Goal: Task Accomplishment & Management: Complete application form

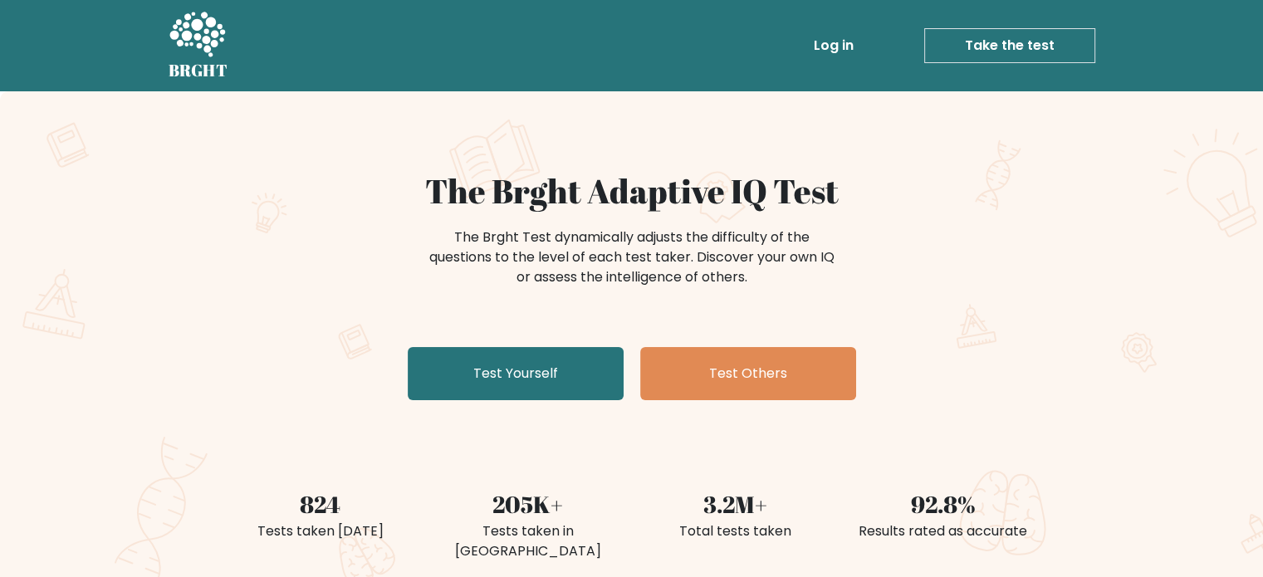
click at [526, 408] on div "The Brght Adaptive IQ Test The Brght Test dynamically adjusts the difficulty of…" at bounding box center [631, 347] width 1263 height 513
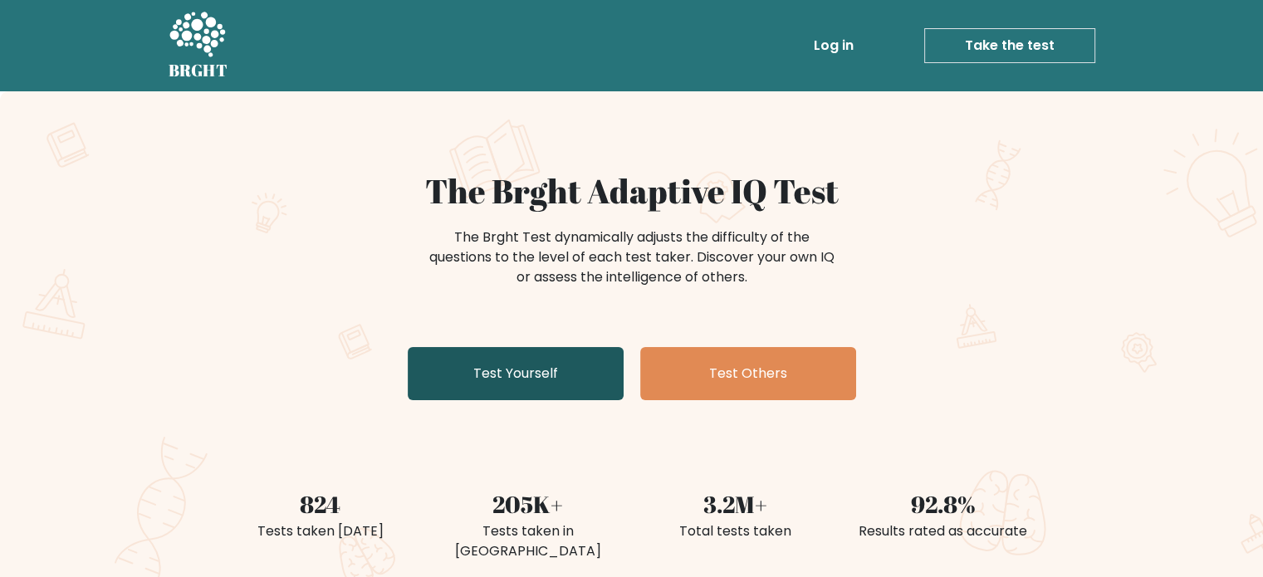
click at [531, 379] on link "Test Yourself" at bounding box center [516, 373] width 216 height 53
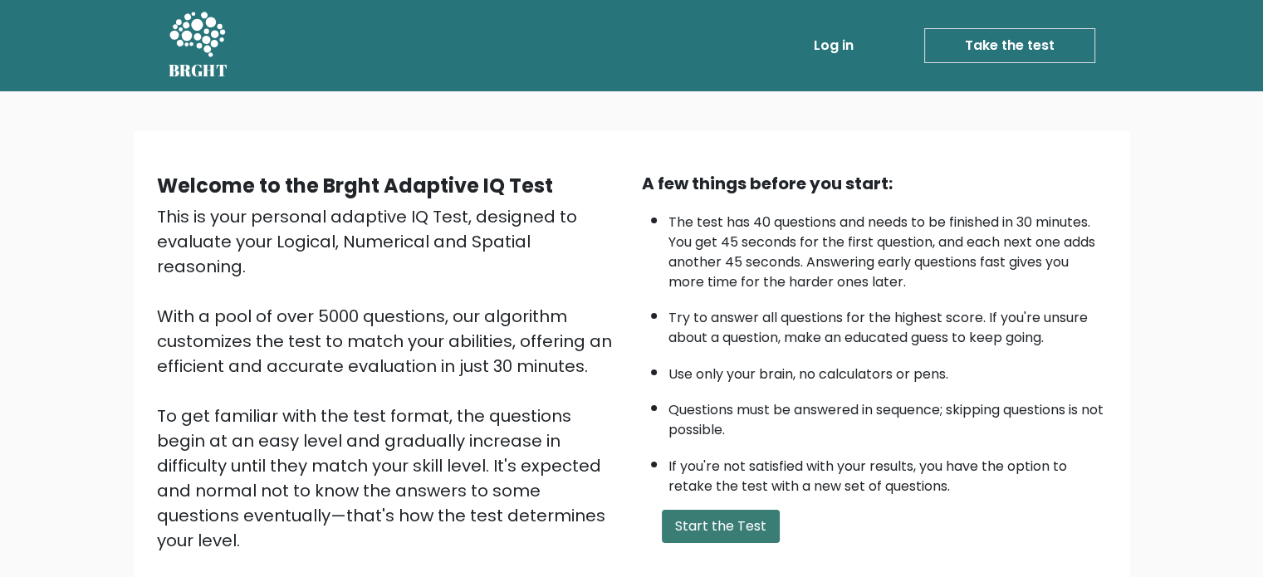
click at [726, 529] on button "Start the Test" at bounding box center [721, 526] width 118 height 33
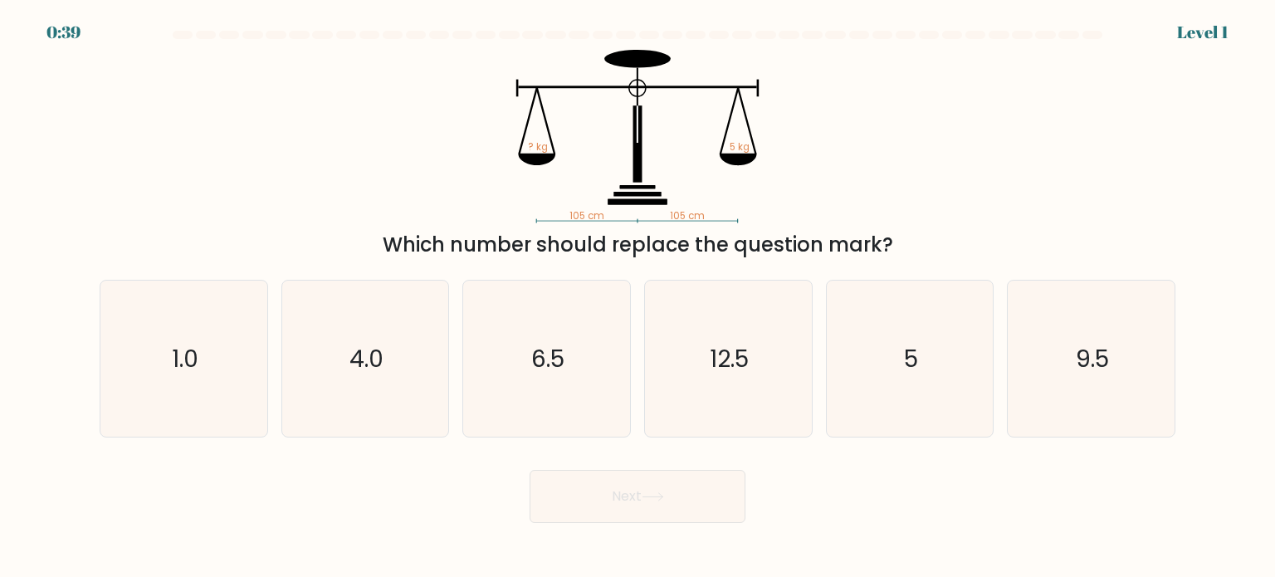
click at [388, 243] on div "Which number should replace the question mark?" at bounding box center [638, 245] width 1056 height 30
click at [452, 85] on icon "105 cm 105 cm ? kg 5 kg" at bounding box center [637, 136] width 498 height 173
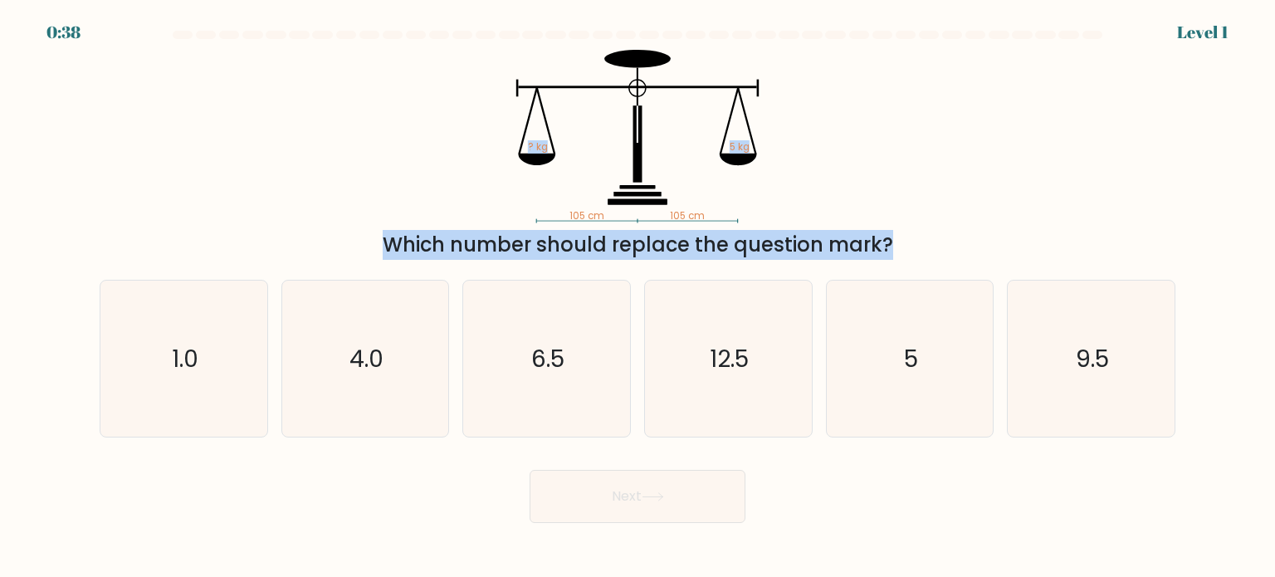
drag, startPoint x: 447, startPoint y: 90, endPoint x: 736, endPoint y: 253, distance: 331.9
click at [736, 253] on div "105 cm 105 cm ? kg 5 kg Which number should replace the question mark?" at bounding box center [638, 155] width 1096 height 210
drag, startPoint x: 895, startPoint y: 255, endPoint x: 872, endPoint y: 244, distance: 25.6
click at [872, 244] on div "Which number should replace the question mark?" at bounding box center [638, 245] width 1056 height 30
click at [883, 248] on div "Which number should replace the question mark?" at bounding box center [638, 245] width 1056 height 30
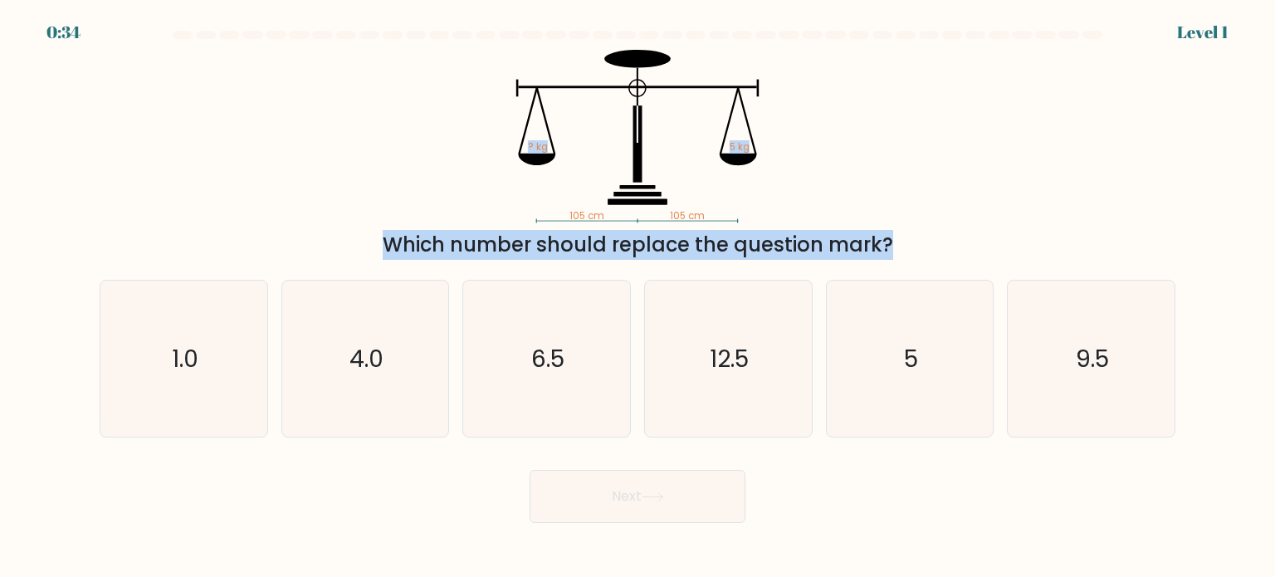
drag, startPoint x: 884, startPoint y: 248, endPoint x: 503, endPoint y: 121, distance: 401.6
click at [503, 121] on div "105 cm 105 cm ? kg 5 kg Which number should replace the question mark?" at bounding box center [638, 155] width 1096 height 210
click at [884, 164] on icon "105 cm 105 cm ? kg 5 kg" at bounding box center [637, 136] width 498 height 173
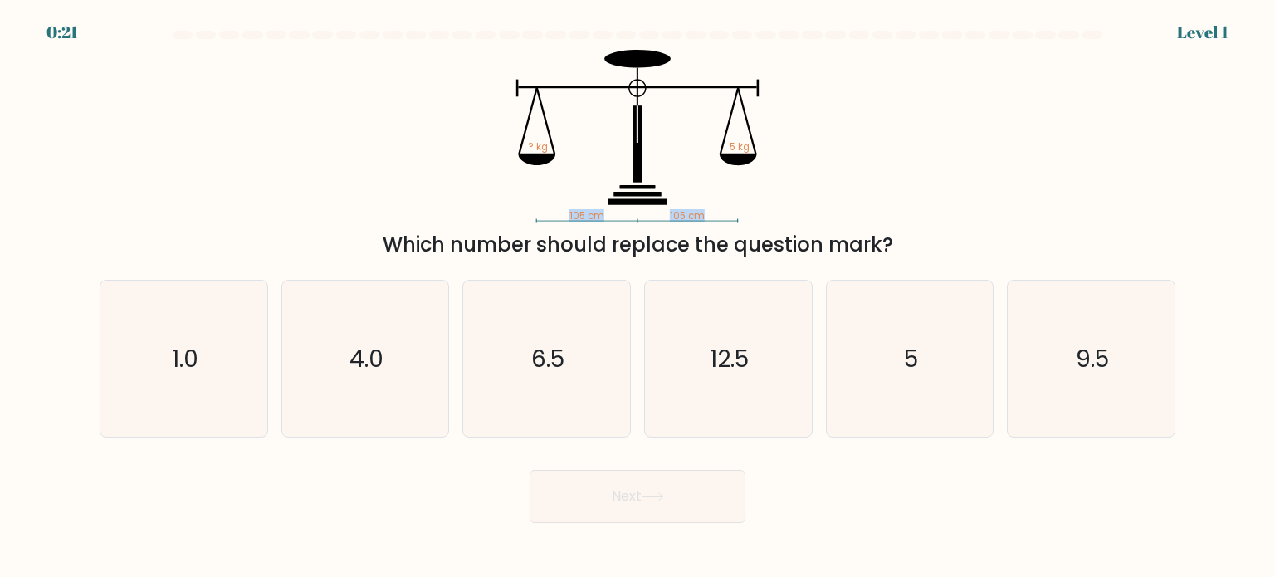
drag, startPoint x: 704, startPoint y: 215, endPoint x: 564, endPoint y: 207, distance: 139.7
click at [564, 207] on icon "105 cm 105 cm ? kg 5 kg" at bounding box center [637, 136] width 498 height 173
copy icon "105 cm 105 cm"
click at [930, 368] on icon "5" at bounding box center [910, 359] width 156 height 156
click at [638, 297] on input "e. 5" at bounding box center [637, 293] width 1 height 8
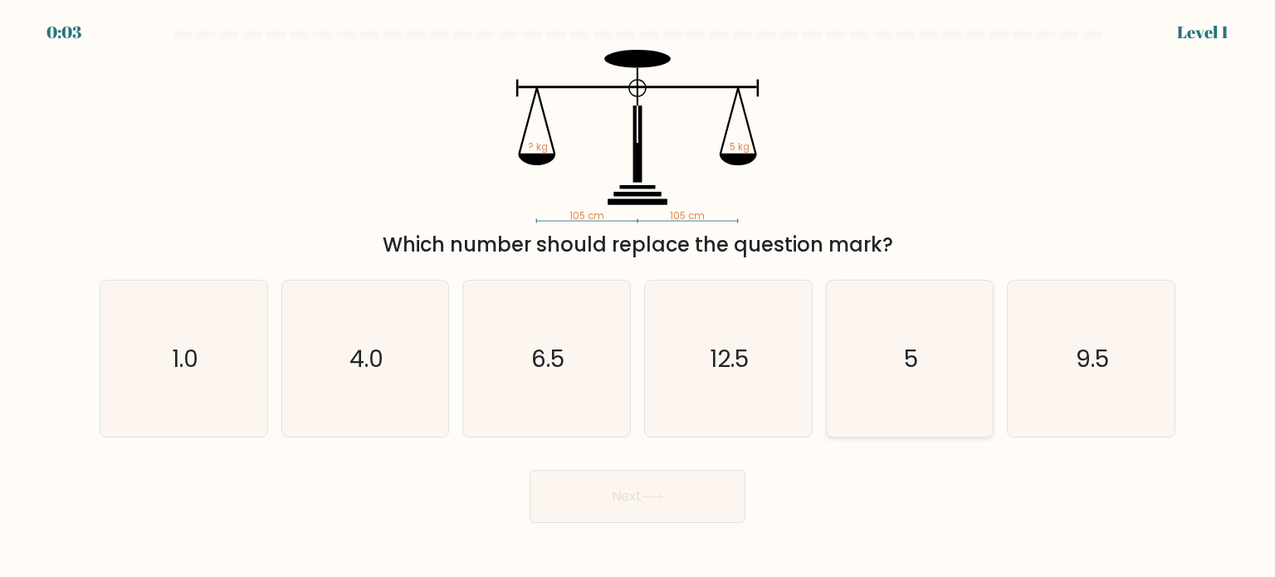
radio input "true"
click at [652, 501] on icon at bounding box center [653, 496] width 22 height 9
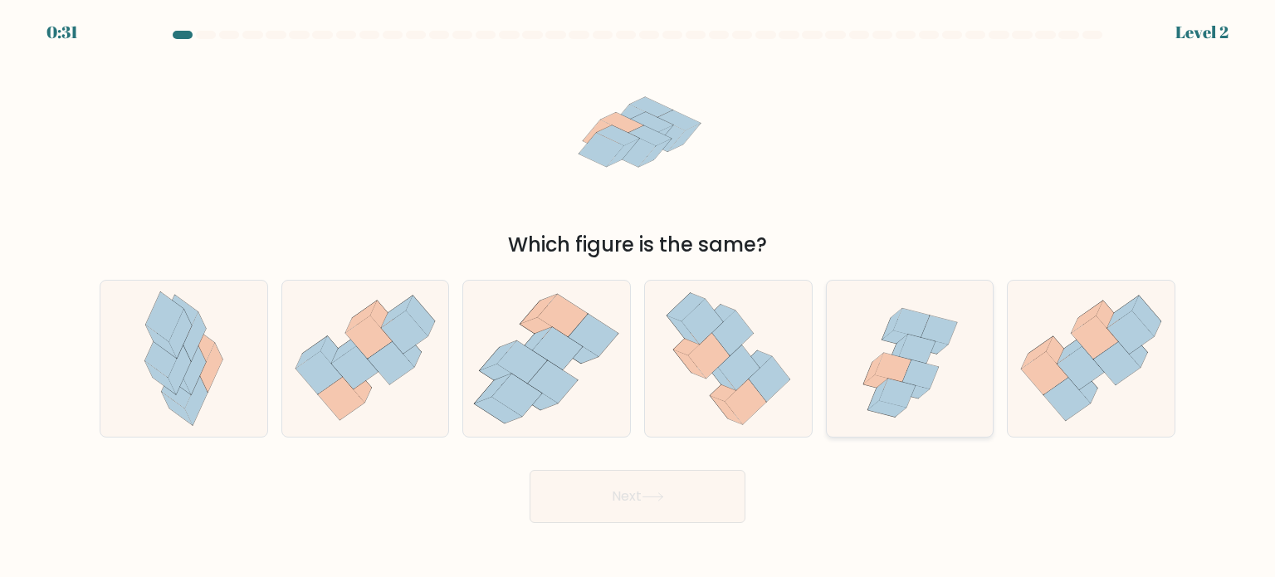
click at [921, 393] on icon at bounding box center [910, 390] width 38 height 16
click at [638, 297] on input "e." at bounding box center [637, 293] width 1 height 8
radio input "true"
click at [647, 496] on icon at bounding box center [653, 496] width 22 height 9
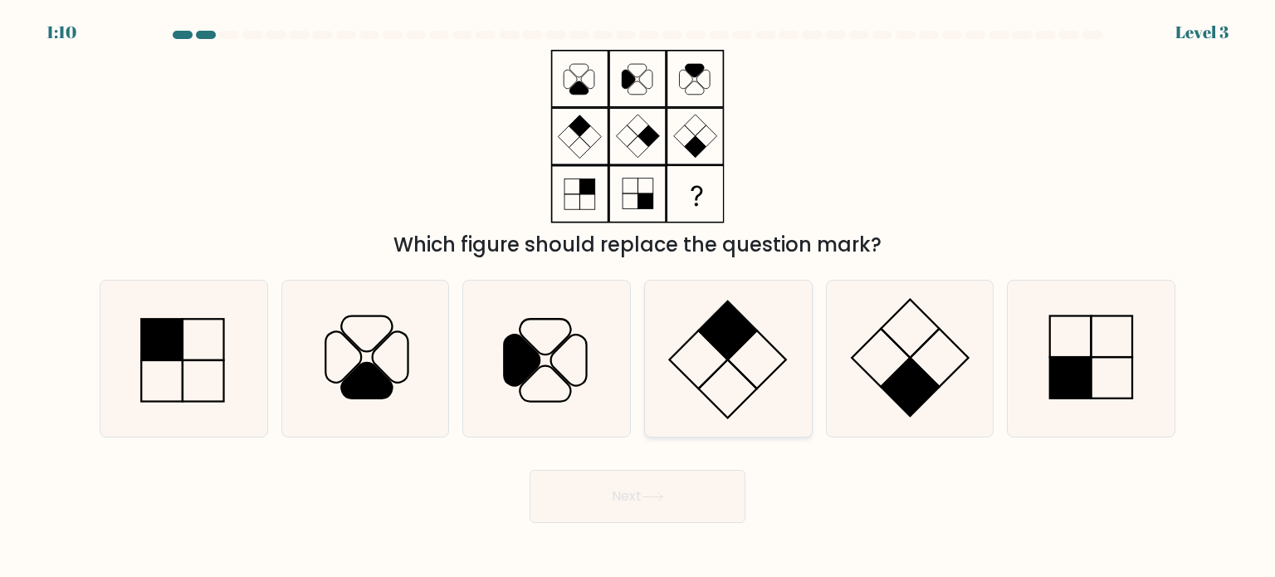
drag, startPoint x: 36, startPoint y: 310, endPoint x: 711, endPoint y: 391, distance: 679.6
click at [711, 391] on form at bounding box center [637, 277] width 1275 height 492
click at [1087, 397] on rect at bounding box center [1071, 378] width 42 height 42
click at [638, 297] on input "f." at bounding box center [637, 293] width 1 height 8
radio input "true"
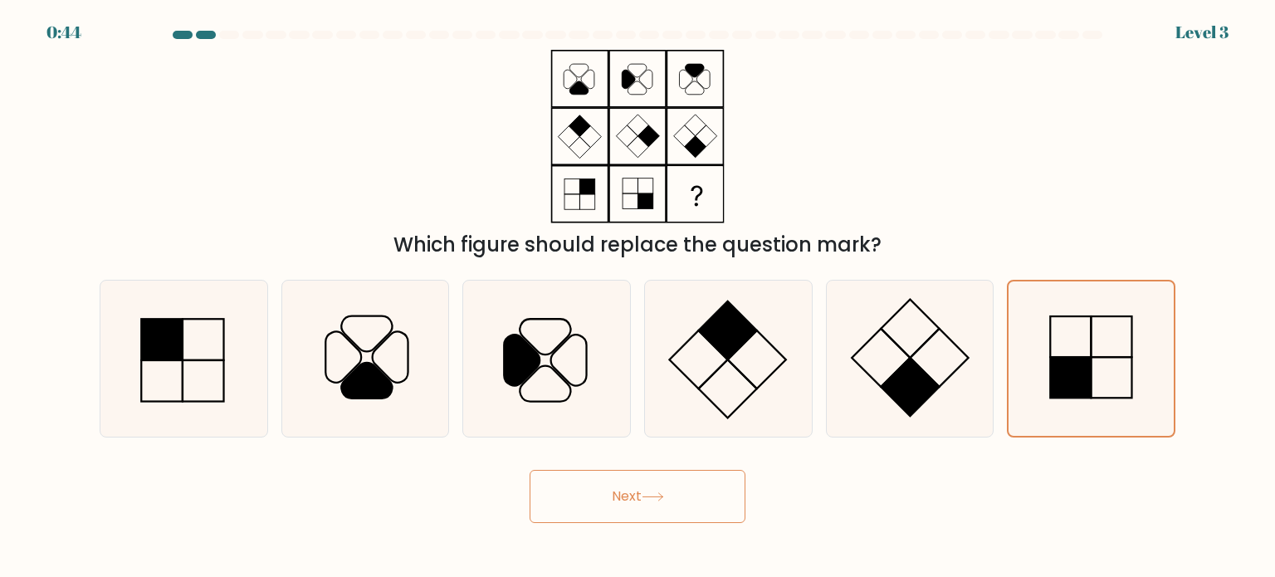
click at [666, 482] on button "Next" at bounding box center [638, 496] width 216 height 53
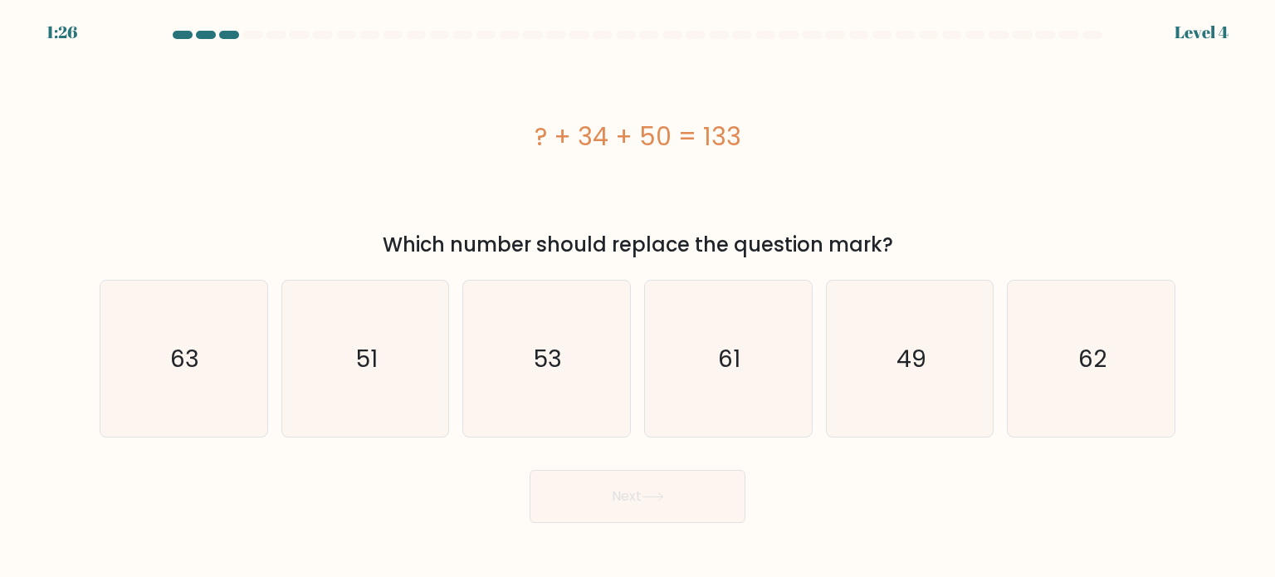
drag, startPoint x: 746, startPoint y: 132, endPoint x: 526, endPoint y: 131, distance: 220.0
click at [526, 131] on div "? + 34 + 50 = 133" at bounding box center [638, 136] width 1076 height 37
copy div "? + 34 + 50 = 133"
click at [438, 132] on div "? + 34 + 50 = 133" at bounding box center [638, 136] width 1076 height 37
click at [940, 364] on icon "49" at bounding box center [910, 359] width 156 height 156
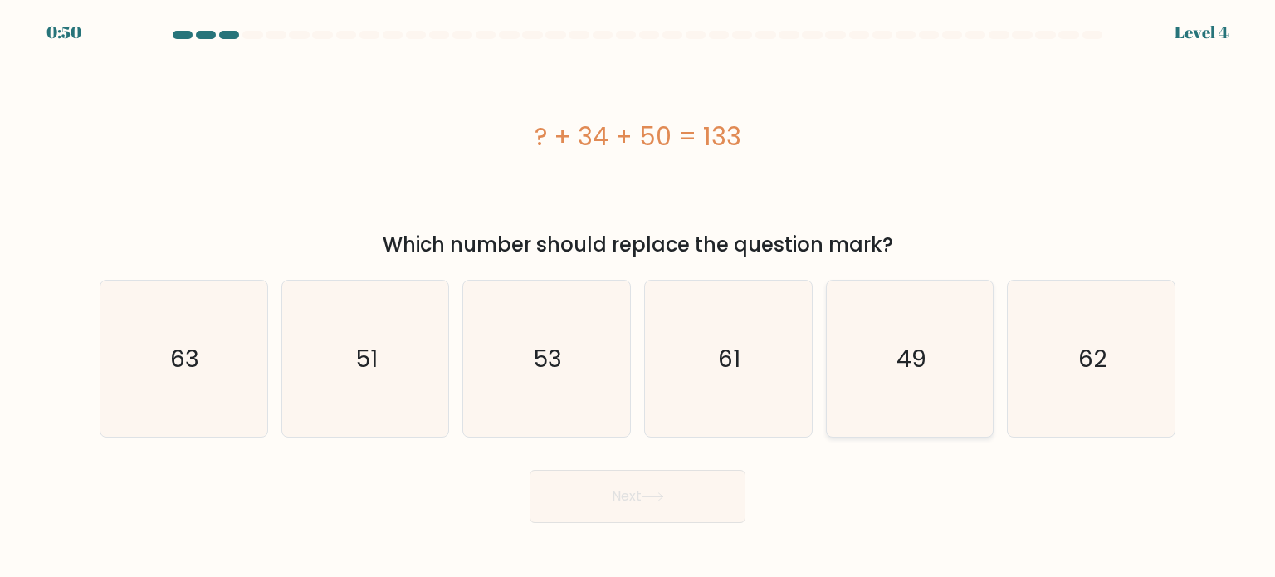
click at [638, 297] on input "e. 49" at bounding box center [637, 293] width 1 height 8
radio input "true"
click at [640, 523] on body "0:49 Level 4 a." at bounding box center [637, 288] width 1275 height 577
click at [640, 514] on button "Next" at bounding box center [638, 496] width 216 height 53
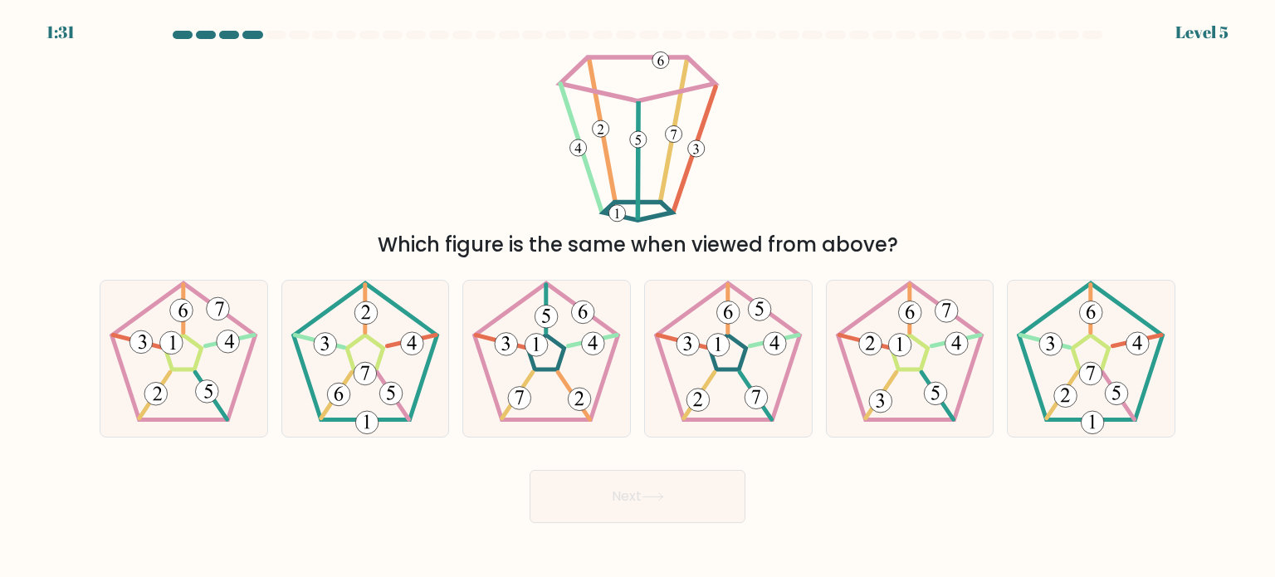
click at [694, 486] on button "Next" at bounding box center [638, 496] width 216 height 53
click at [649, 486] on button "Next" at bounding box center [638, 496] width 216 height 53
click at [1115, 140] on div "Which figure is the same when viewed from above?" at bounding box center [638, 155] width 1096 height 210
click at [538, 379] on icon at bounding box center [546, 359] width 156 height 156
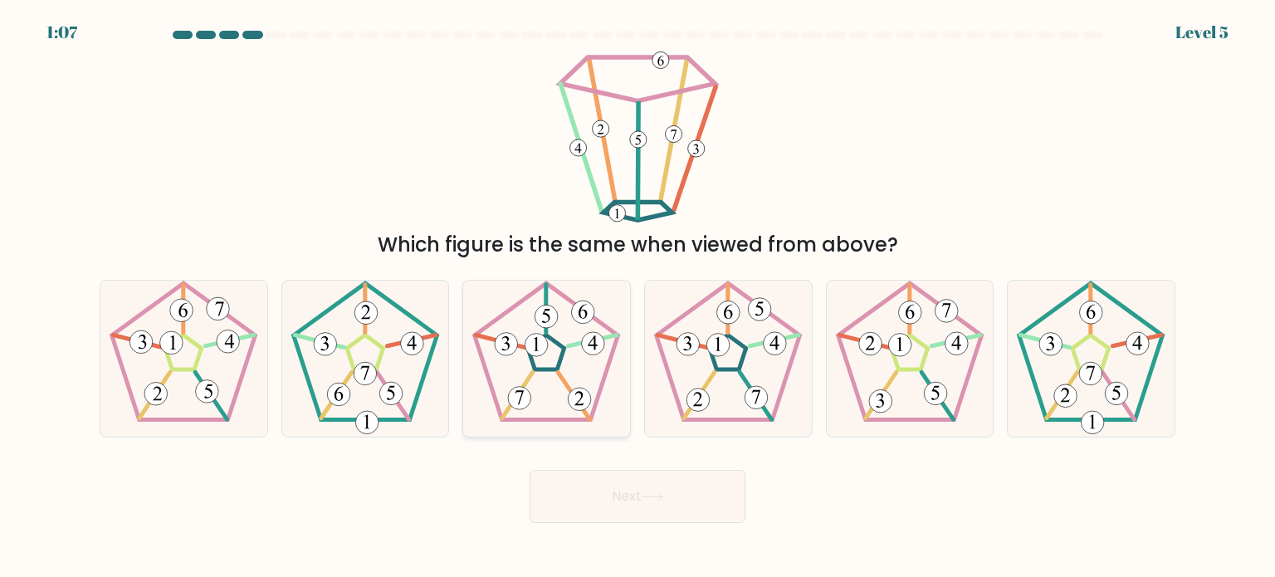
click at [637, 297] on input "c." at bounding box center [637, 293] width 1 height 8
radio input "true"
click at [672, 506] on button "Next" at bounding box center [638, 496] width 216 height 53
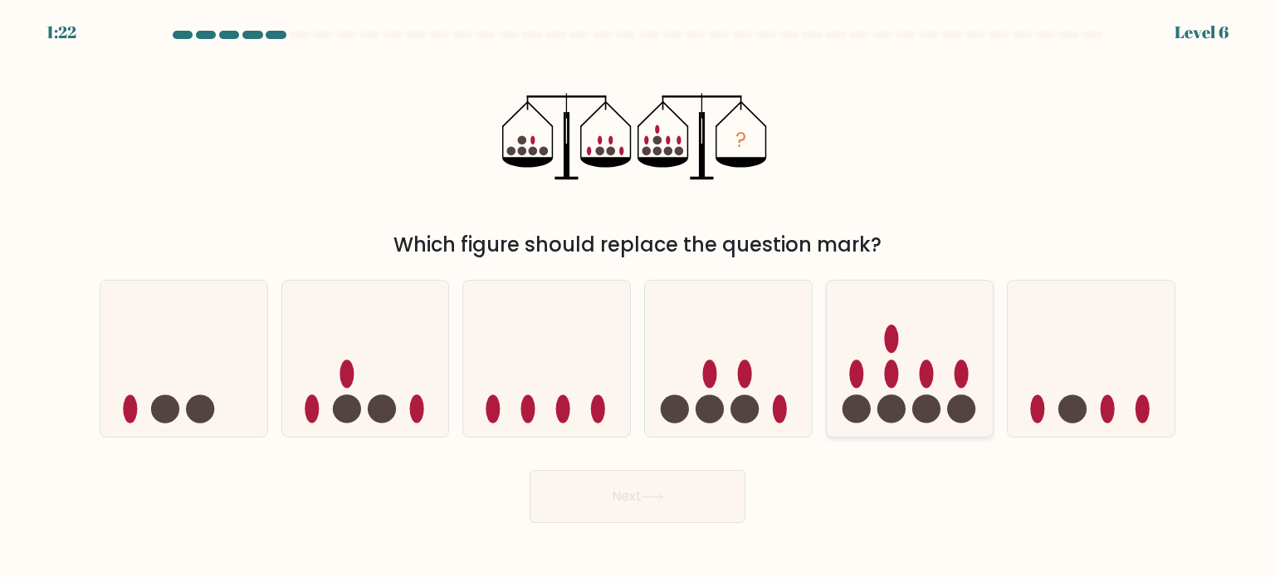
click at [926, 375] on ellipse at bounding box center [926, 373] width 14 height 28
click at [638, 297] on input "e." at bounding box center [637, 293] width 1 height 8
radio input "true"
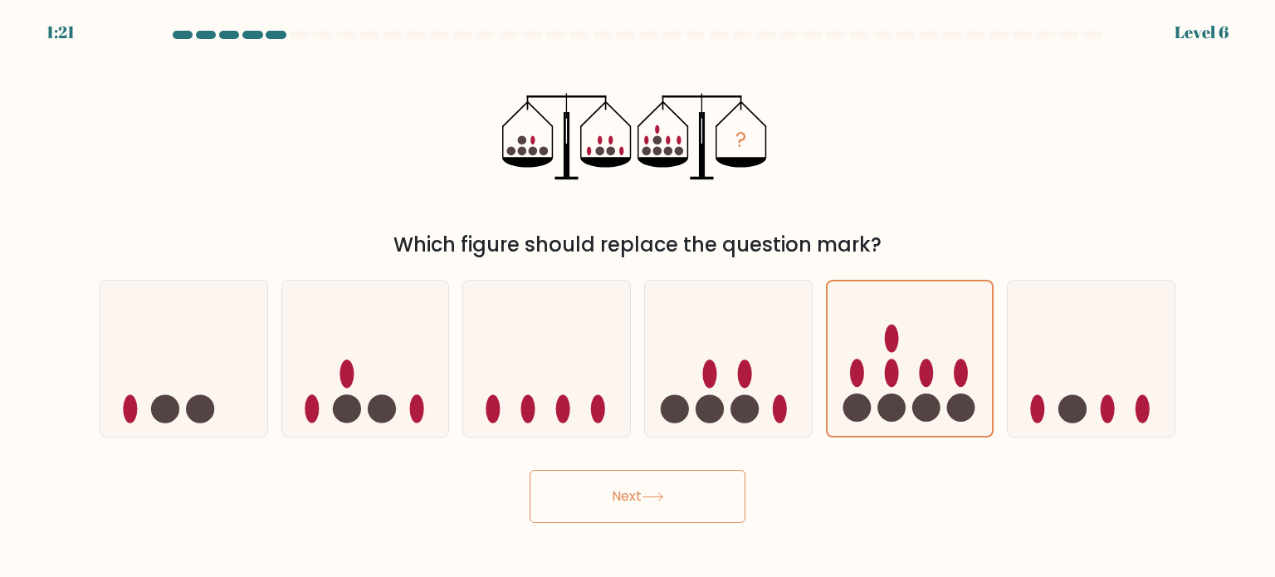
click at [633, 504] on button "Next" at bounding box center [638, 496] width 216 height 53
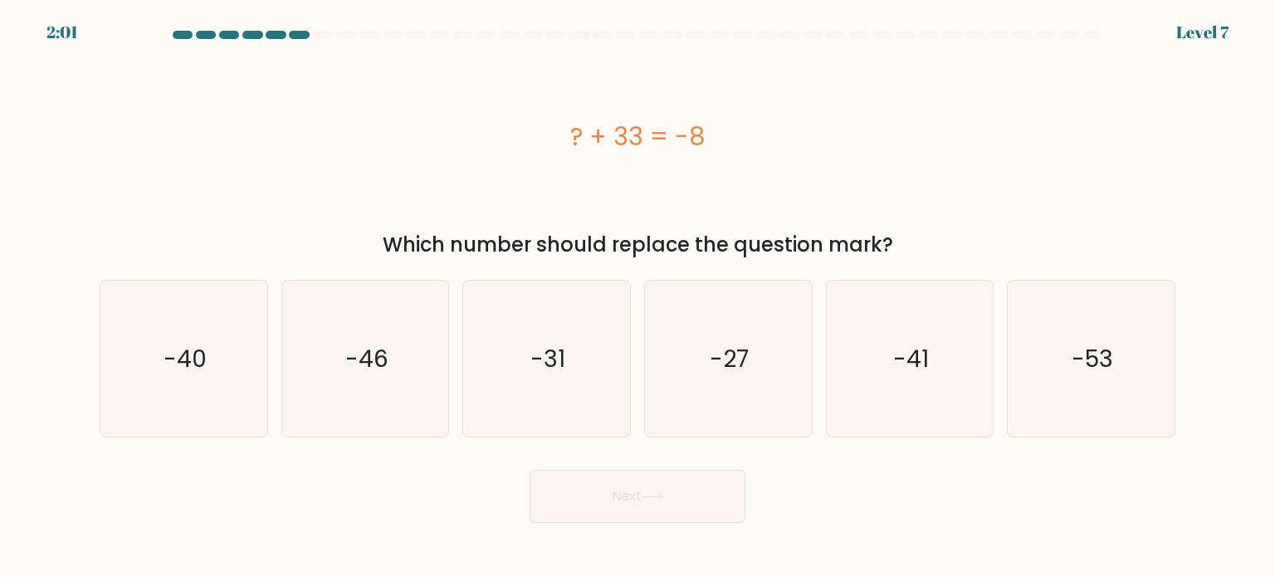
drag, startPoint x: 571, startPoint y: 132, endPoint x: 723, endPoint y: 149, distance: 152.9
click at [723, 149] on div "? + 33 = -8" at bounding box center [638, 136] width 1076 height 37
copy div "? + 33 = -8"
click at [873, 384] on icon "-41" at bounding box center [910, 359] width 156 height 156
click at [638, 297] on input "e. -41" at bounding box center [637, 293] width 1 height 8
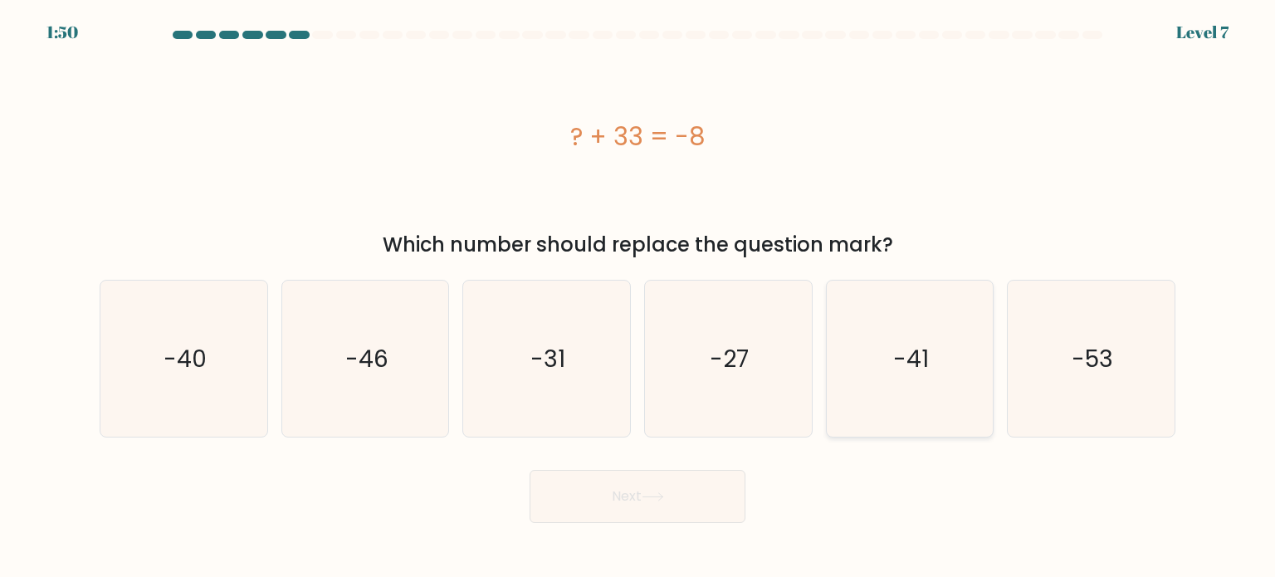
radio input "true"
click at [628, 500] on button "Next" at bounding box center [638, 496] width 216 height 53
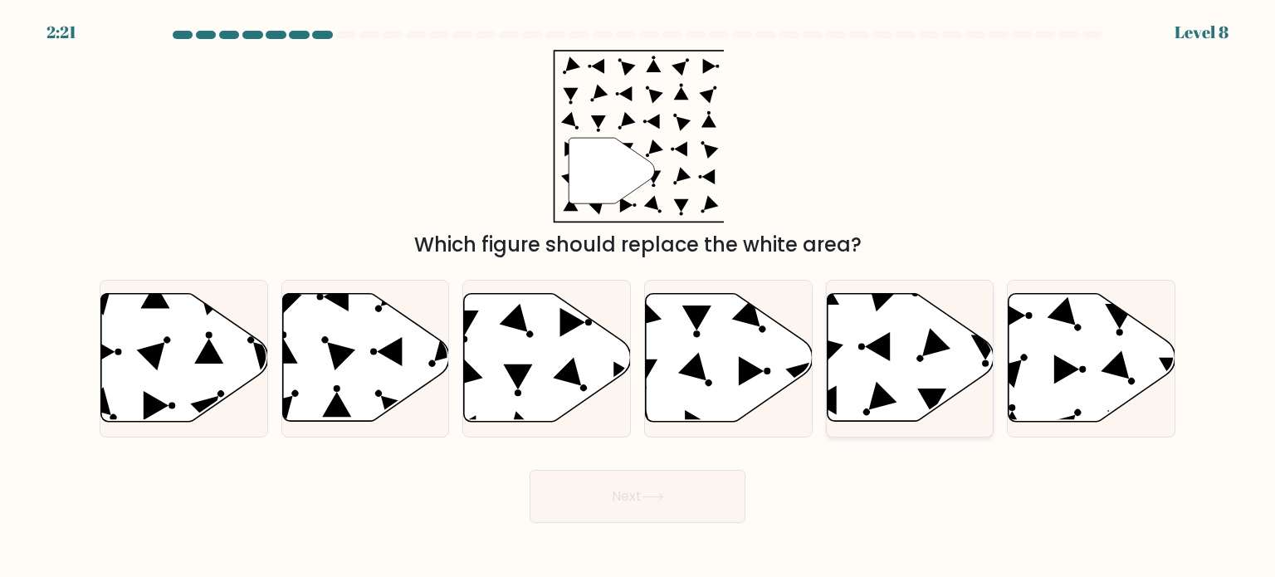
click at [882, 352] on icon at bounding box center [877, 346] width 25 height 29
click at [638, 297] on input "e." at bounding box center [637, 293] width 1 height 8
radio input "true"
click at [1084, 354] on icon at bounding box center [1092, 358] width 167 height 128
click at [638, 297] on input "f." at bounding box center [637, 293] width 1 height 8
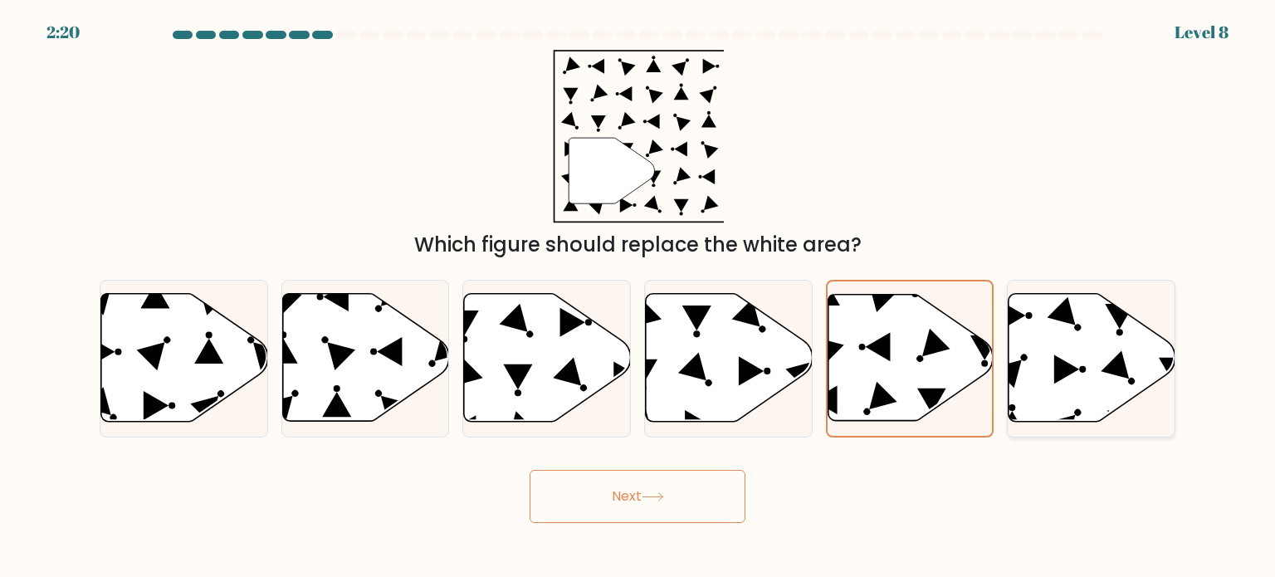
radio input "true"
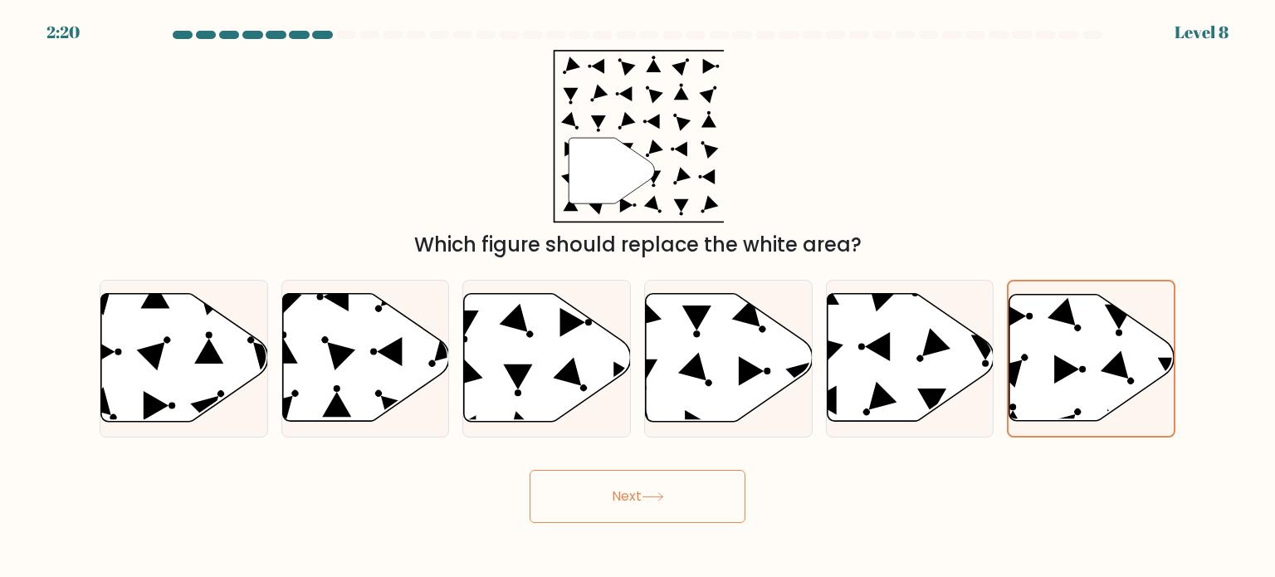
click at [605, 498] on button "Next" at bounding box center [638, 496] width 216 height 53
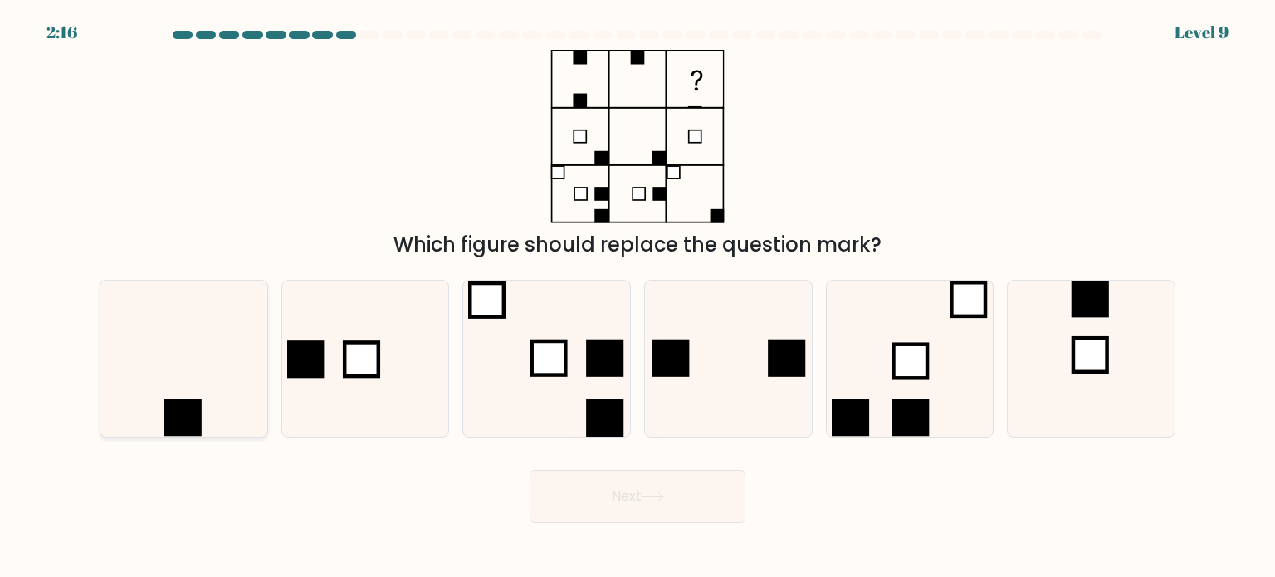
click at [219, 361] on icon at bounding box center [183, 359] width 156 height 156
click at [637, 297] on input "a." at bounding box center [637, 293] width 1 height 8
radio input "true"
click at [637, 460] on div "Next" at bounding box center [638, 490] width 1096 height 66
click at [652, 505] on button "Next" at bounding box center [638, 496] width 216 height 53
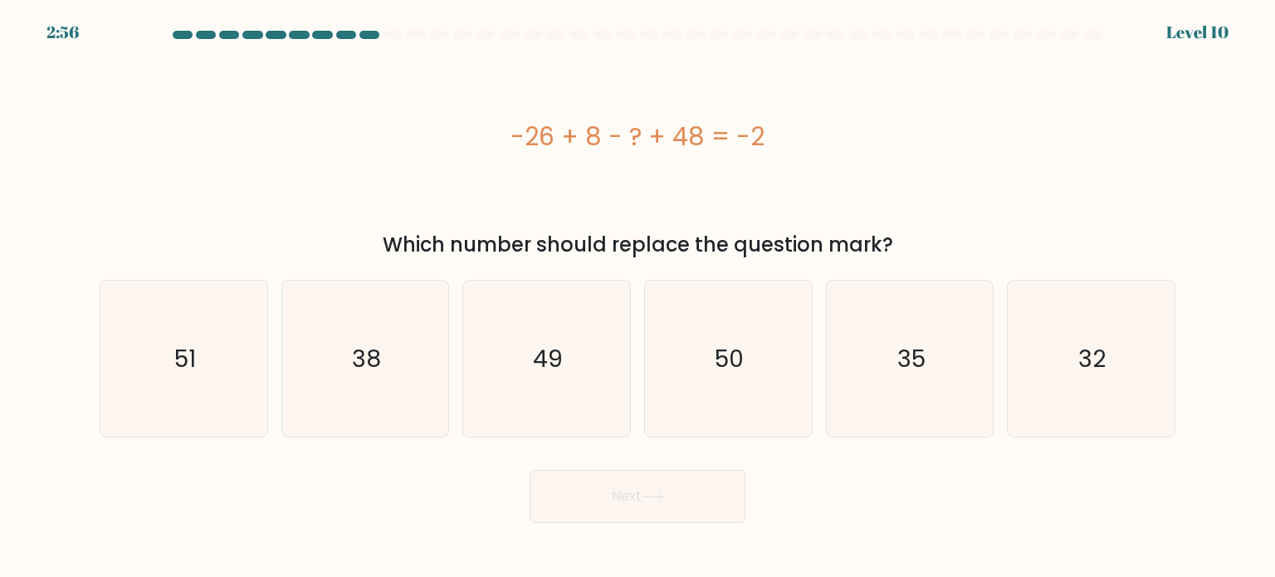
drag, startPoint x: 777, startPoint y: 147, endPoint x: 515, endPoint y: 139, distance: 262.4
click at [515, 139] on div "-26 + 8 - ? + 48 = -2" at bounding box center [638, 136] width 1076 height 37
copy div "-26 + 8 - ? + 48 = -2"
click at [1157, 394] on icon "32" at bounding box center [1091, 359] width 156 height 156
click at [638, 297] on input "f. 32" at bounding box center [637, 293] width 1 height 8
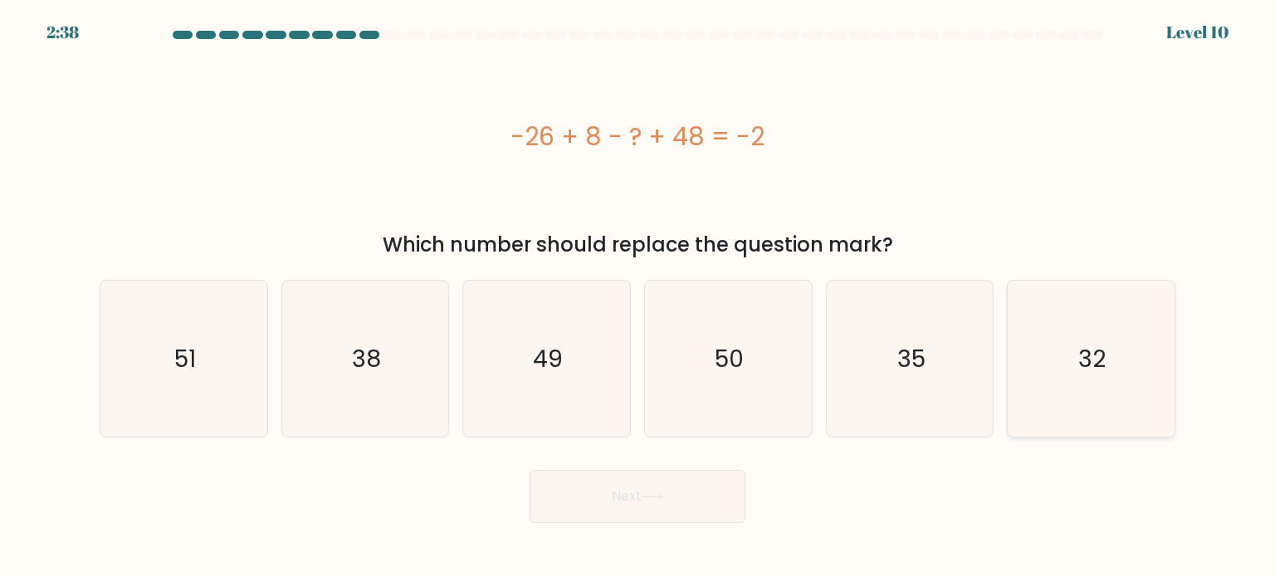
radio input "true"
click at [674, 493] on button "Next" at bounding box center [638, 496] width 216 height 53
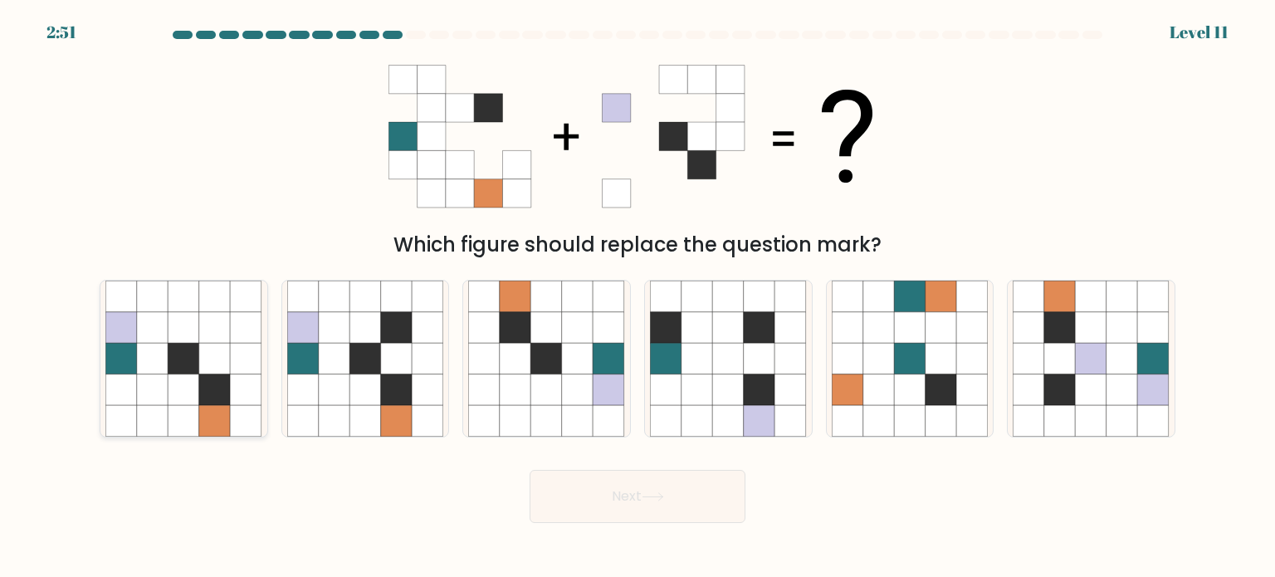
click at [172, 351] on icon at bounding box center [185, 359] width 32 height 32
click at [637, 297] on input "a." at bounding box center [637, 293] width 1 height 8
radio input "true"
click at [674, 510] on button "Next" at bounding box center [638, 496] width 216 height 53
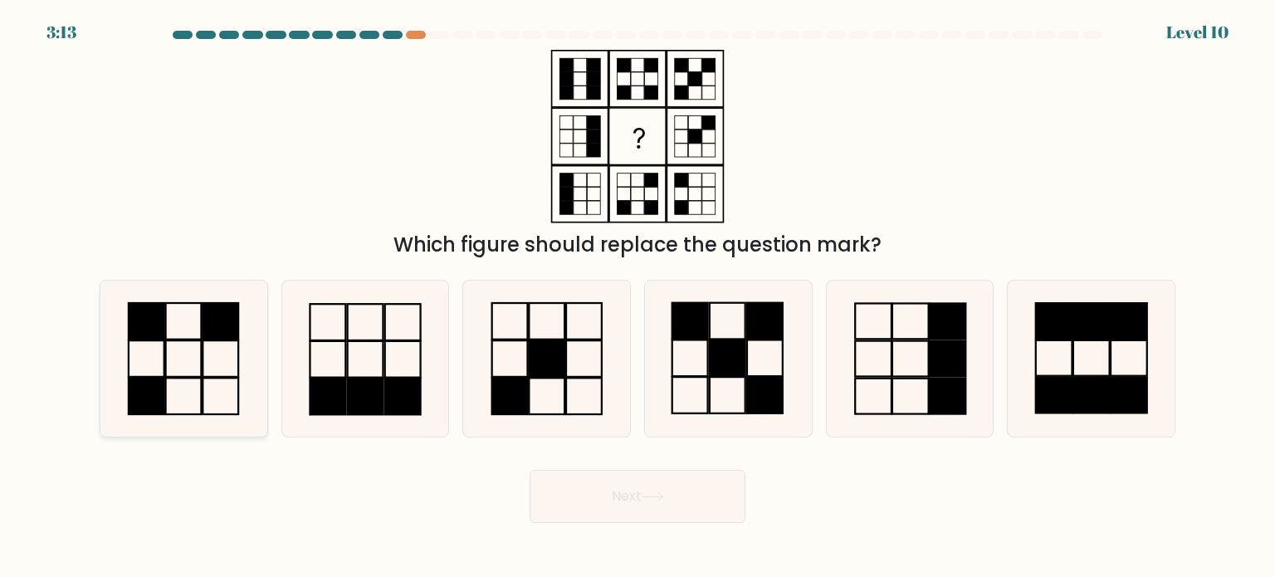
click at [166, 331] on rect at bounding box center [184, 321] width 36 height 37
click at [637, 297] on input "a." at bounding box center [637, 293] width 1 height 8
radio input "true"
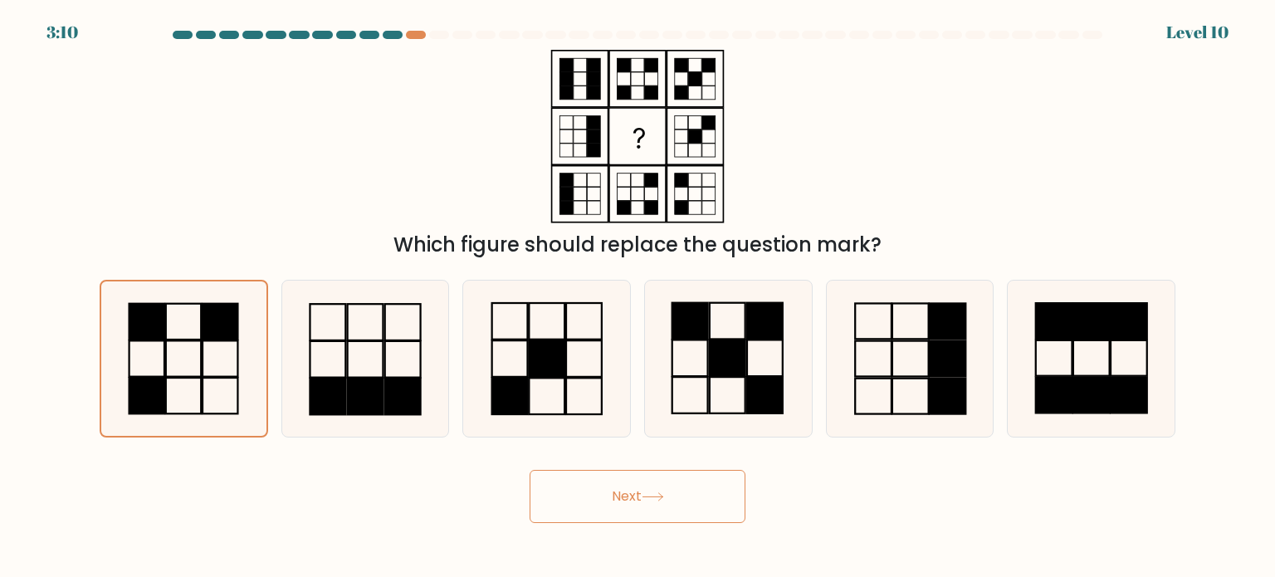
click at [676, 498] on button "Next" at bounding box center [638, 496] width 216 height 53
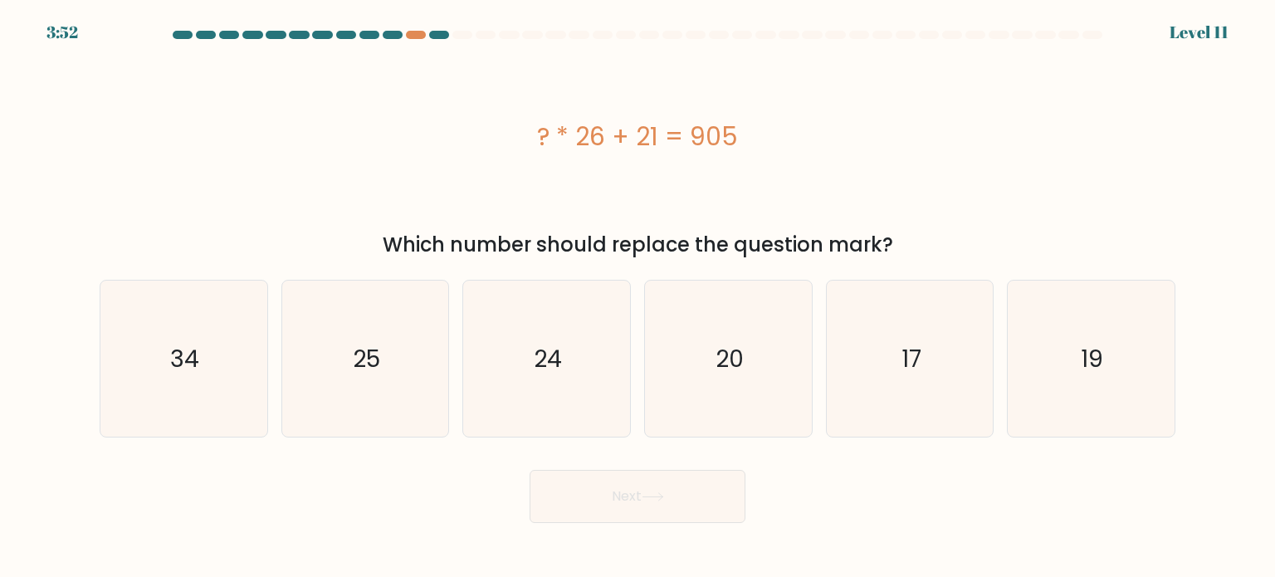
drag, startPoint x: 757, startPoint y: 149, endPoint x: 512, endPoint y: 102, distance: 249.2
click at [512, 102] on div "? * 26 + 21 = 905" at bounding box center [638, 136] width 1076 height 173
copy div "? * 26 + 21 = 905"
click at [193, 383] on icon "34" at bounding box center [183, 359] width 156 height 156
click at [637, 297] on input "a. 34" at bounding box center [637, 293] width 1 height 8
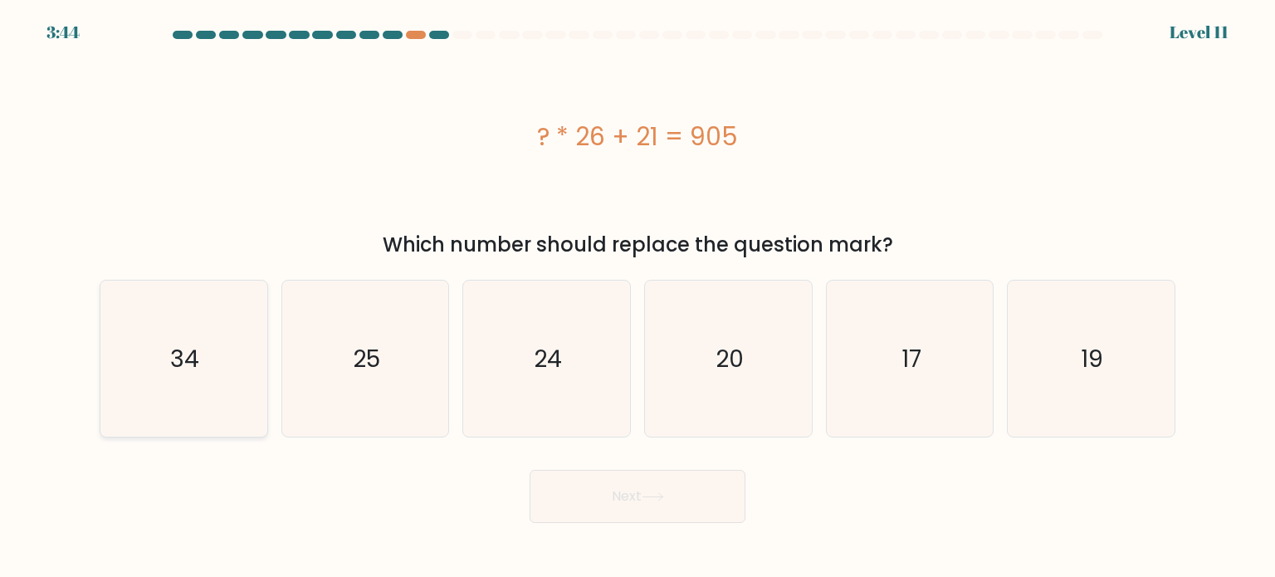
radio input "true"
click at [647, 513] on button "Next" at bounding box center [638, 496] width 216 height 53
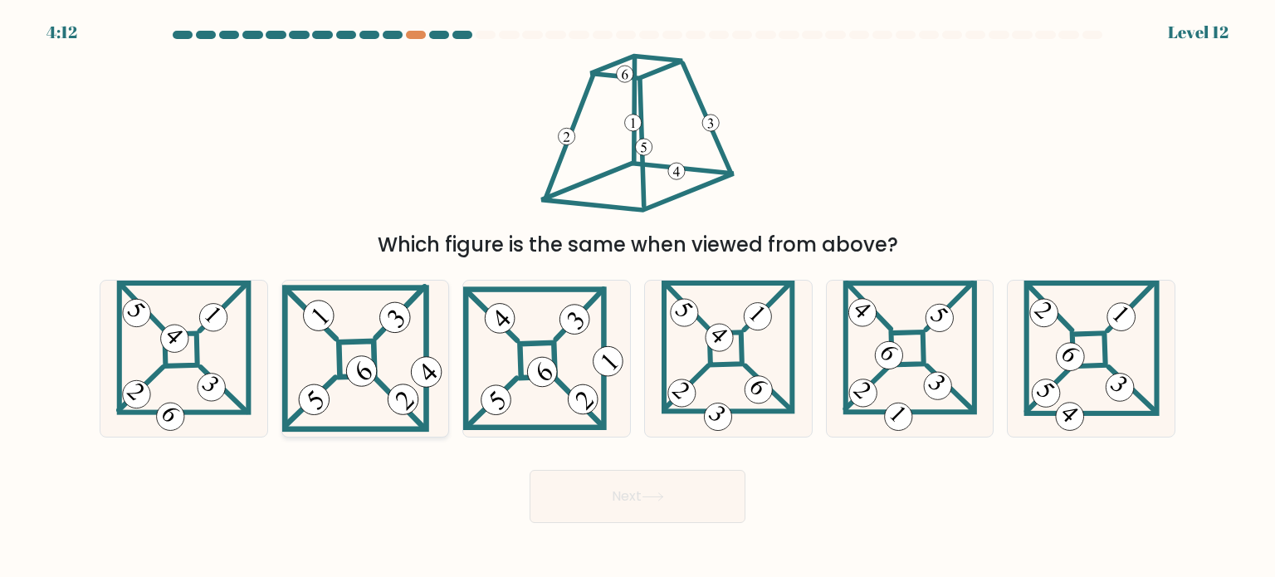
click at [333, 344] on icon at bounding box center [365, 358] width 167 height 149
click at [637, 297] on input "b." at bounding box center [637, 293] width 1 height 8
radio input "true"
click at [681, 491] on button "Next" at bounding box center [638, 496] width 216 height 53
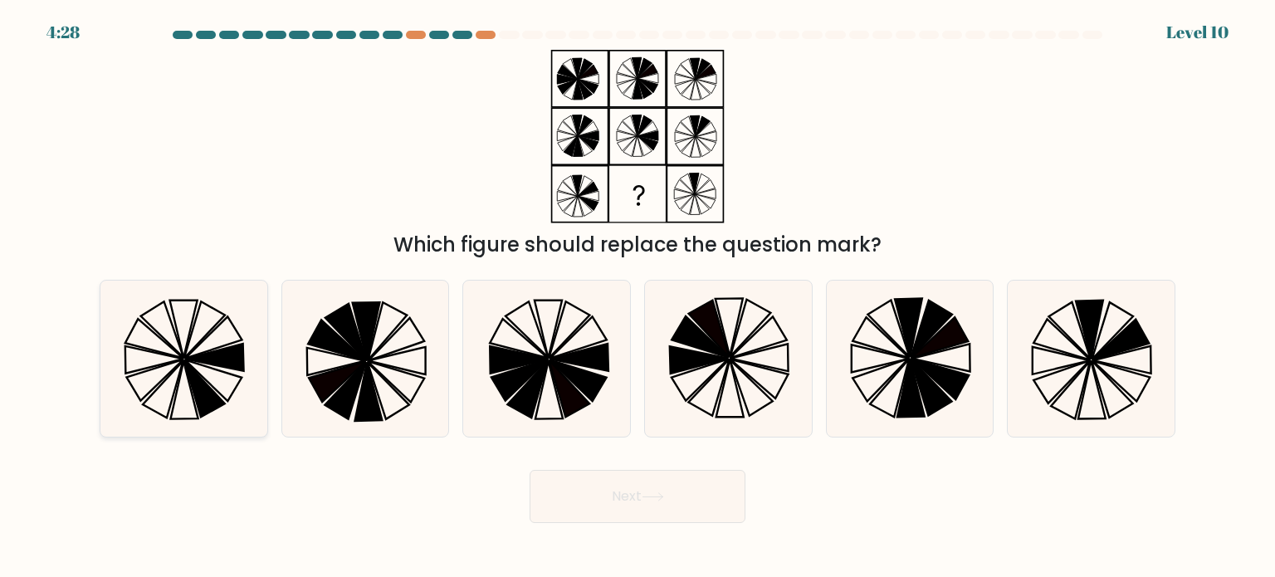
click at [201, 336] on icon at bounding box center [183, 359] width 156 height 156
click at [637, 297] on input "a." at bounding box center [637, 293] width 1 height 8
radio input "true"
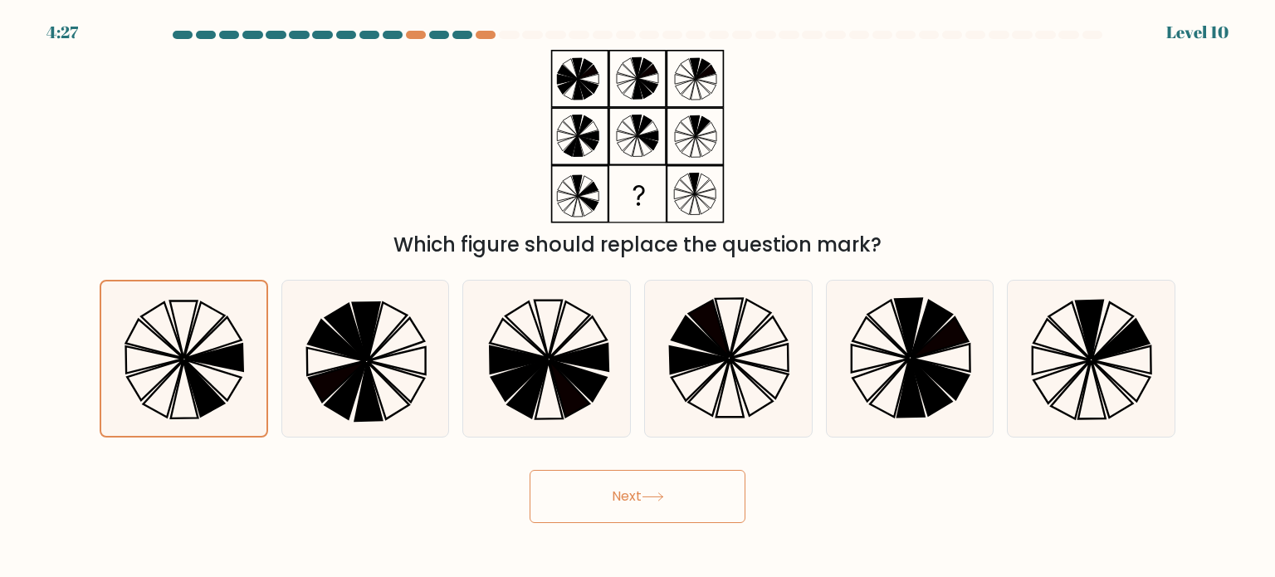
click at [671, 494] on button "Next" at bounding box center [638, 496] width 216 height 53
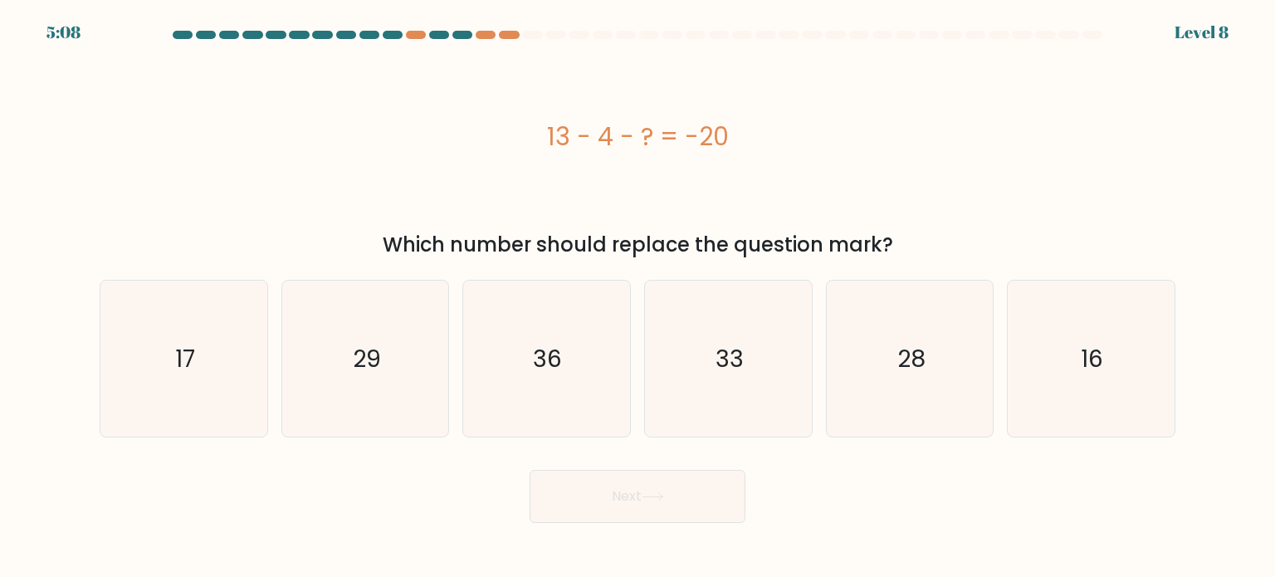
drag, startPoint x: 745, startPoint y: 139, endPoint x: 524, endPoint y: 136, distance: 221.6
click at [524, 136] on div "13 - 4 - ? = -20" at bounding box center [638, 136] width 1076 height 37
copy div "13 - 4 - ? = -20"
click at [374, 374] on text "29" at bounding box center [367, 357] width 28 height 33
click at [637, 297] on input "b. 29" at bounding box center [637, 293] width 1 height 8
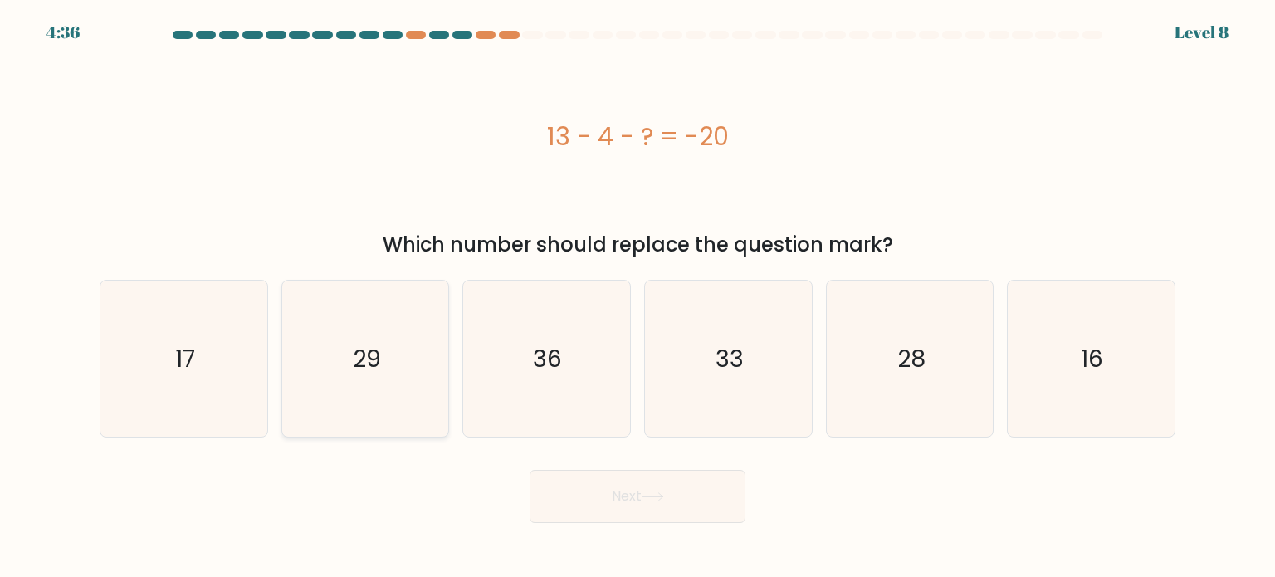
radio input "true"
click at [663, 504] on button "Next" at bounding box center [638, 496] width 216 height 53
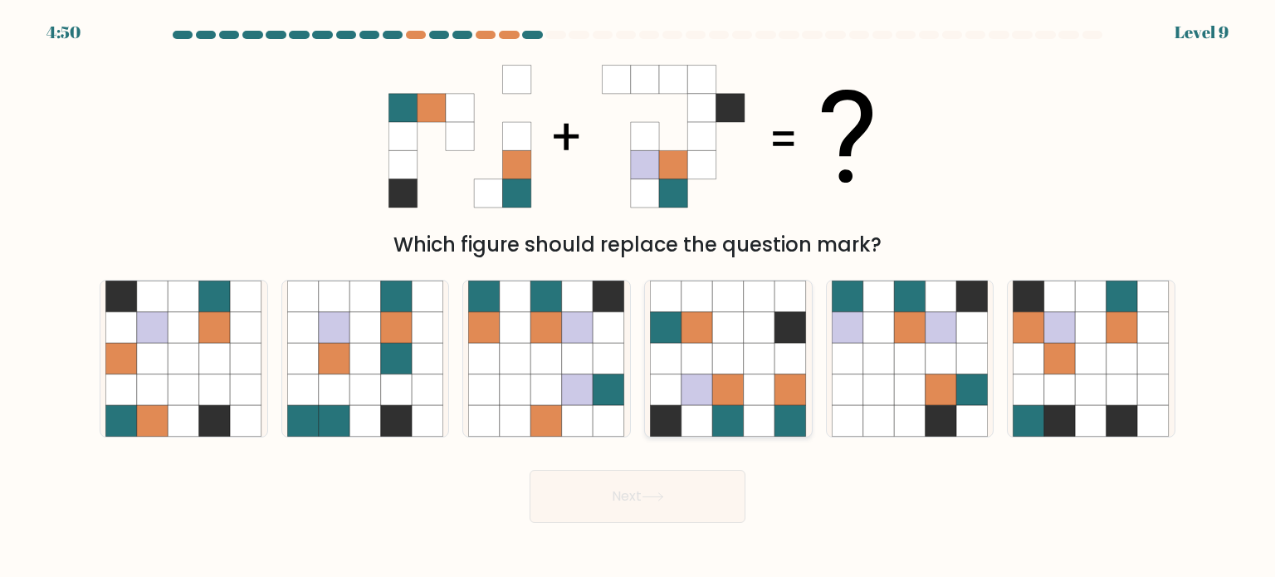
click at [732, 364] on icon at bounding box center [729, 359] width 32 height 32
click at [638, 297] on input "d." at bounding box center [637, 293] width 1 height 8
radio input "true"
click at [677, 509] on button "Next" at bounding box center [638, 496] width 216 height 53
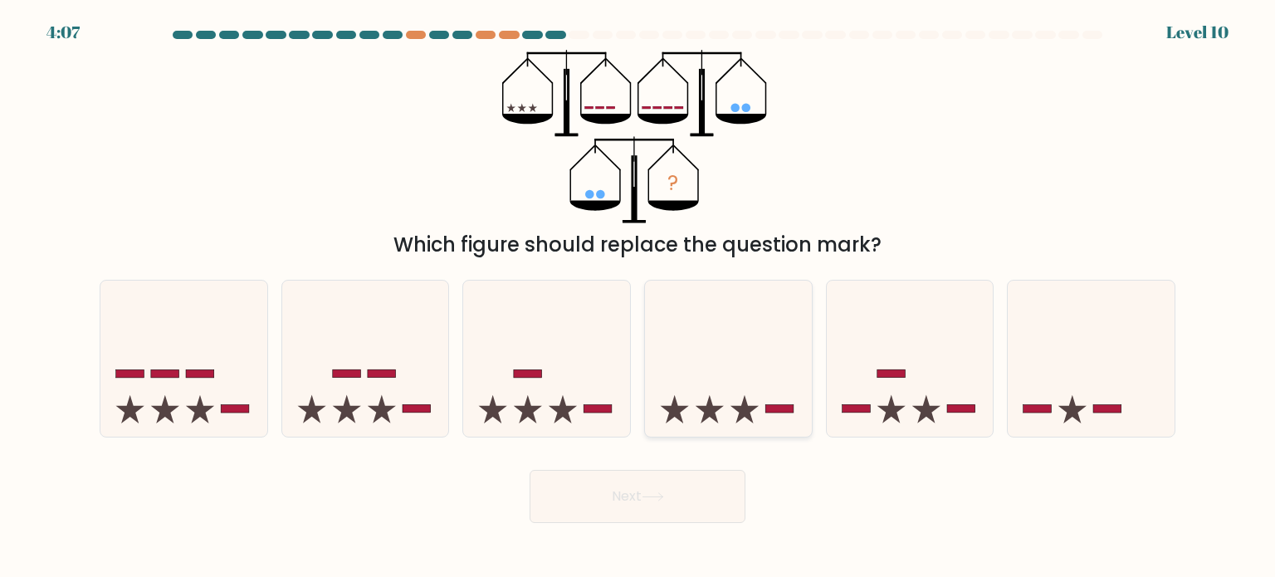
click at [778, 349] on icon at bounding box center [728, 359] width 167 height 138
click at [638, 297] on input "d." at bounding box center [637, 293] width 1 height 8
radio input "true"
click at [644, 511] on button "Next" at bounding box center [638, 496] width 216 height 53
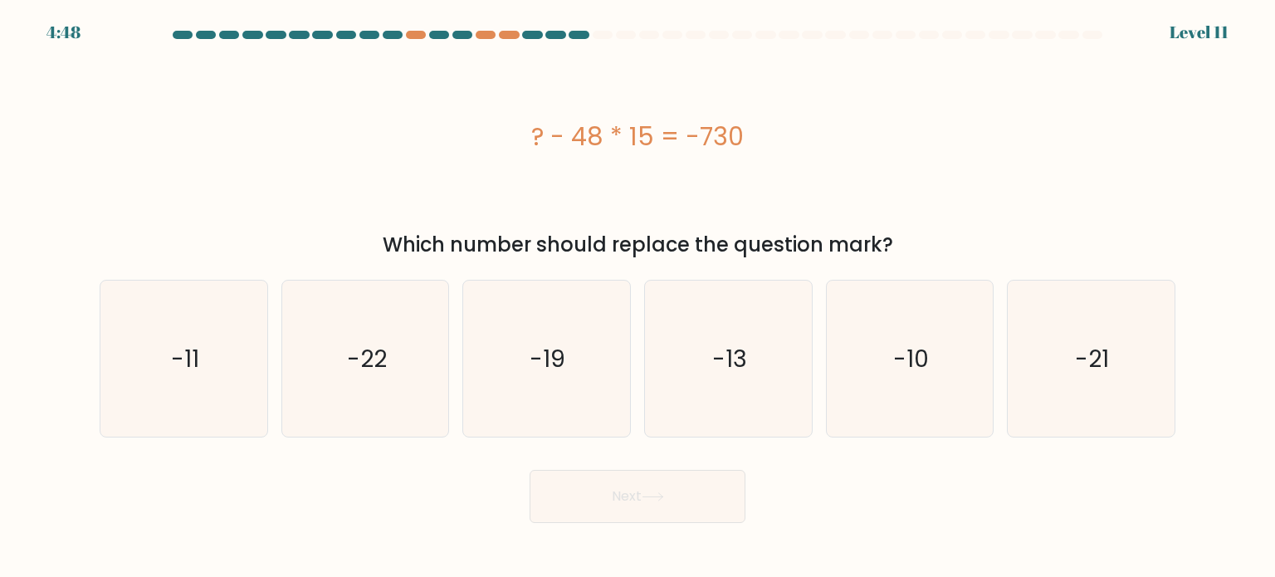
drag, startPoint x: 787, startPoint y: 139, endPoint x: 518, endPoint y: 128, distance: 269.2
click at [518, 128] on div "? - 48 * 15 = -730" at bounding box center [638, 136] width 1076 height 37
copy div "? - 48 * 15 = -730"
click at [909, 371] on text "-10" at bounding box center [911, 357] width 36 height 33
click at [638, 297] on input "e. -10" at bounding box center [637, 293] width 1 height 8
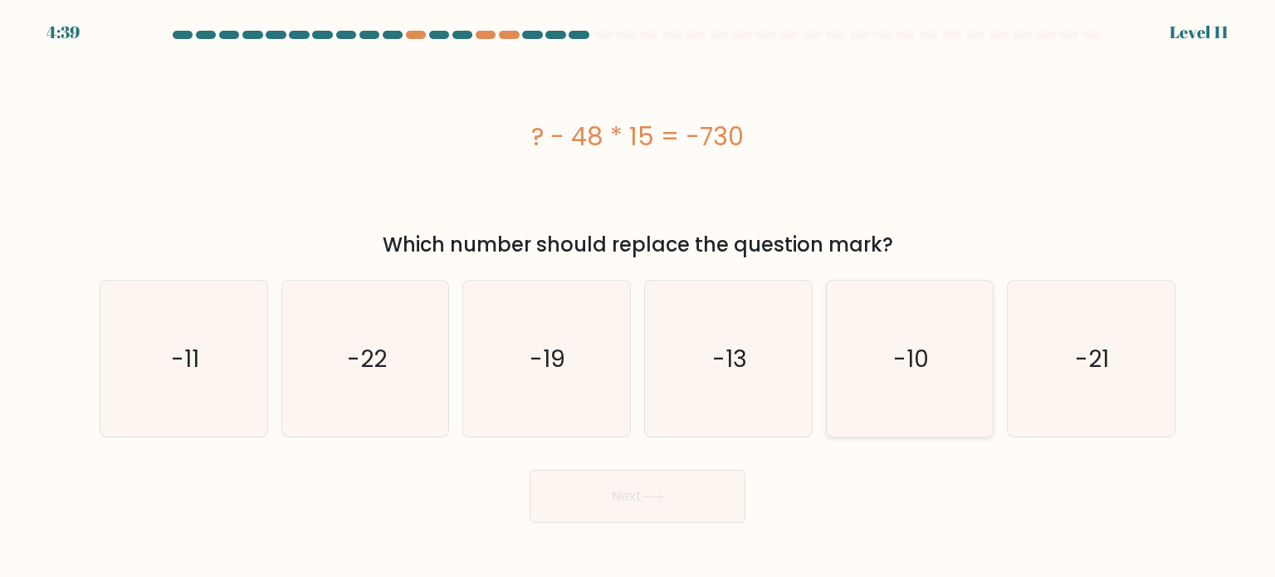
radio input "true"
click at [647, 520] on button "Next" at bounding box center [638, 496] width 216 height 53
click at [648, 510] on button "Next" at bounding box center [638, 496] width 216 height 53
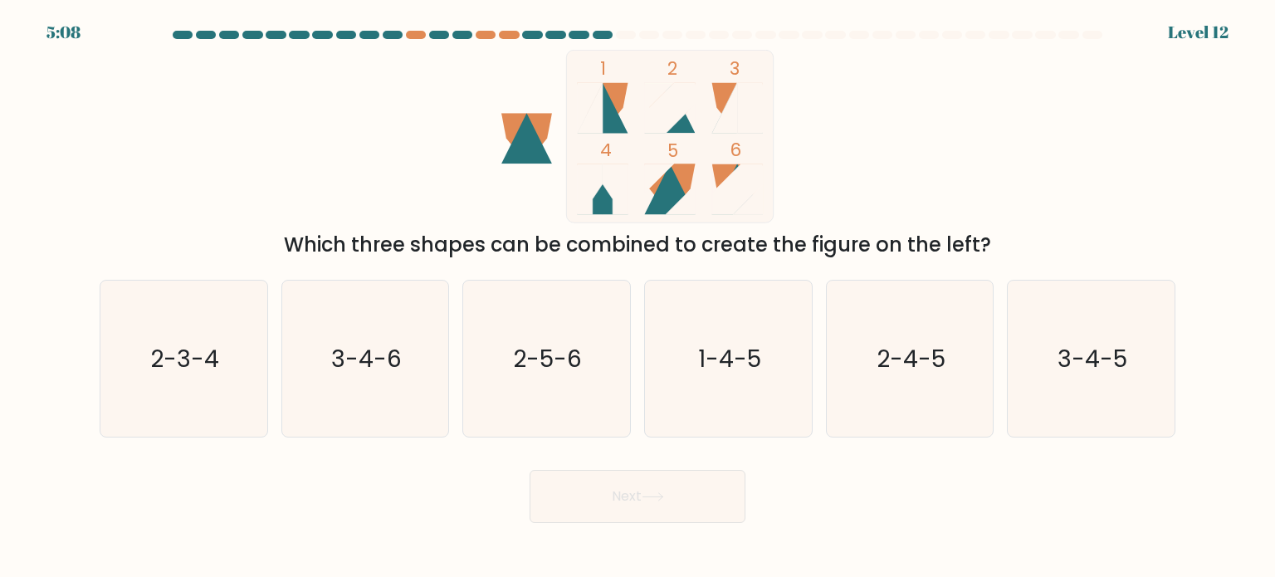
drag, startPoint x: 761, startPoint y: 169, endPoint x: 593, endPoint y: 95, distance: 183.7
click at [609, 102] on icon "1 2 3 4 5 6" at bounding box center [637, 136] width 447 height 173
drag, startPoint x: 591, startPoint y: 95, endPoint x: 763, endPoint y: 205, distance: 204.2
click at [763, 205] on icon "1 2 3 4 5 6" at bounding box center [637, 136] width 447 height 173
drag, startPoint x: 746, startPoint y: 198, endPoint x: 664, endPoint y: 139, distance: 101.1
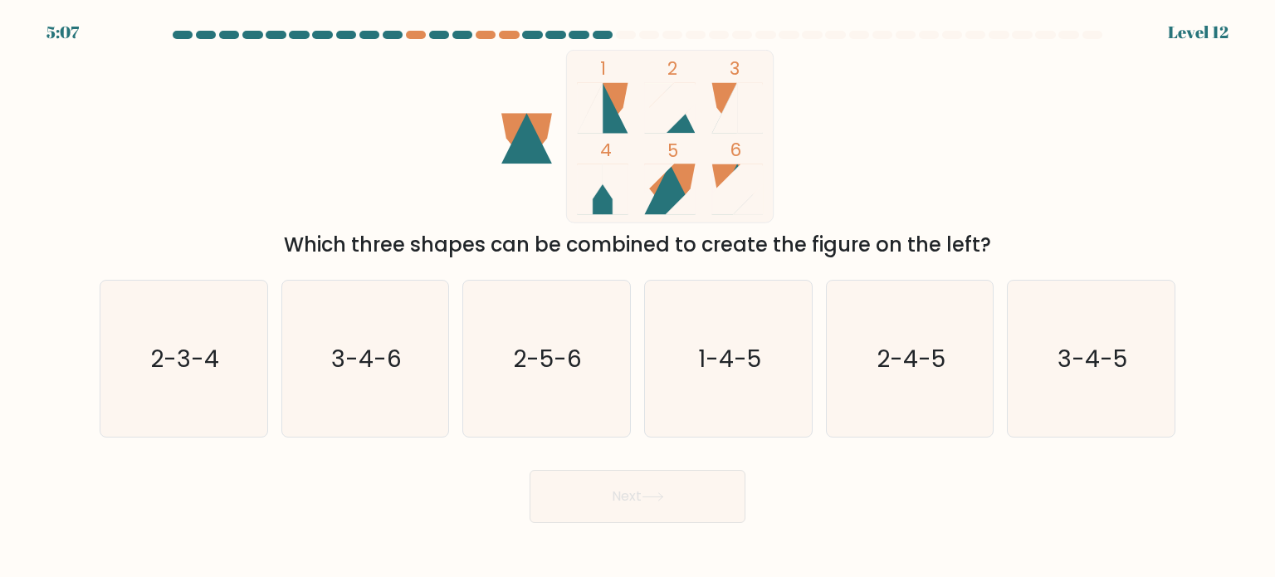
click at [664, 139] on icon "1 2 3 4 5 6" at bounding box center [637, 136] width 447 height 173
click at [875, 169] on div "1 2 3 4 5 6 Which three shapes can be combined to create the figure on the left?" at bounding box center [638, 155] width 1096 height 210
click at [1186, 141] on form at bounding box center [637, 277] width 1275 height 492
click at [681, 183] on icon at bounding box center [670, 189] width 51 height 51
click at [552, 324] on icon "2-5-6" at bounding box center [546, 359] width 156 height 156
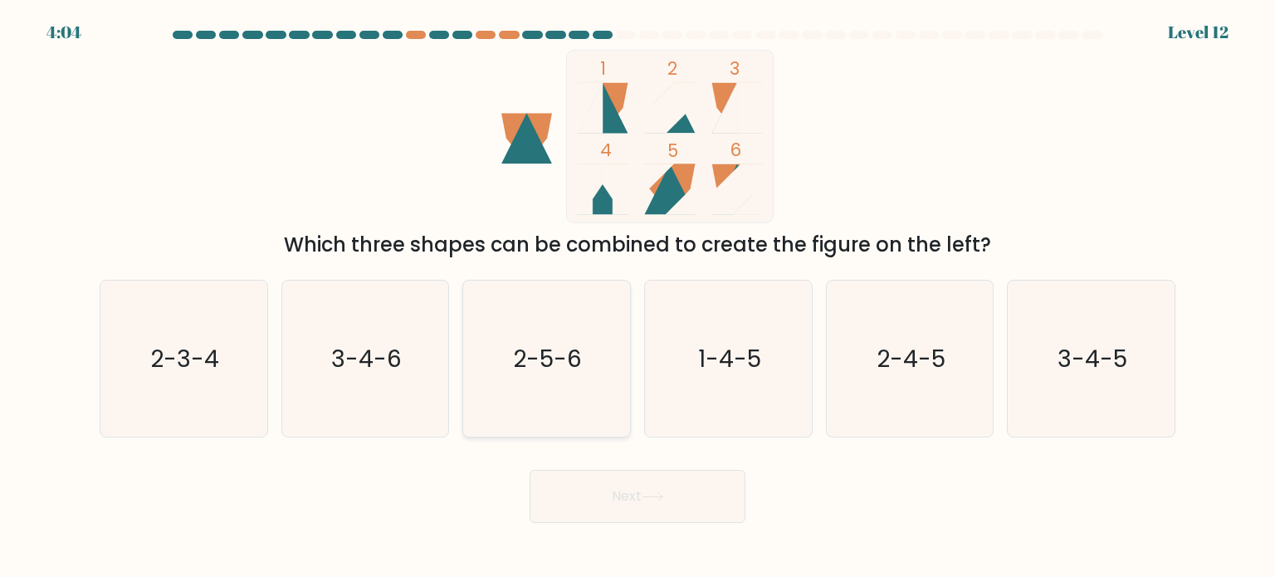
click at [637, 297] on input "c. 2-5-6" at bounding box center [637, 293] width 1 height 8
radio input "true"
click at [644, 512] on button "Next" at bounding box center [638, 496] width 216 height 53
click at [646, 514] on button "Next" at bounding box center [638, 496] width 216 height 53
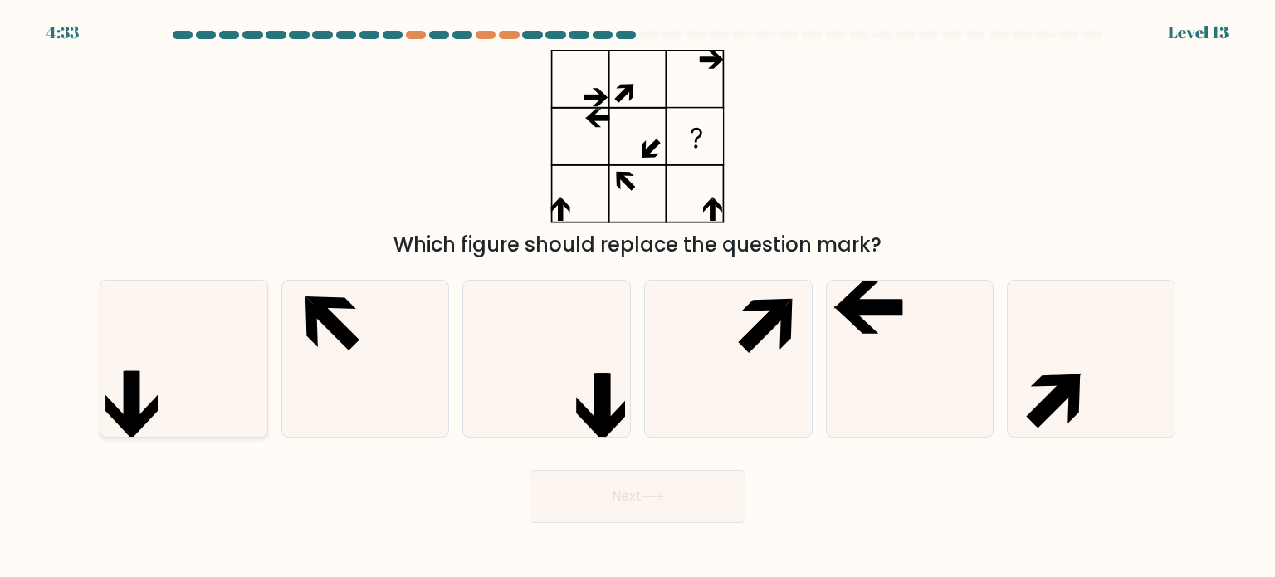
click at [196, 374] on icon at bounding box center [183, 359] width 156 height 156
click at [637, 297] on input "a." at bounding box center [637, 293] width 1 height 8
radio input "true"
click at [644, 510] on button "Next" at bounding box center [638, 496] width 216 height 53
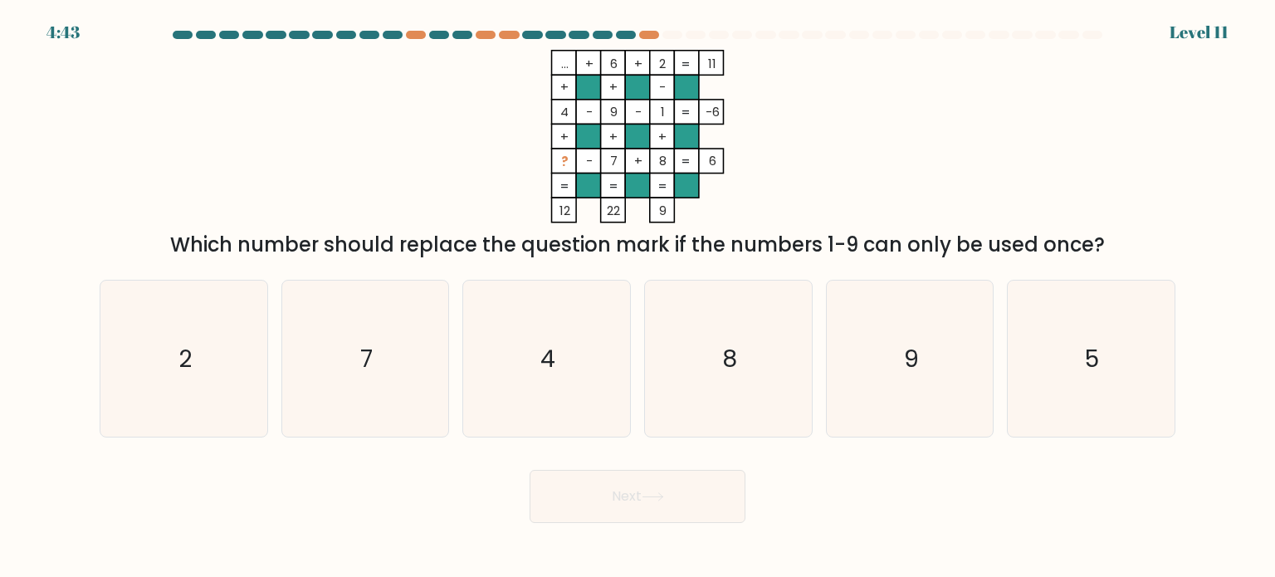
drag, startPoint x: 681, startPoint y: 217, endPoint x: 568, endPoint y: 85, distance: 174.2
click at [568, 85] on icon "... + 6 + 2 11 + + - 4 - 9 - 1 -6 + + + ? - 7 + 8 = 6 = = = = 12 22 9 =" at bounding box center [637, 136] width 498 height 173
click at [491, 80] on icon "... + 6 + 2 11 + + - 4 - 9 - 1 -6 + + + ? - 7 + 8 = 6 = = = = 12 22 9 =" at bounding box center [637, 136] width 498 height 173
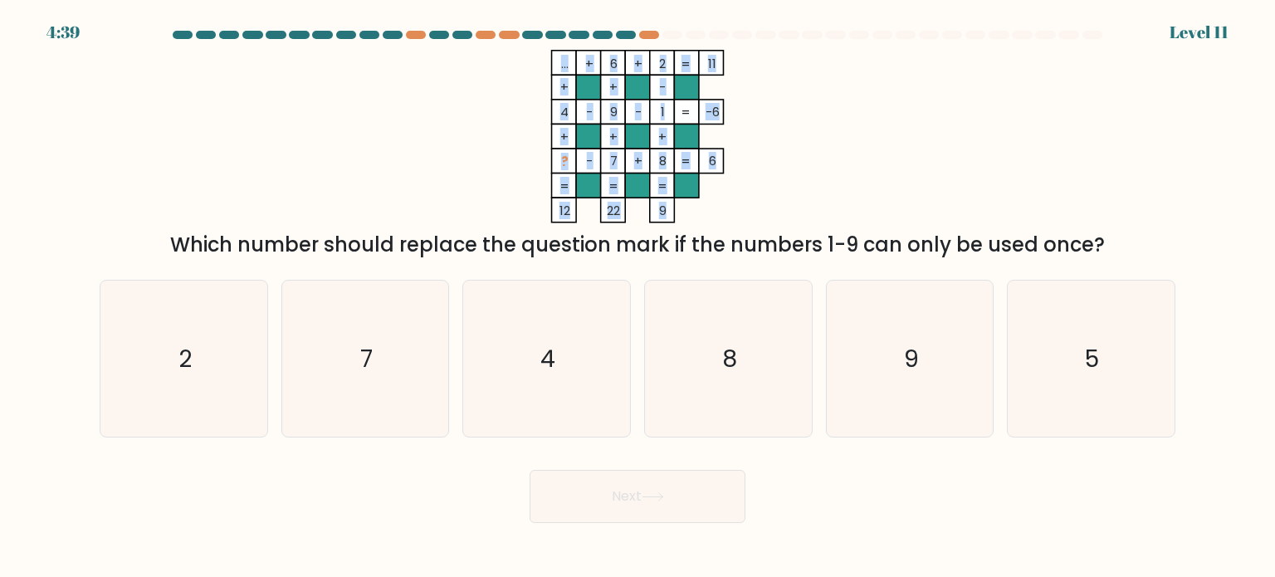
drag, startPoint x: 554, startPoint y: 66, endPoint x: 665, endPoint y: 215, distance: 185.8
click at [665, 215] on icon "... + 6 + 2 11 + + - 4 - 9 - 1 -6 + + + ? - 7 + 8 = 6 = = = = 12 22 9 =" at bounding box center [637, 136] width 498 height 173
copy icon "... + 6 + 2 11 + + - 4 - 9 - 1 -6 + + + ? - 7 + 8 = 6 = = = = 12 22 9"
drag, startPoint x: 181, startPoint y: 242, endPoint x: 1099, endPoint y: 232, distance: 918.1
click at [1099, 232] on div "Which number should replace the question mark if the numbers 1-9 can only be us…" at bounding box center [638, 245] width 1056 height 30
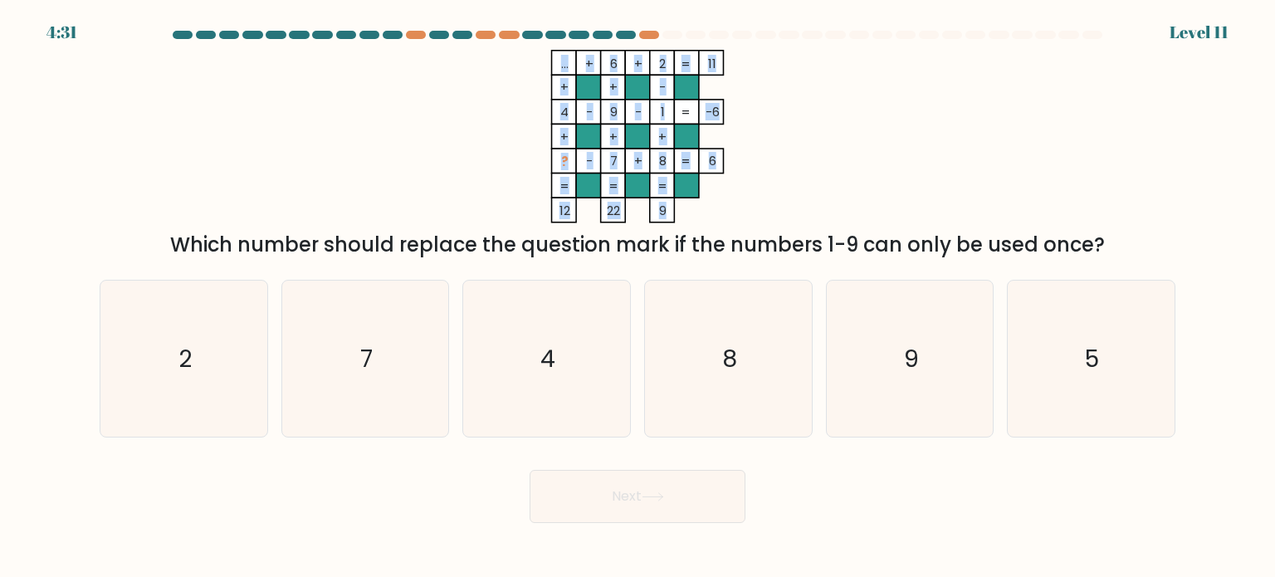
copy div "Which number should replace the question mark if the numbers 1-9 can only be us…"
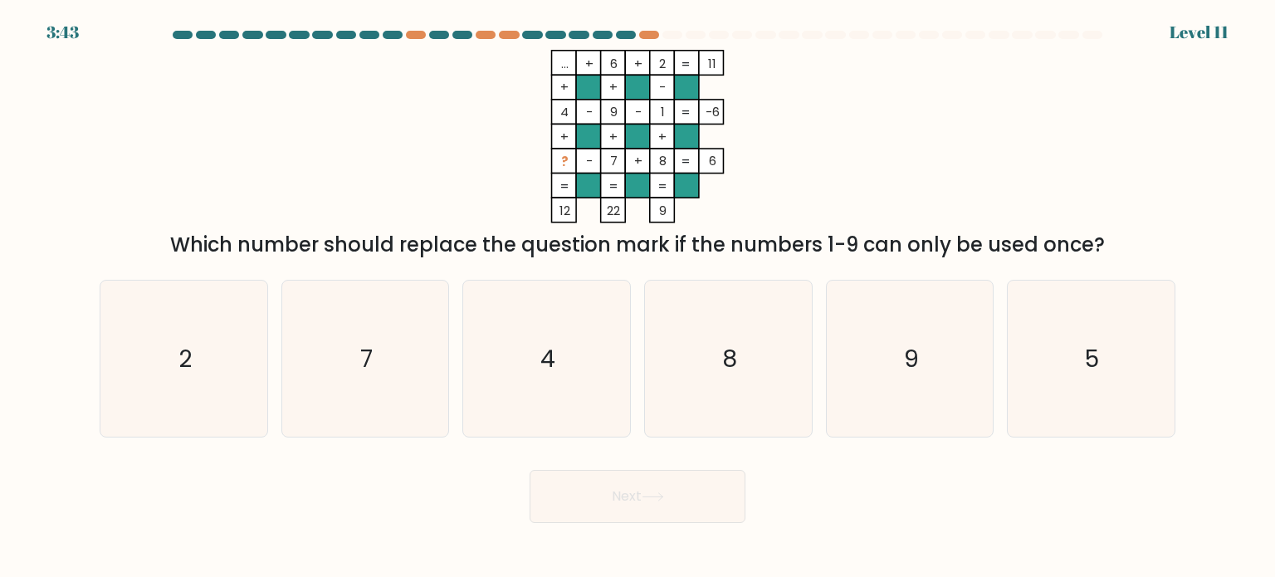
click at [427, 171] on icon "... + 6 + 2 11 + + - 4 - 9 - 1 -6 + + + ? - 7 + 8 = 6 = = = = 12 22 9 =" at bounding box center [637, 136] width 498 height 173
click at [1074, 354] on icon "5" at bounding box center [1091, 359] width 156 height 156
click at [638, 297] on input "f. 5" at bounding box center [637, 293] width 1 height 8
radio input "true"
click at [628, 510] on button "Next" at bounding box center [638, 496] width 216 height 53
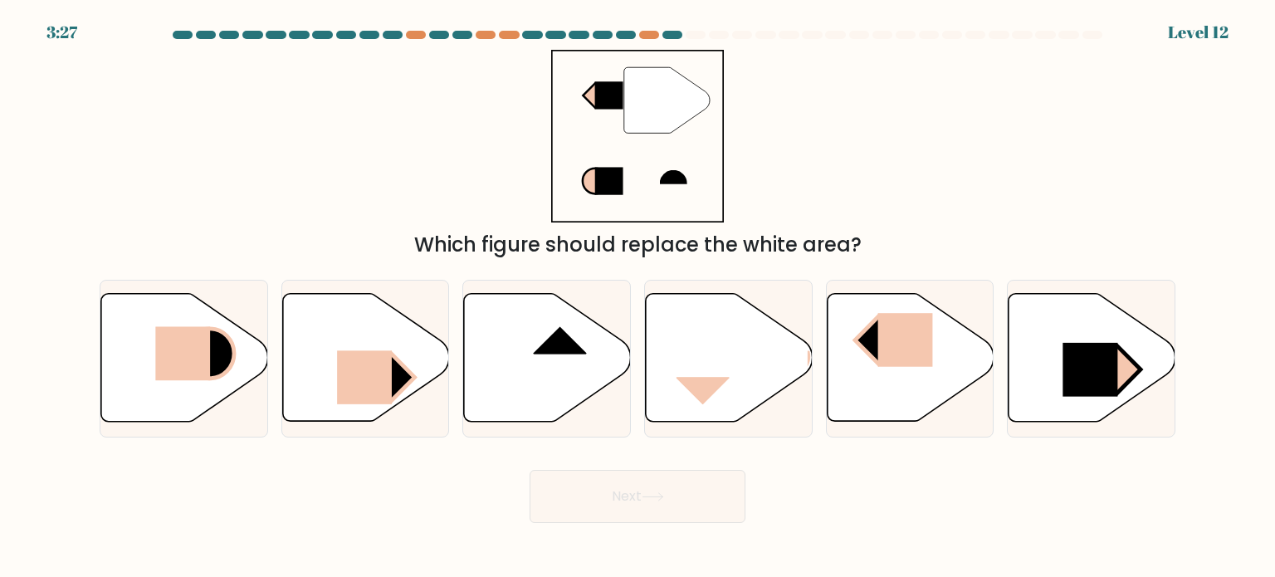
click at [932, 150] on div "" Which figure should replace the white area?" at bounding box center [638, 155] width 1096 height 210
click at [333, 349] on icon at bounding box center [365, 358] width 167 height 128
click at [637, 297] on input "b." at bounding box center [637, 293] width 1 height 8
radio input "true"
click at [622, 514] on button "Next" at bounding box center [638, 496] width 216 height 53
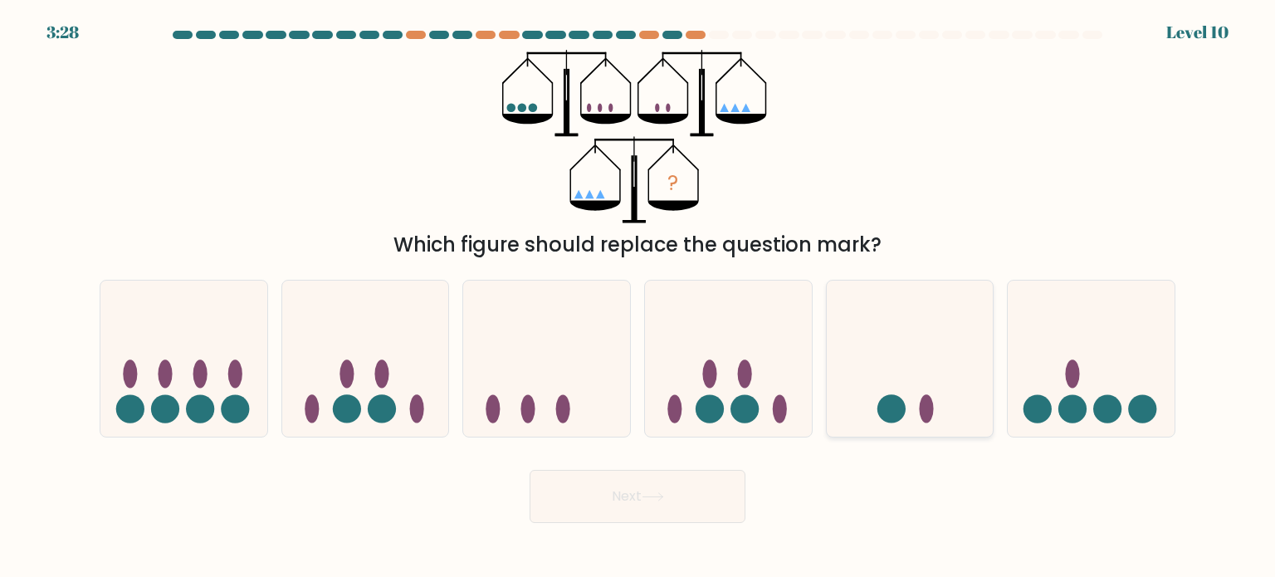
click at [885, 363] on icon at bounding box center [910, 359] width 167 height 138
click at [638, 297] on input "e." at bounding box center [637, 293] width 1 height 8
radio input "true"
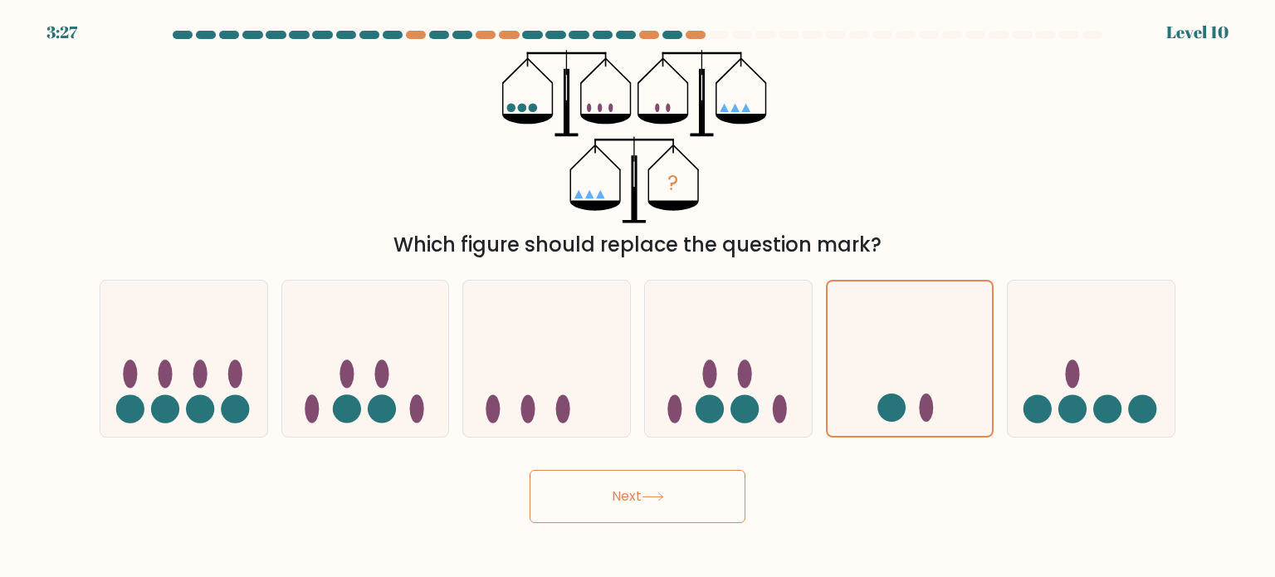
click at [602, 512] on button "Next" at bounding box center [638, 496] width 216 height 53
click at [644, 510] on button "Next" at bounding box center [638, 496] width 216 height 53
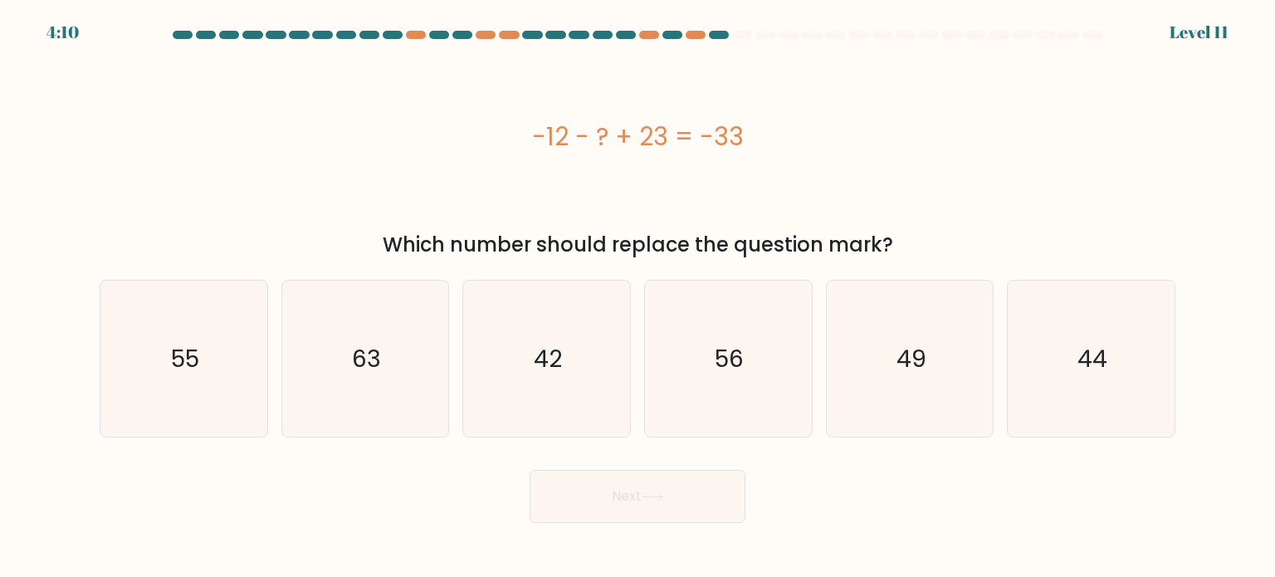
drag, startPoint x: 753, startPoint y: 120, endPoint x: 471, endPoint y: 119, distance: 282.2
click at [471, 119] on div "-12 - ? + 23 = -33" at bounding box center [638, 136] width 1076 height 37
copy div "-12 - ? + 23 = -33"
click at [1067, 364] on icon "44" at bounding box center [1091, 359] width 156 height 156
click at [638, 297] on input "f. 44" at bounding box center [637, 293] width 1 height 8
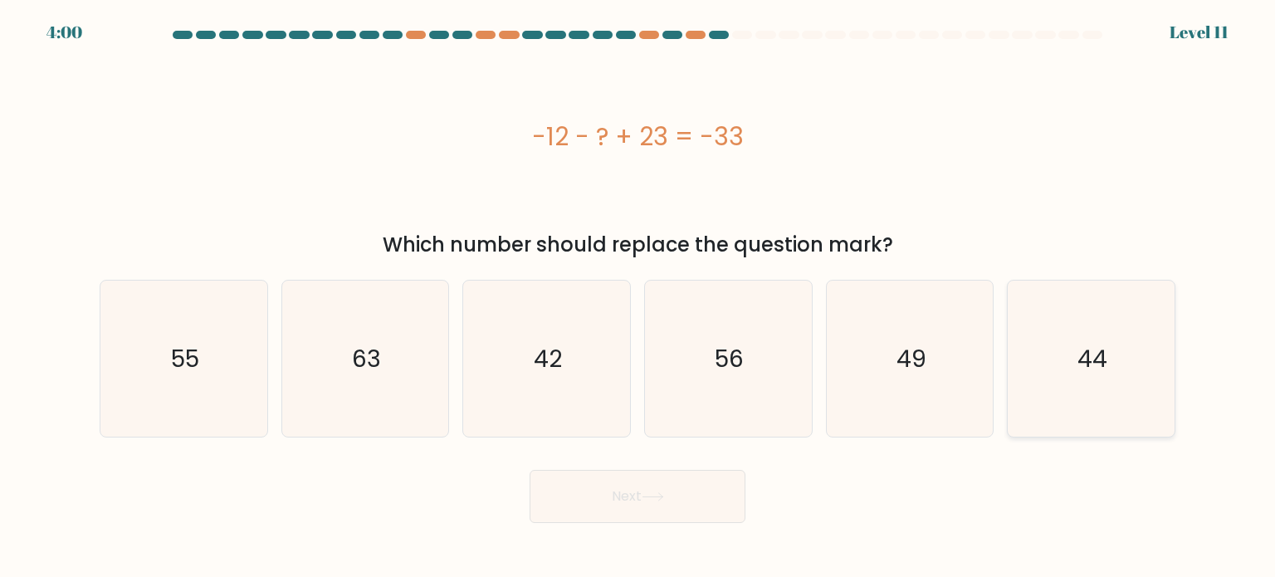
radio input "true"
click at [661, 511] on button "Next" at bounding box center [638, 496] width 216 height 53
click at [662, 511] on button "Next" at bounding box center [638, 496] width 216 height 53
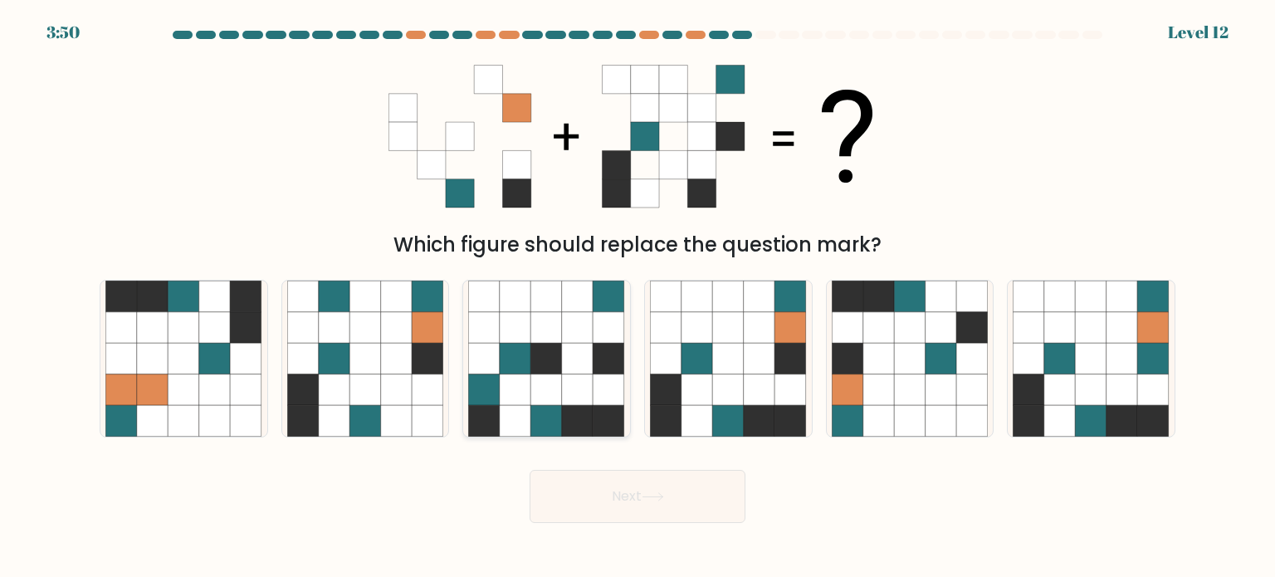
click at [589, 393] on icon at bounding box center [578, 390] width 32 height 32
click at [637, 297] on input "c." at bounding box center [637, 293] width 1 height 8
radio input "true"
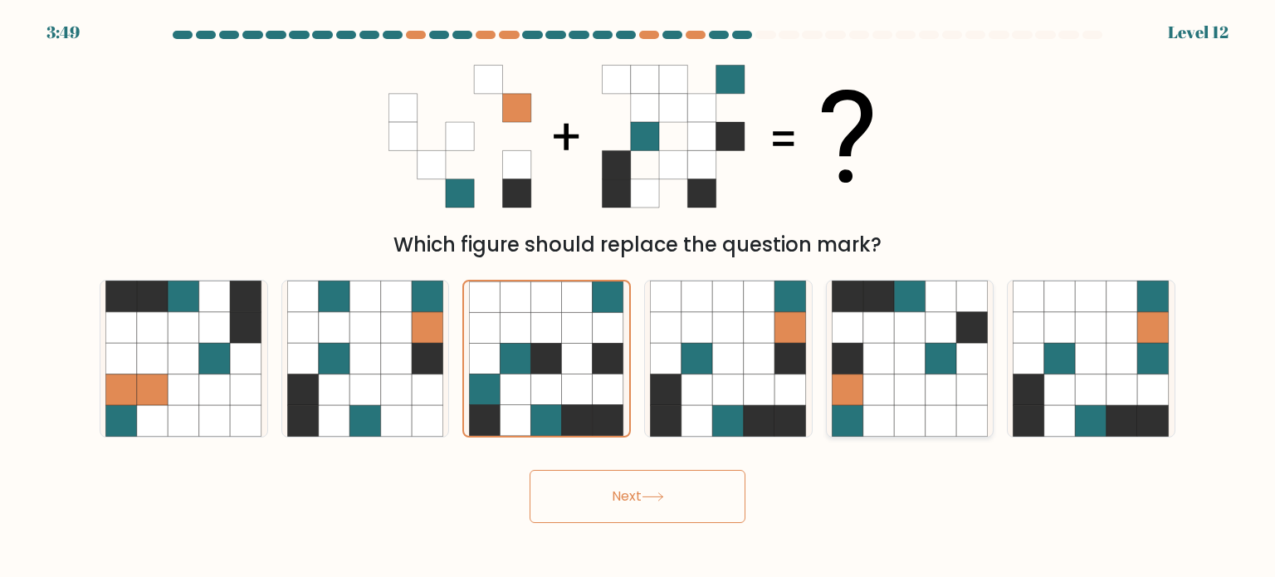
click at [847, 391] on icon at bounding box center [848, 390] width 32 height 32
click at [638, 297] on input "e." at bounding box center [637, 293] width 1 height 8
radio input "true"
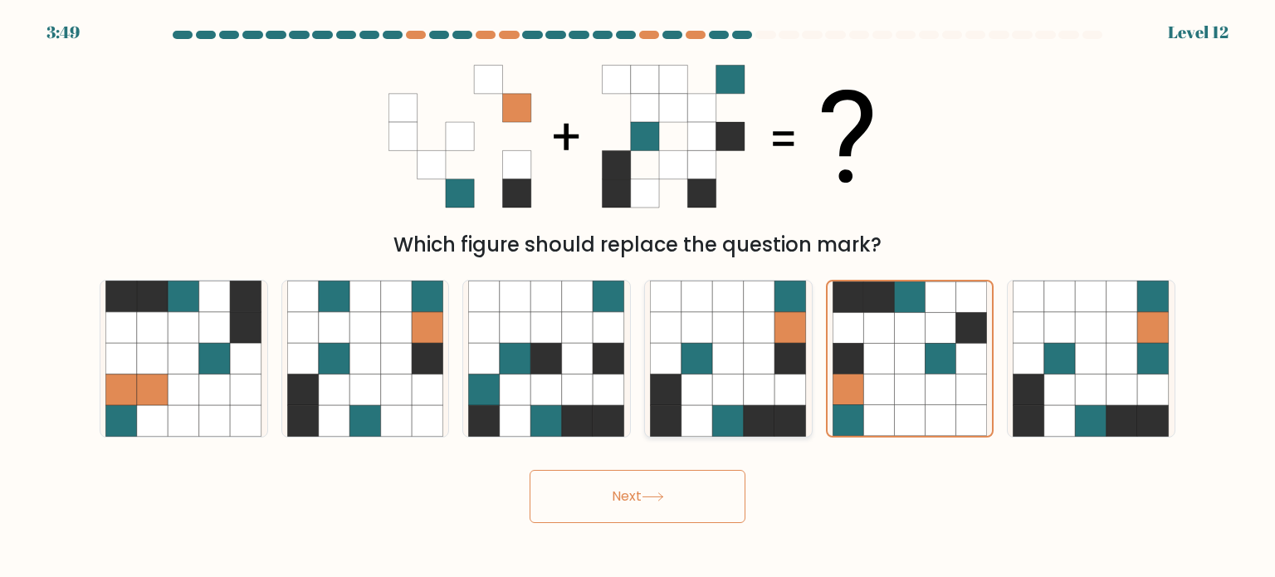
click at [711, 368] on icon at bounding box center [697, 359] width 32 height 32
click at [638, 297] on input "d." at bounding box center [637, 293] width 1 height 8
radio input "true"
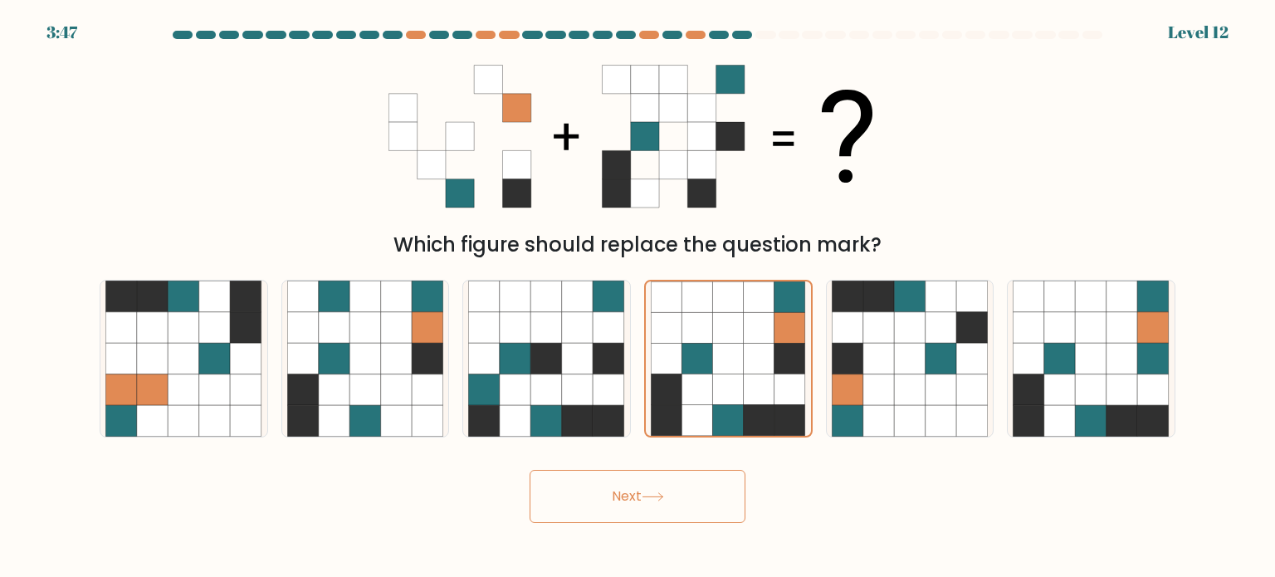
click at [681, 481] on button "Next" at bounding box center [638, 496] width 216 height 53
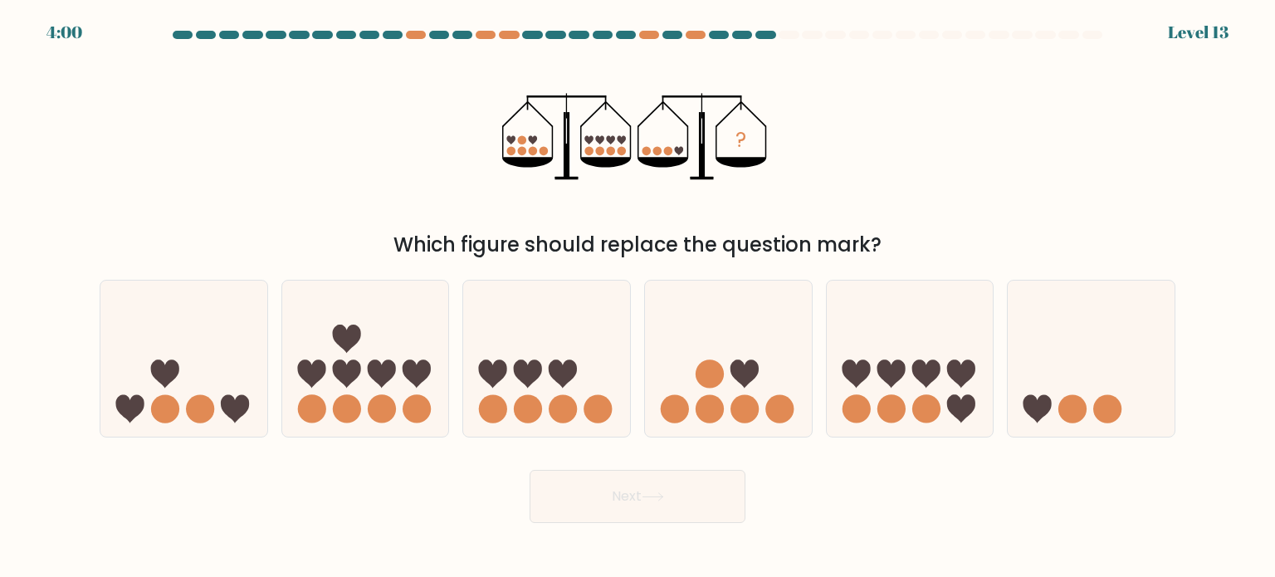
click at [538, 164] on icon at bounding box center [527, 162] width 51 height 10
drag, startPoint x: 597, startPoint y: 176, endPoint x: 753, endPoint y: 257, distance: 176.0
click at [753, 257] on div "? Which figure should replace the question mark?" at bounding box center [638, 155] width 1096 height 210
click at [777, 173] on div "? Which figure should replace the question mark?" at bounding box center [638, 155] width 1096 height 210
drag, startPoint x: 777, startPoint y: 165, endPoint x: 486, endPoint y: 69, distance: 306.9
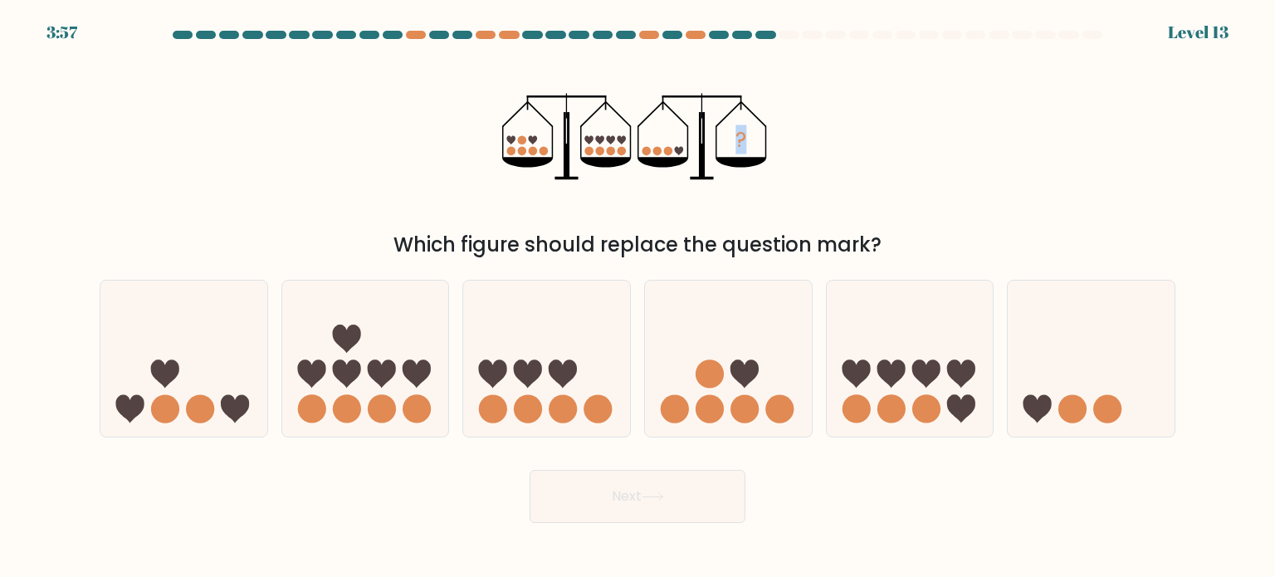
click at [486, 69] on div "? Which figure should replace the question mark?" at bounding box center [638, 155] width 1096 height 210
click at [537, 141] on icon "?" at bounding box center [637, 136] width 271 height 173
click at [438, 112] on div "? Which figure should replace the question mark?" at bounding box center [638, 155] width 1096 height 210
click at [1085, 411] on circle at bounding box center [1072, 408] width 28 height 28
click at [638, 297] on input "f." at bounding box center [637, 293] width 1 height 8
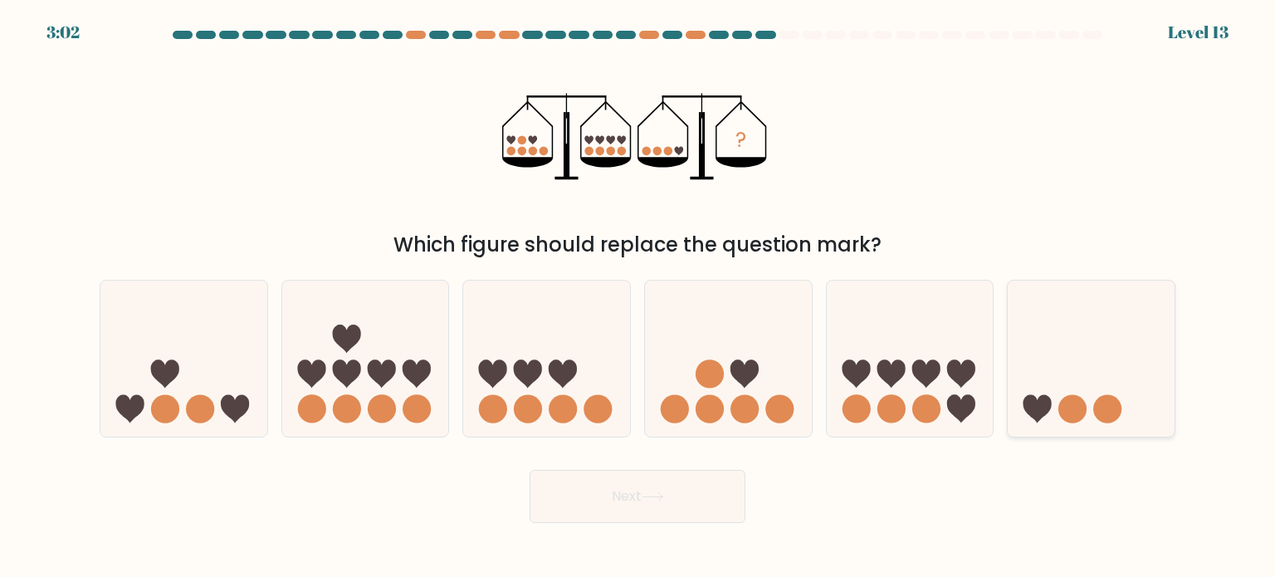
radio input "true"
click at [750, 388] on icon at bounding box center [728, 359] width 167 height 138
click at [638, 297] on input "d." at bounding box center [637, 293] width 1 height 8
radio input "true"
click at [216, 417] on icon at bounding box center [183, 359] width 167 height 138
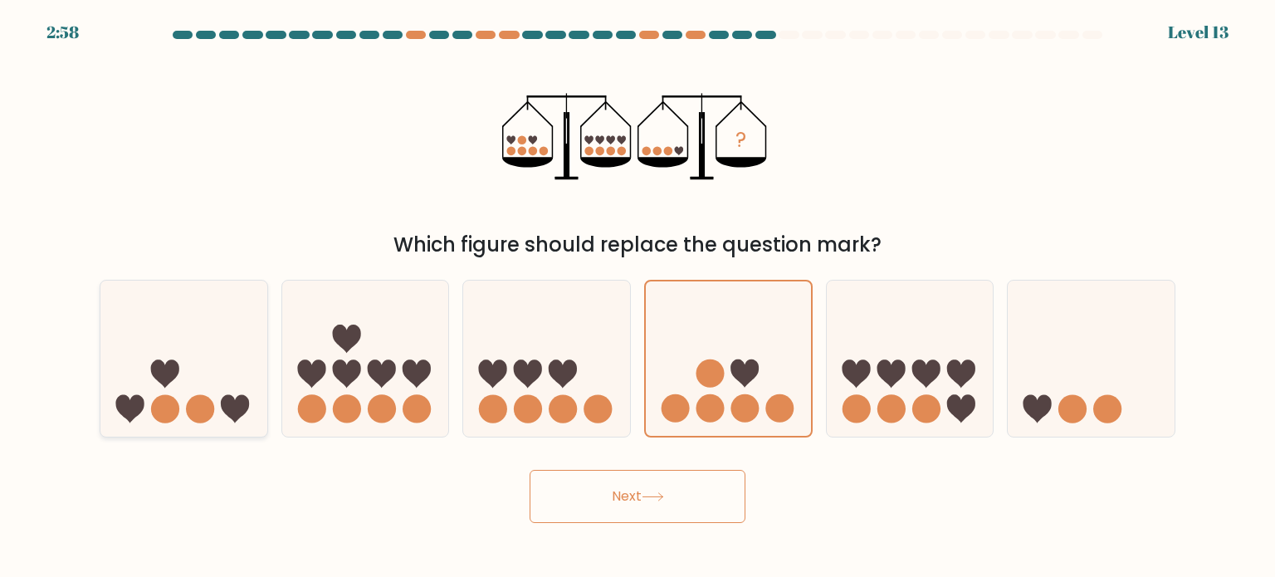
click at [637, 297] on input "a." at bounding box center [637, 293] width 1 height 8
radio input "true"
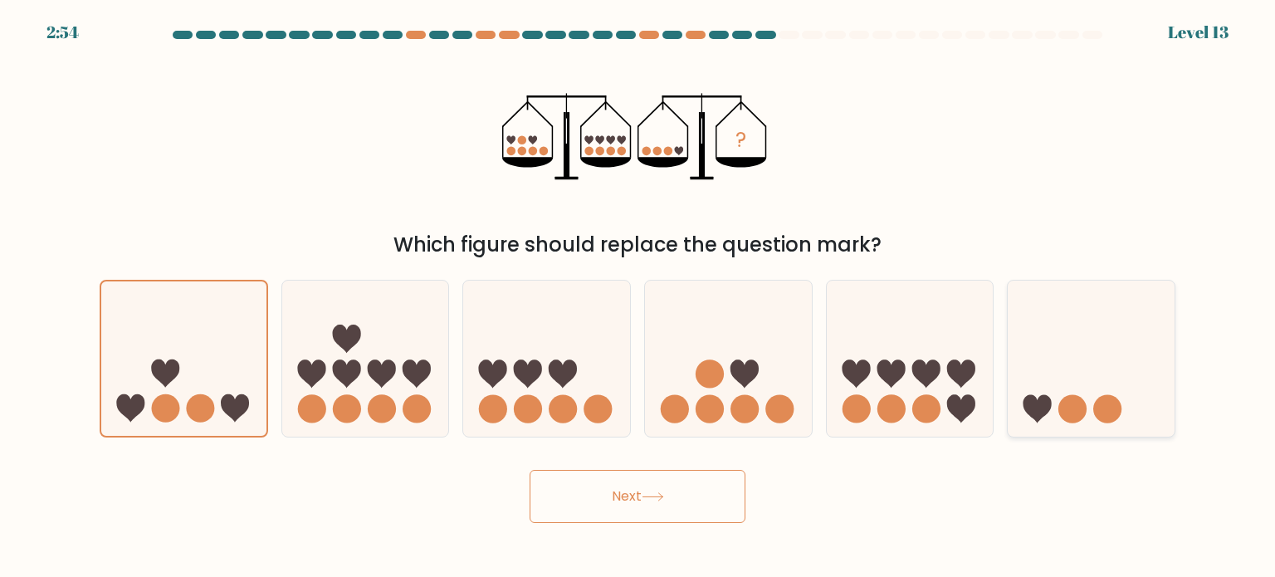
click at [1087, 416] on icon at bounding box center [1091, 359] width 167 height 138
click at [638, 297] on input "f." at bounding box center [637, 293] width 1 height 8
radio input "true"
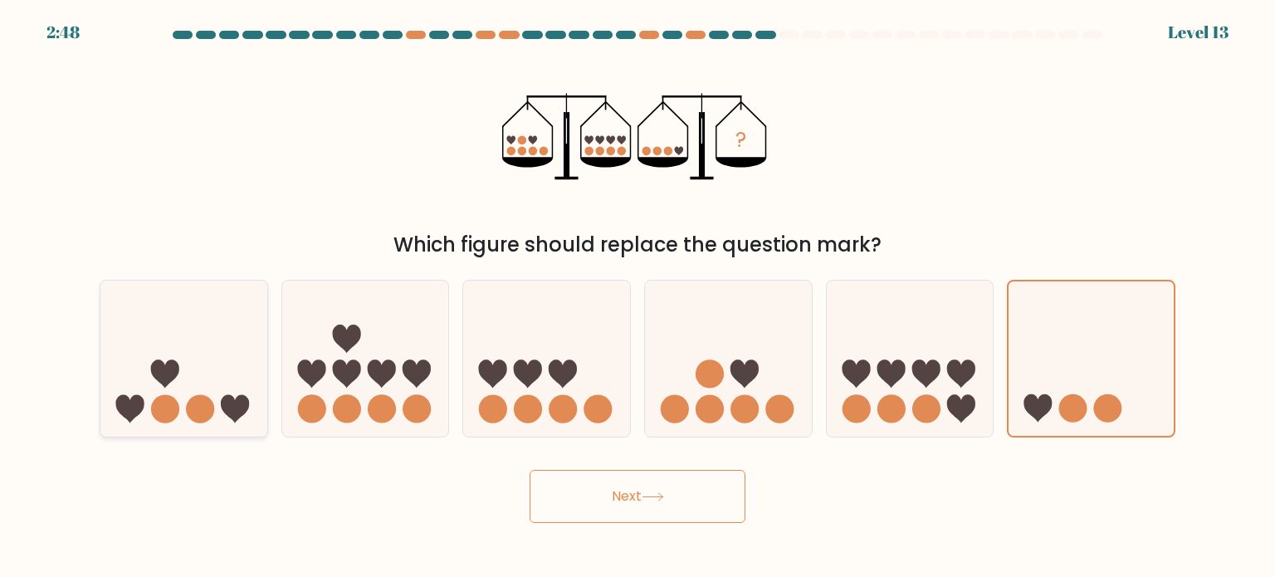
click at [187, 381] on icon at bounding box center [183, 359] width 167 height 138
click at [637, 297] on input "a." at bounding box center [637, 293] width 1 height 8
radio input "true"
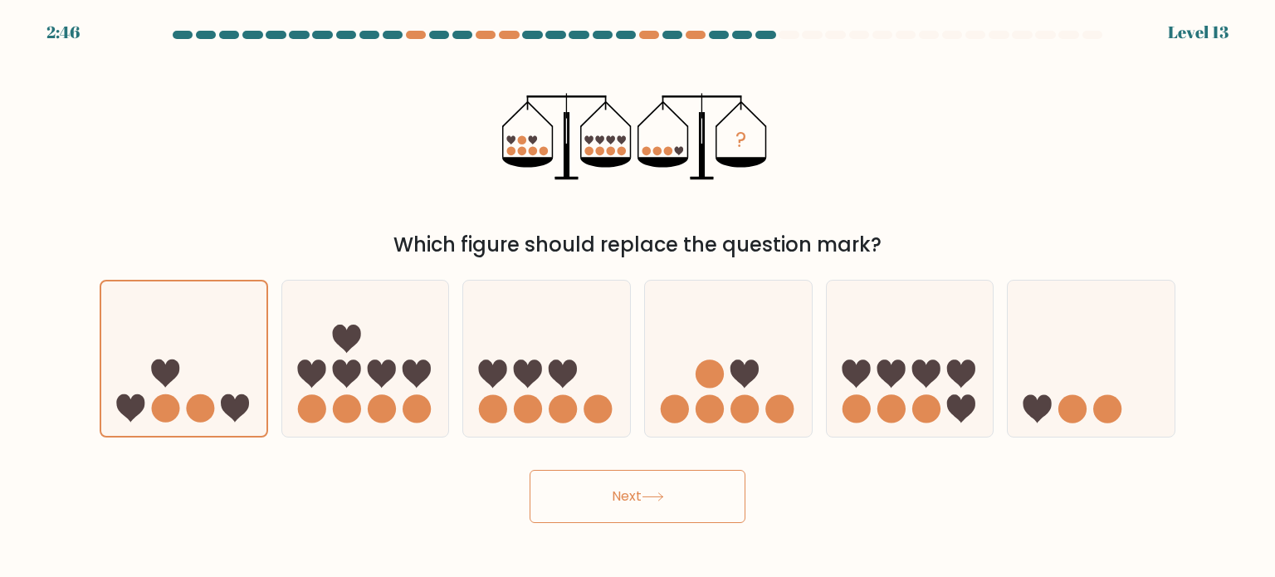
click at [691, 505] on button "Next" at bounding box center [638, 496] width 216 height 53
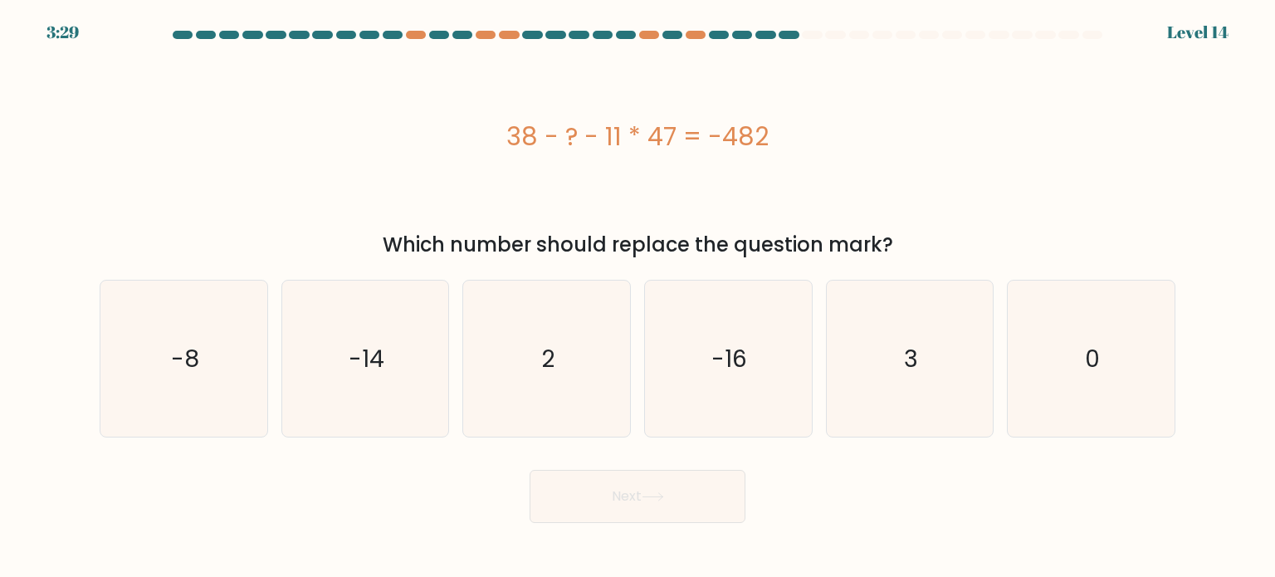
drag, startPoint x: 797, startPoint y: 142, endPoint x: 463, endPoint y: 123, distance: 334.2
click at [463, 123] on div "38 - ? - 11 * 47 = -482" at bounding box center [638, 136] width 1076 height 37
click at [944, 405] on icon "3" at bounding box center [910, 359] width 156 height 156
click at [638, 297] on input "e. 3" at bounding box center [637, 293] width 1 height 8
radio input "true"
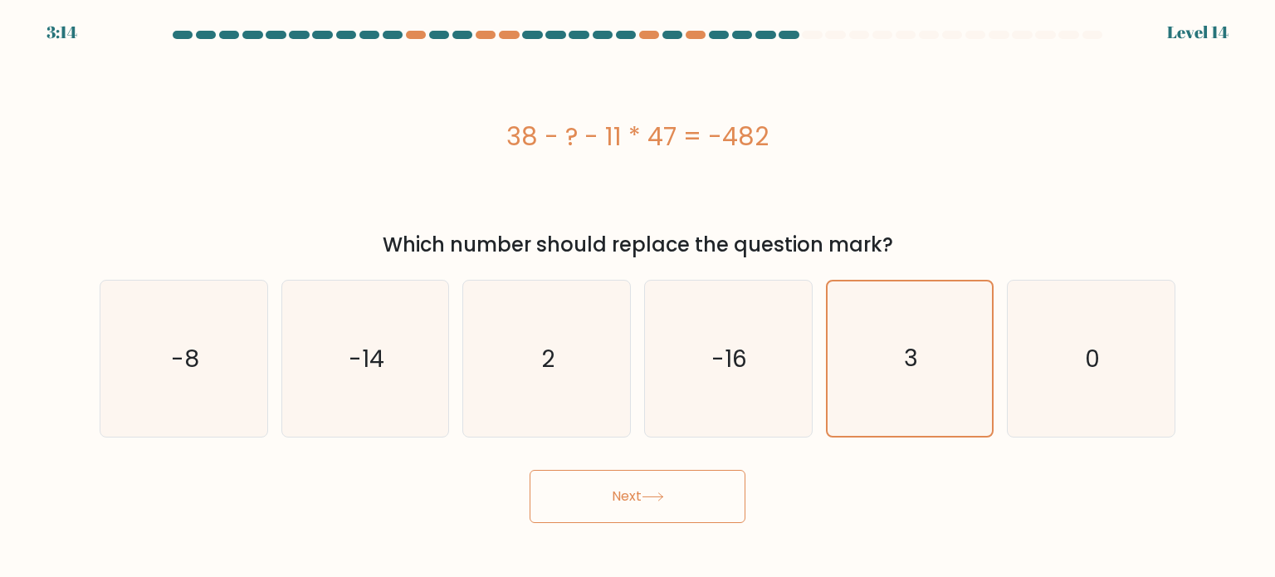
click at [663, 507] on button "Next" at bounding box center [638, 496] width 216 height 53
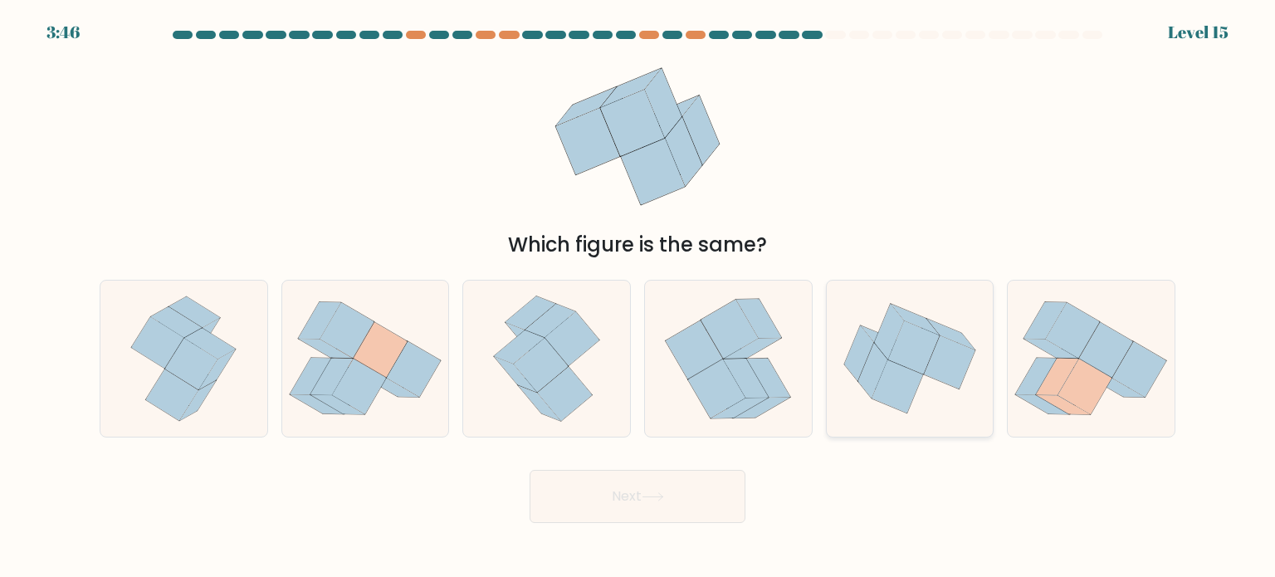
click at [887, 361] on icon at bounding box center [898, 386] width 52 height 54
click at [638, 297] on input "e." at bounding box center [637, 293] width 1 height 8
radio input "true"
click at [661, 494] on icon at bounding box center [653, 496] width 22 height 9
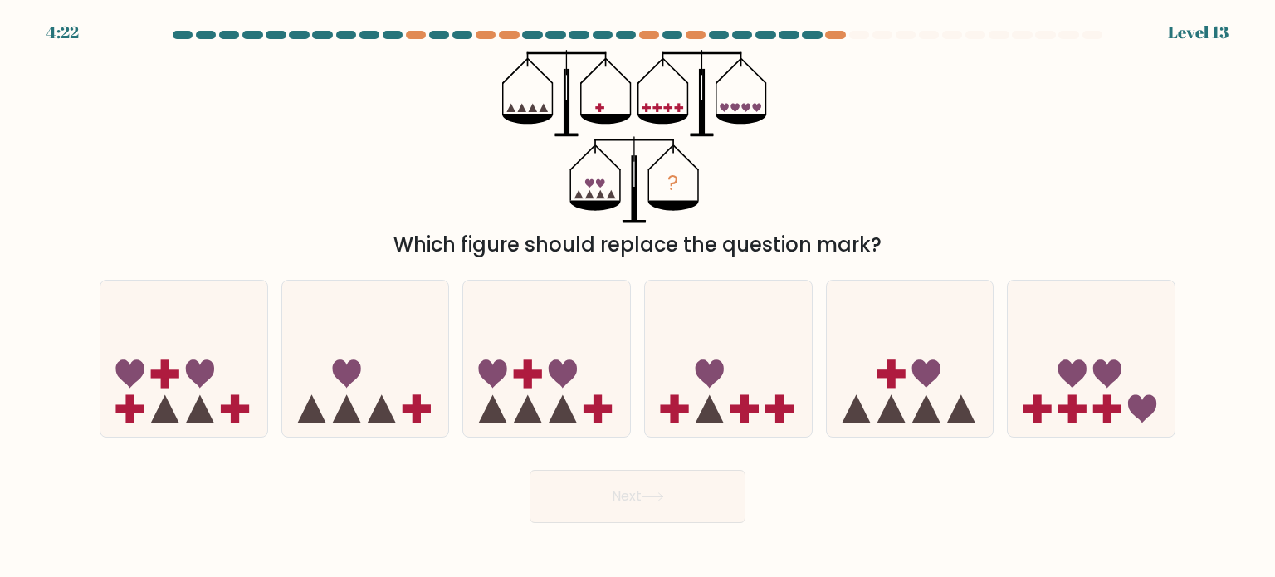
click at [371, 182] on div "? Which figure should replace the question mark?" at bounding box center [638, 155] width 1096 height 210
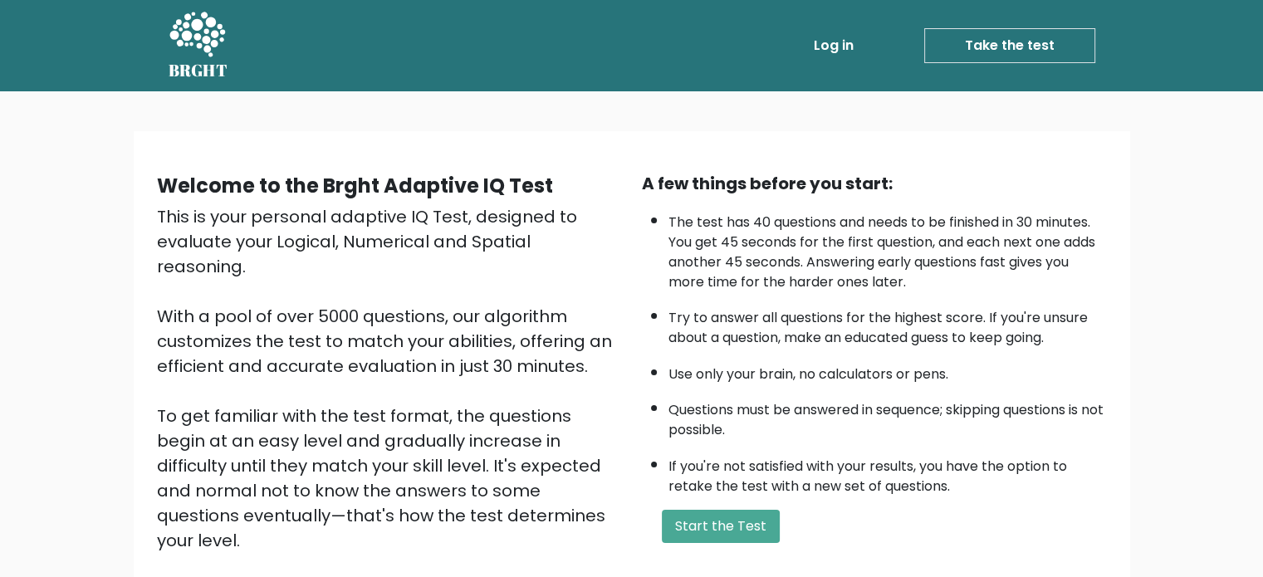
scroll to position [183, 0]
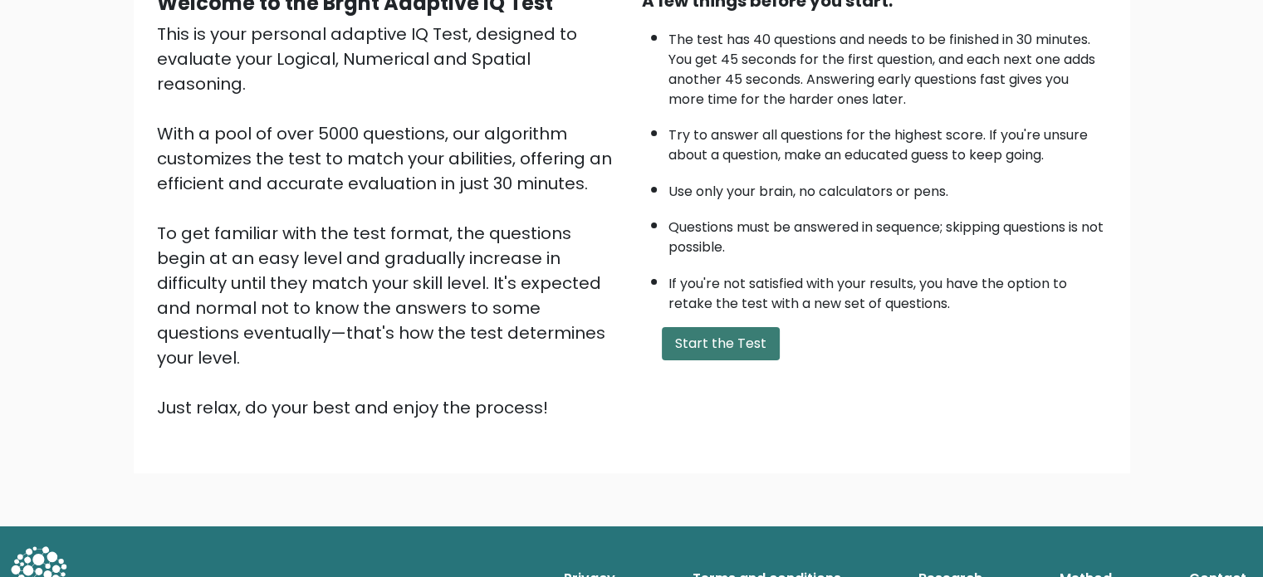
click at [756, 339] on button "Start the Test" at bounding box center [721, 343] width 118 height 33
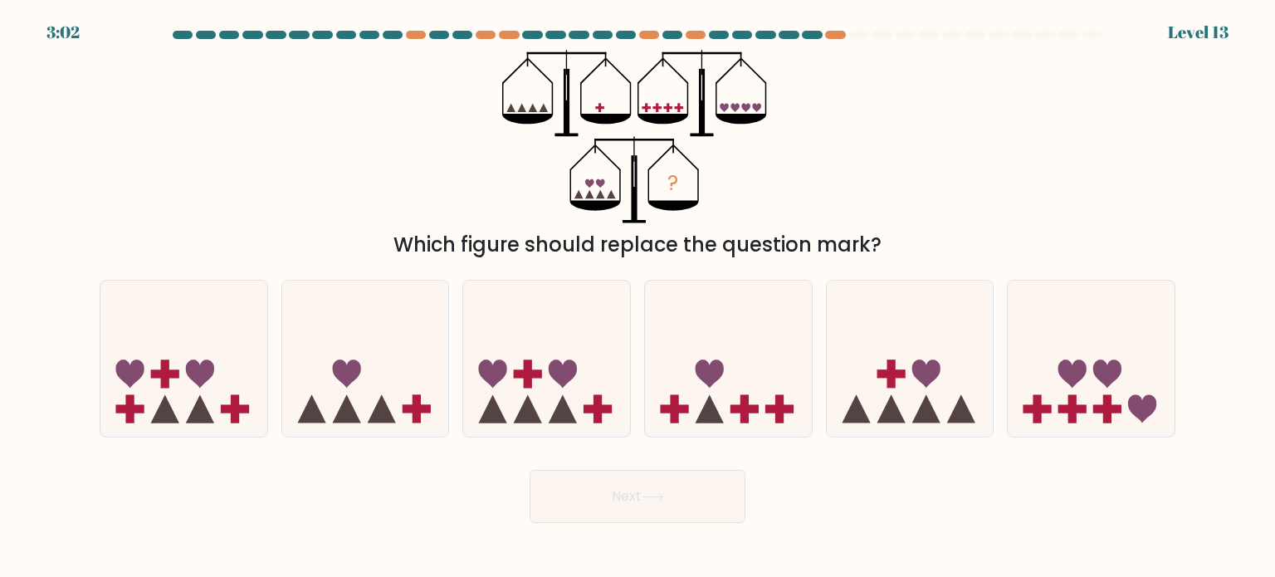
click at [1033, 190] on div "? Which figure should replace the question mark?" at bounding box center [638, 155] width 1096 height 210
click at [398, 379] on icon at bounding box center [365, 359] width 167 height 138
click at [637, 297] on input "b." at bounding box center [637, 293] width 1 height 8
radio input "true"
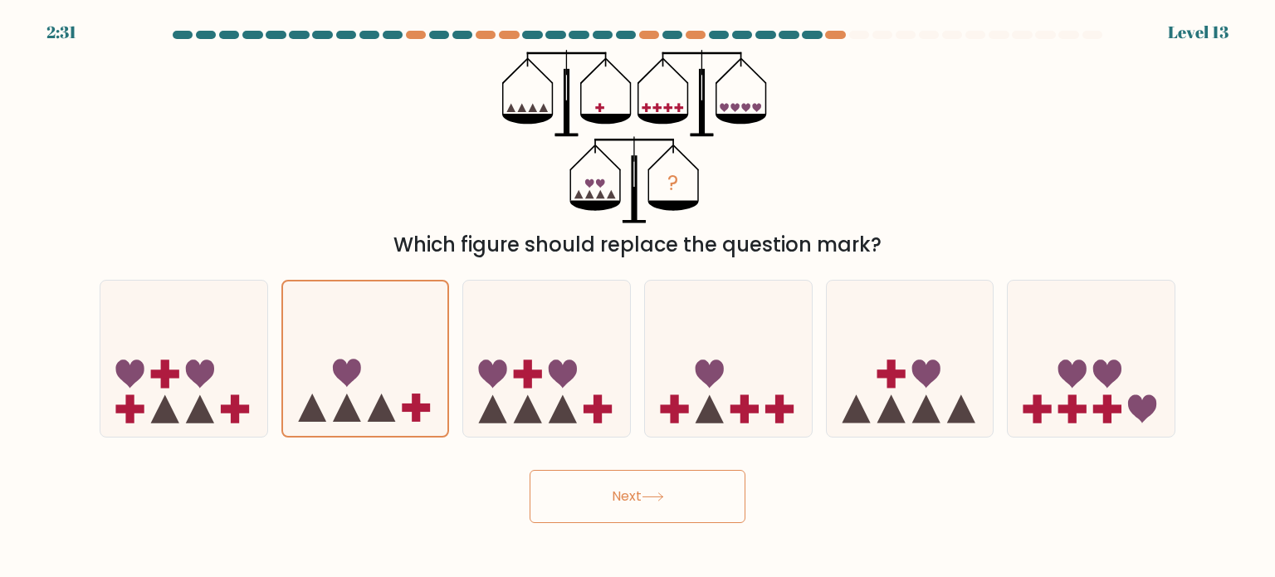
click at [694, 497] on button "Next" at bounding box center [638, 496] width 216 height 53
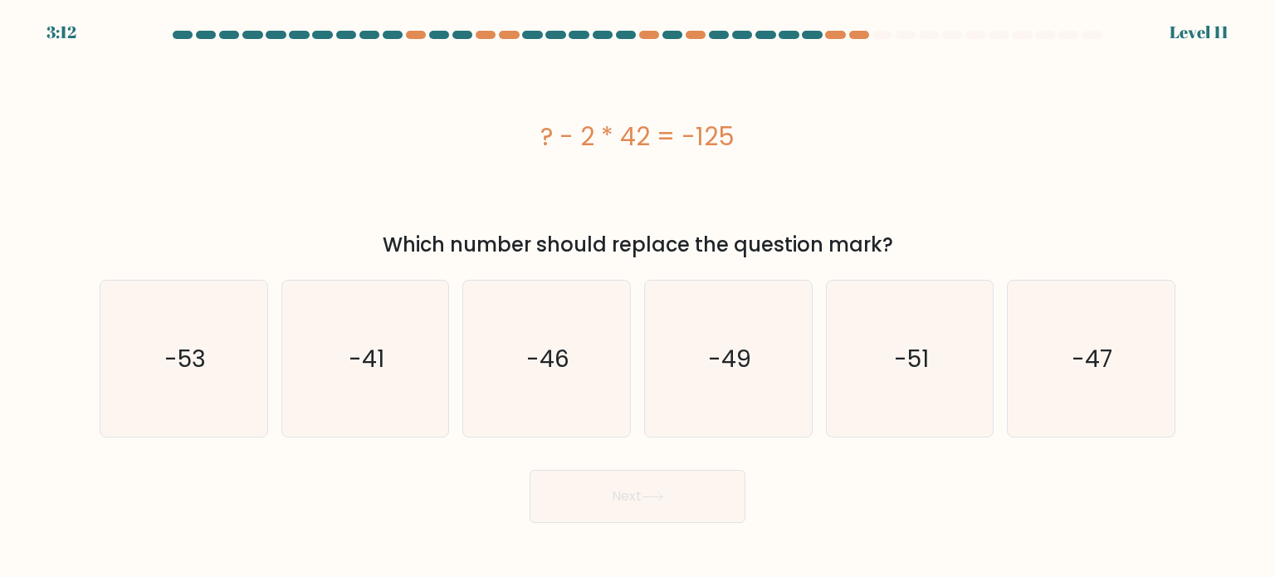
drag, startPoint x: 595, startPoint y: 130, endPoint x: 527, endPoint y: 132, distance: 68.1
click at [527, 132] on div "? - 2 * 42 = -125" at bounding box center [638, 136] width 1076 height 37
copy div "? - 2 * 42 = -125"
click at [415, 374] on icon "-41" at bounding box center [365, 359] width 156 height 156
click at [637, 297] on input "b. -41" at bounding box center [637, 293] width 1 height 8
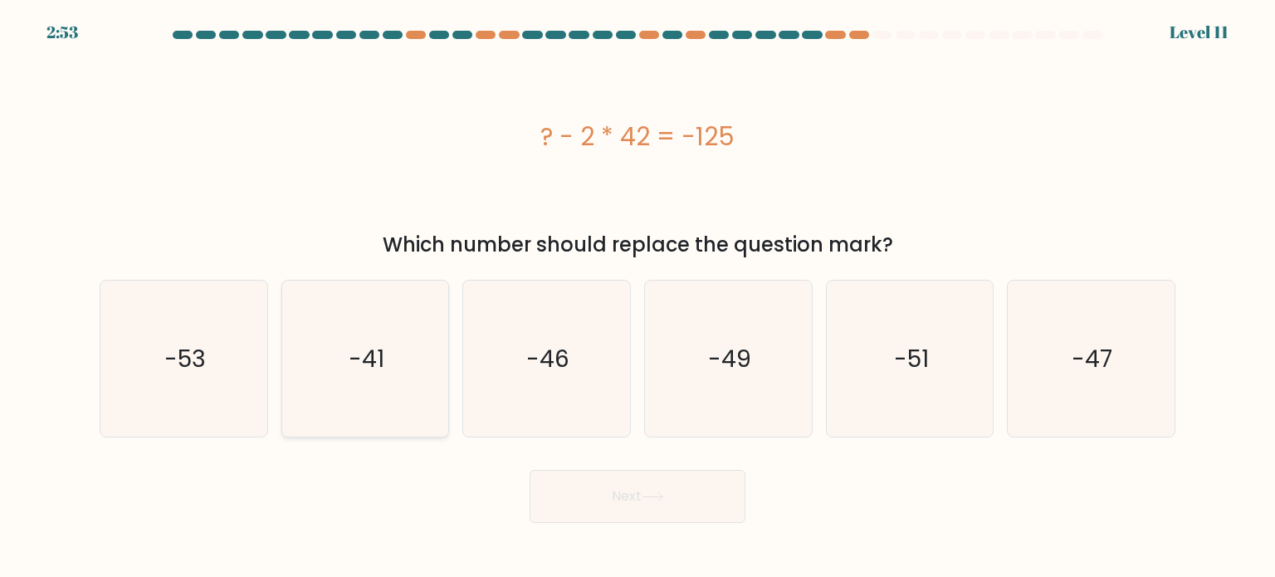
radio input "true"
click at [664, 500] on icon at bounding box center [653, 496] width 22 height 9
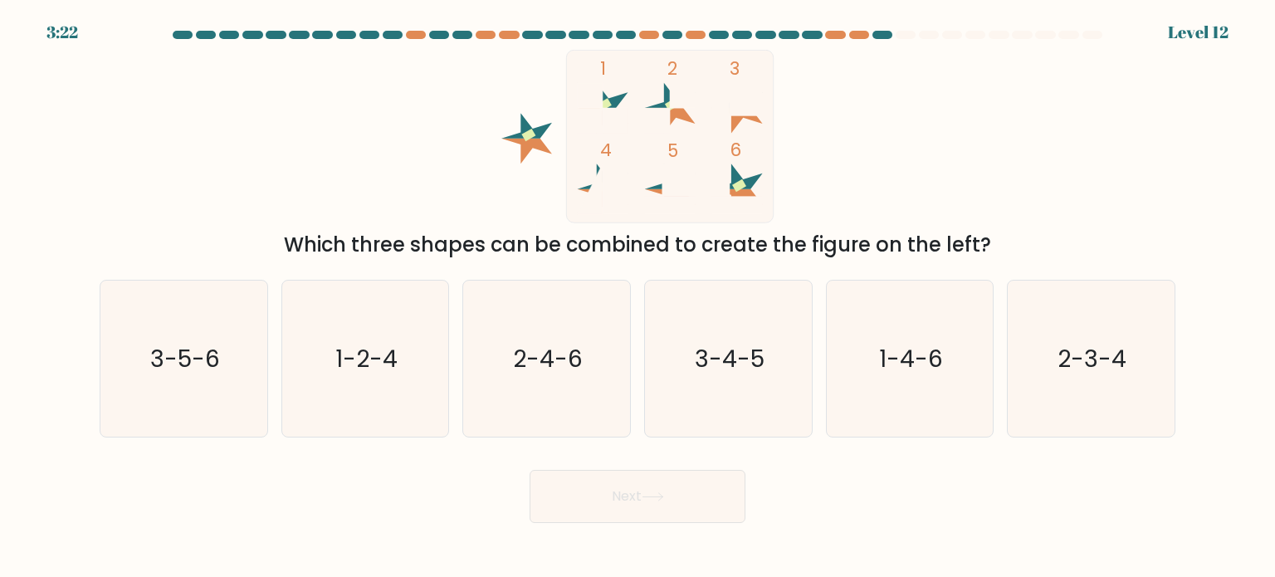
click at [744, 190] on icon at bounding box center [737, 201] width 51 height 25
click at [161, 363] on text "3-5-6" at bounding box center [185, 357] width 70 height 33
click at [637, 297] on input "a. 3-5-6" at bounding box center [637, 293] width 1 height 8
radio input "true"
click at [647, 508] on button "Next" at bounding box center [638, 496] width 216 height 53
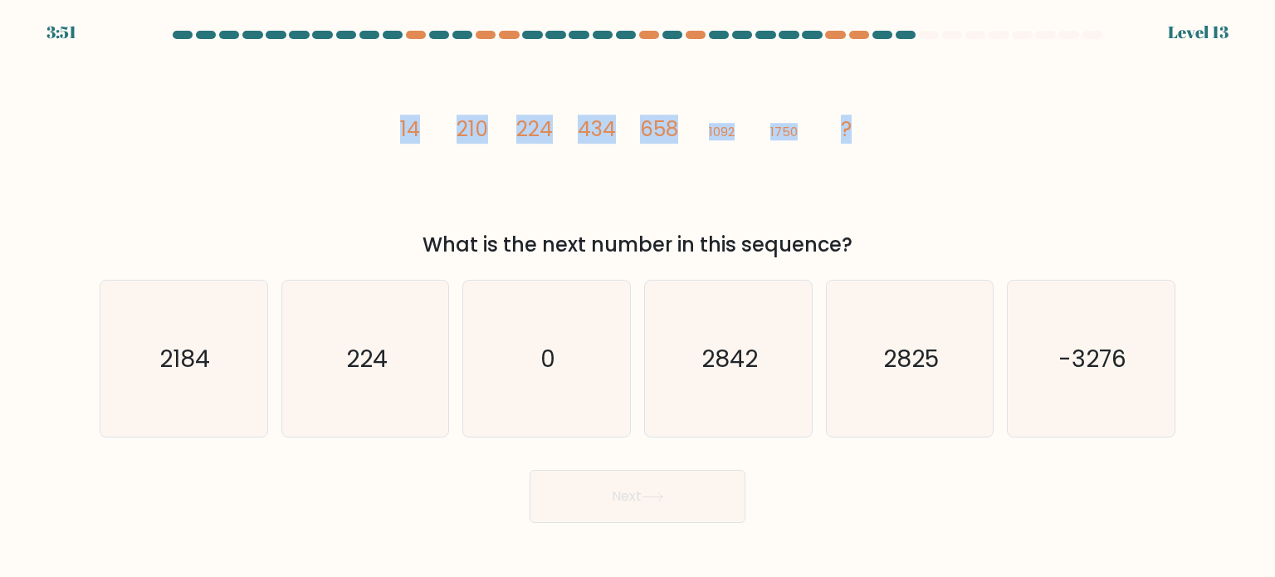
drag, startPoint x: 391, startPoint y: 136, endPoint x: 890, endPoint y: 149, distance: 499.0
click at [890, 149] on div "image/svg+xml 14 210 224 434 658 1092 1750 ? What is the next number in this se…" at bounding box center [638, 155] width 1096 height 210
copy g "14 210 224 434 658 1092 1750 ?"
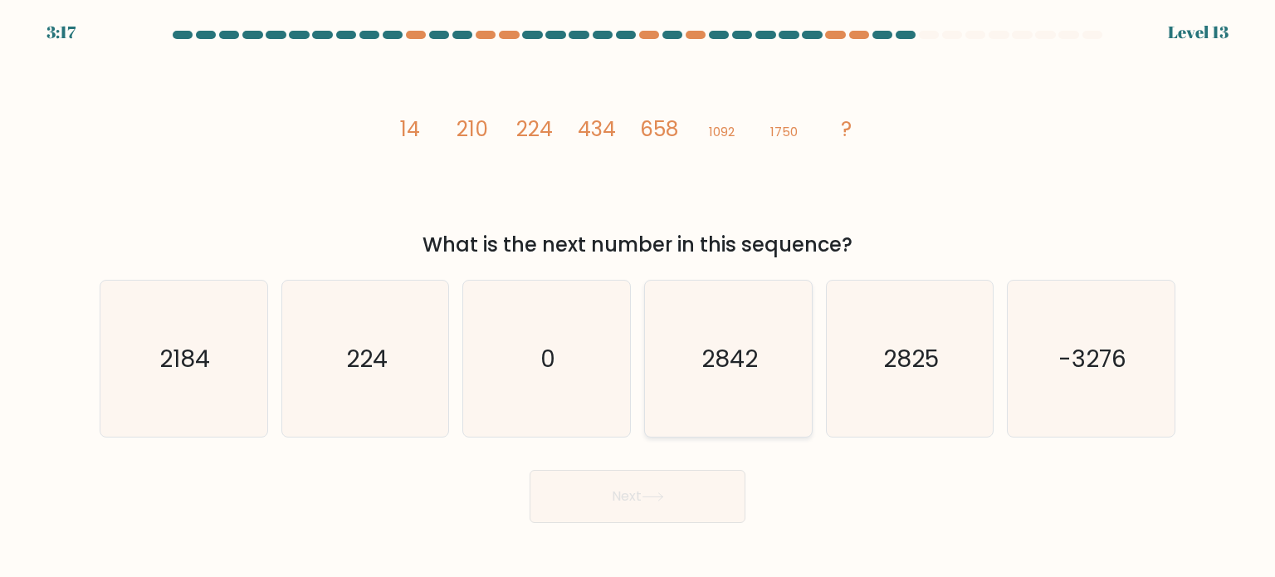
click at [764, 383] on icon "2842" at bounding box center [728, 359] width 156 height 156
click at [638, 297] on input "d. 2842" at bounding box center [637, 293] width 1 height 8
radio input "true"
click at [616, 518] on button "Next" at bounding box center [638, 496] width 216 height 53
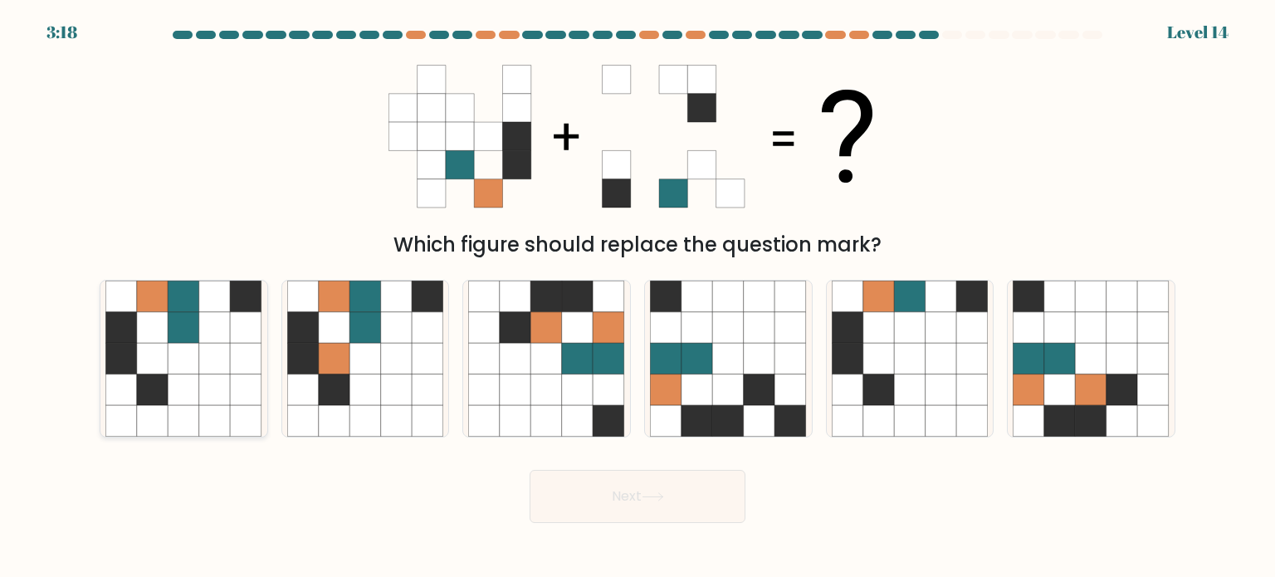
click at [167, 331] on icon at bounding box center [153, 327] width 32 height 32
click at [637, 297] on input "a." at bounding box center [637, 293] width 1 height 8
radio input "true"
click at [684, 510] on button "Next" at bounding box center [638, 496] width 216 height 53
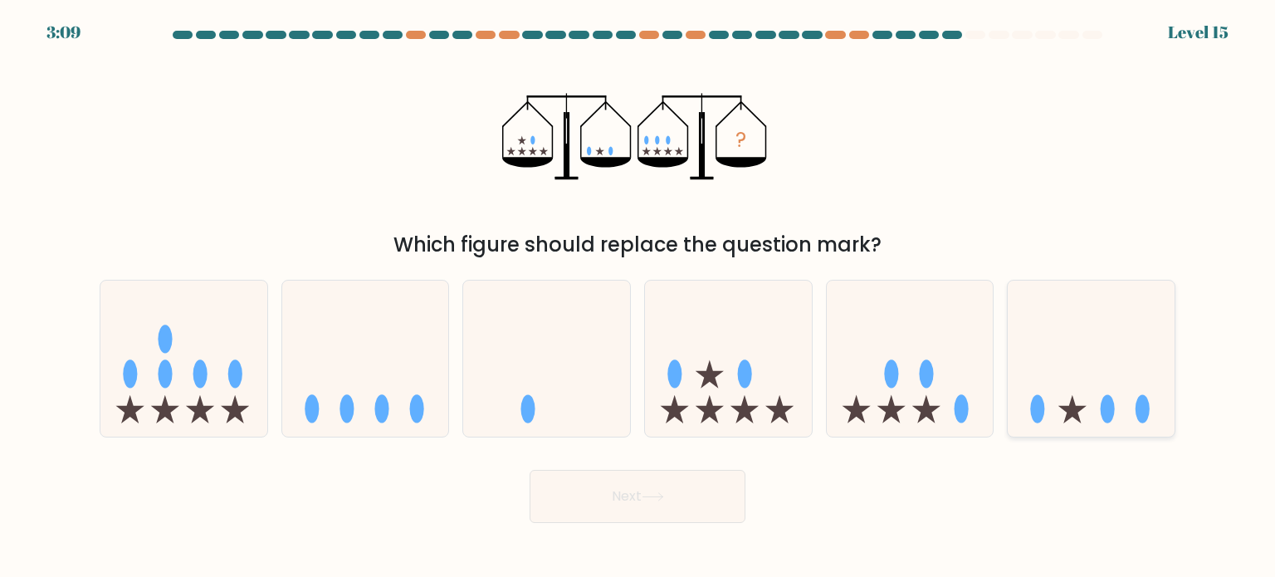
click at [1126, 385] on icon at bounding box center [1091, 359] width 167 height 138
click at [638, 297] on input "f." at bounding box center [637, 293] width 1 height 8
radio input "true"
click at [379, 381] on icon at bounding box center [365, 359] width 167 height 138
click at [637, 297] on input "b." at bounding box center [637, 293] width 1 height 8
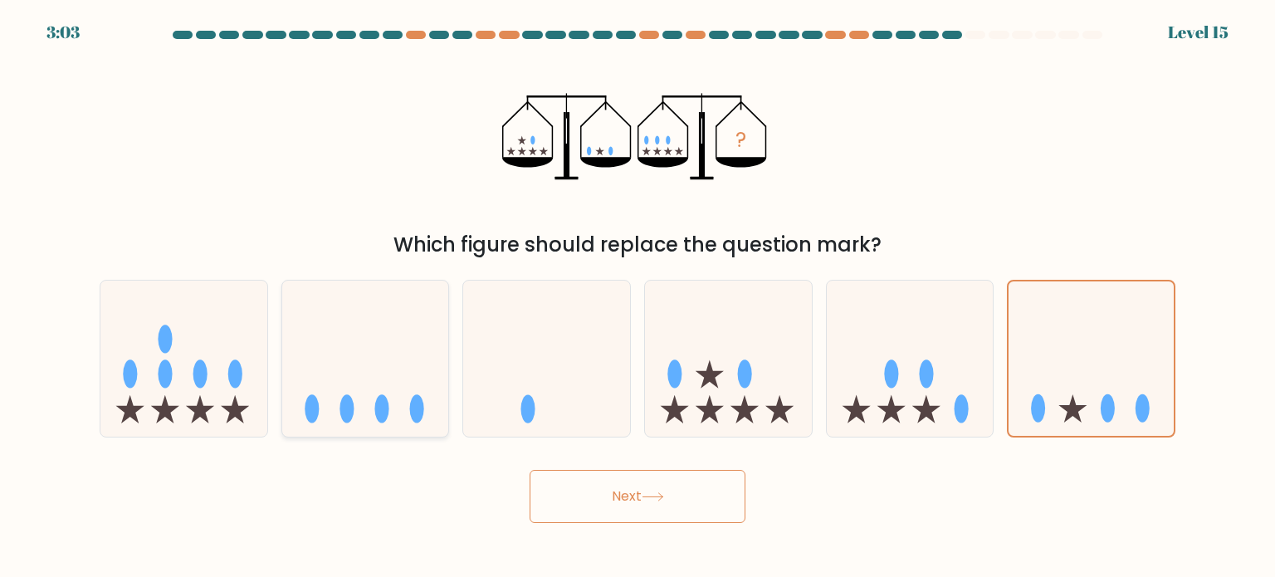
radio input "true"
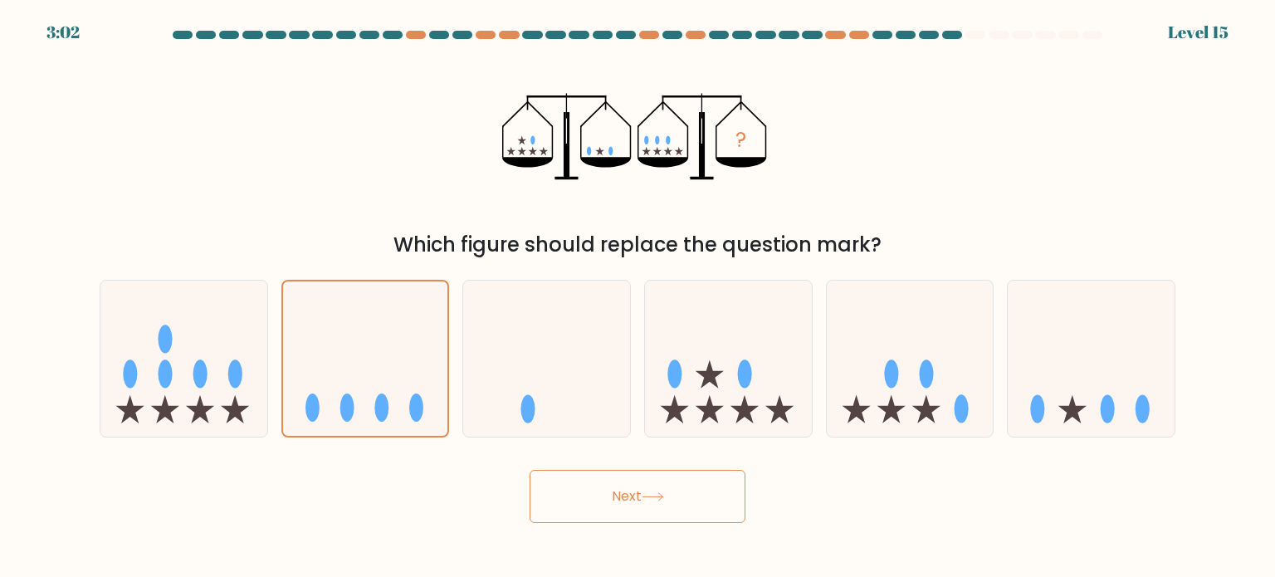
click at [664, 504] on button "Next" at bounding box center [638, 496] width 216 height 53
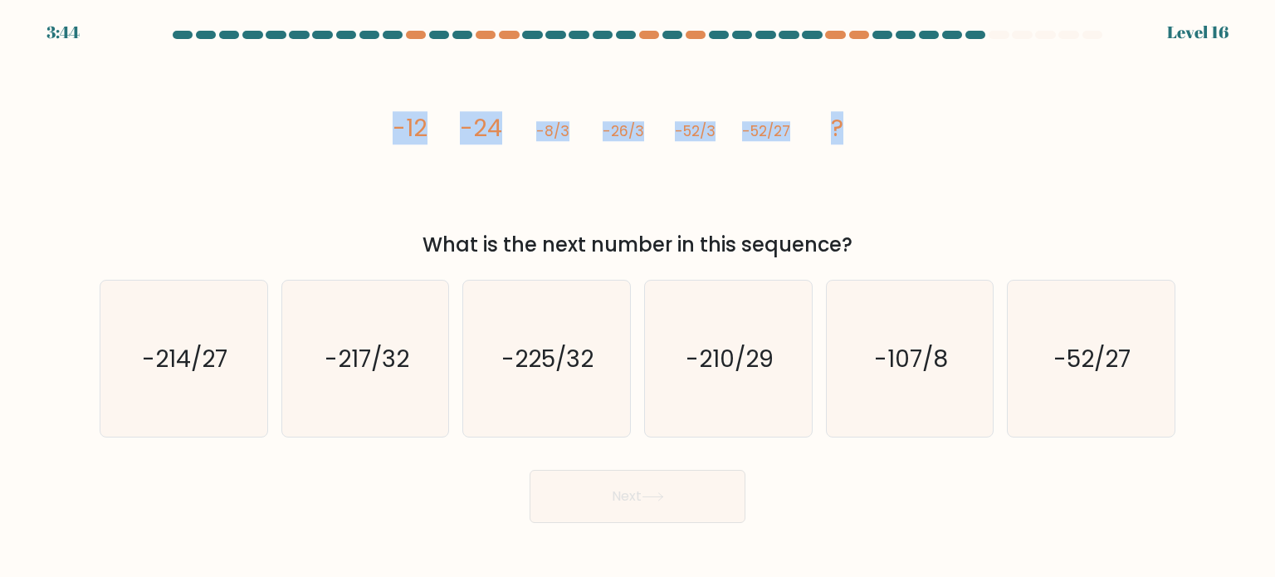
drag, startPoint x: 398, startPoint y: 127, endPoint x: 870, endPoint y: 151, distance: 472.1
click at [870, 151] on icon "image/svg+xml -12 -24 -8/3 -26/3 -52/3 -52/27 ?" at bounding box center [637, 136] width 498 height 173
copy g "-12 -24 -8/3 -26/3 -52/3 -52/27 ?"
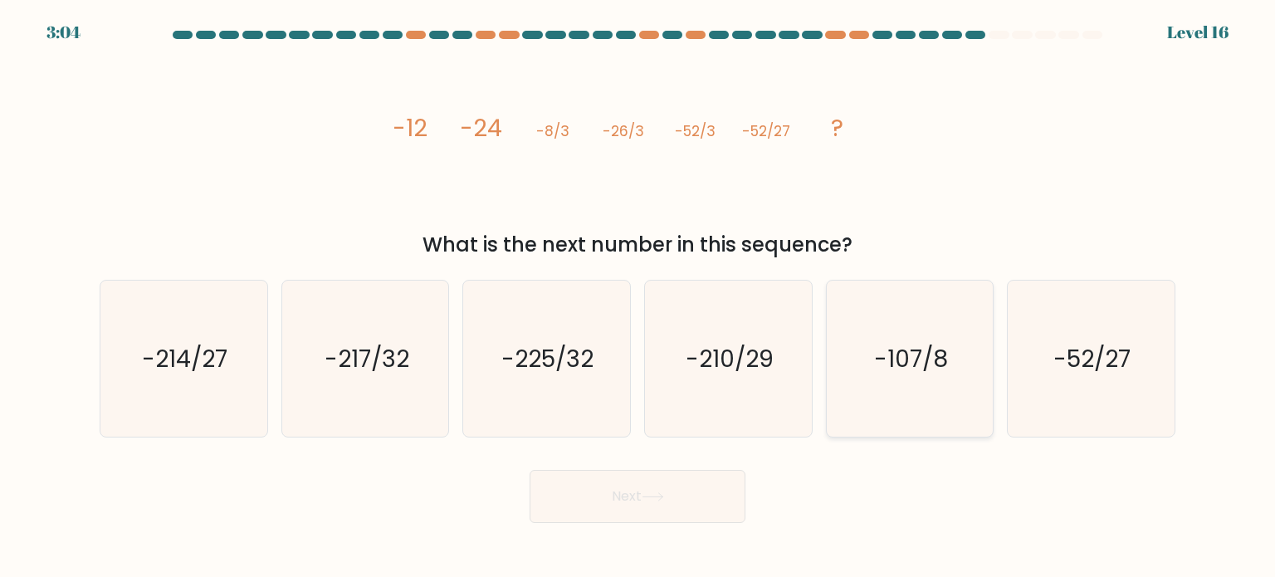
click at [827, 426] on div "-107/8" at bounding box center [910, 359] width 169 height 158
click at [638, 297] on input "e. -107/8" at bounding box center [637, 293] width 1 height 8
radio input "true"
click at [887, 472] on div "Next" at bounding box center [638, 490] width 1096 height 66
click at [912, 376] on icon "-107/8" at bounding box center [910, 358] width 154 height 154
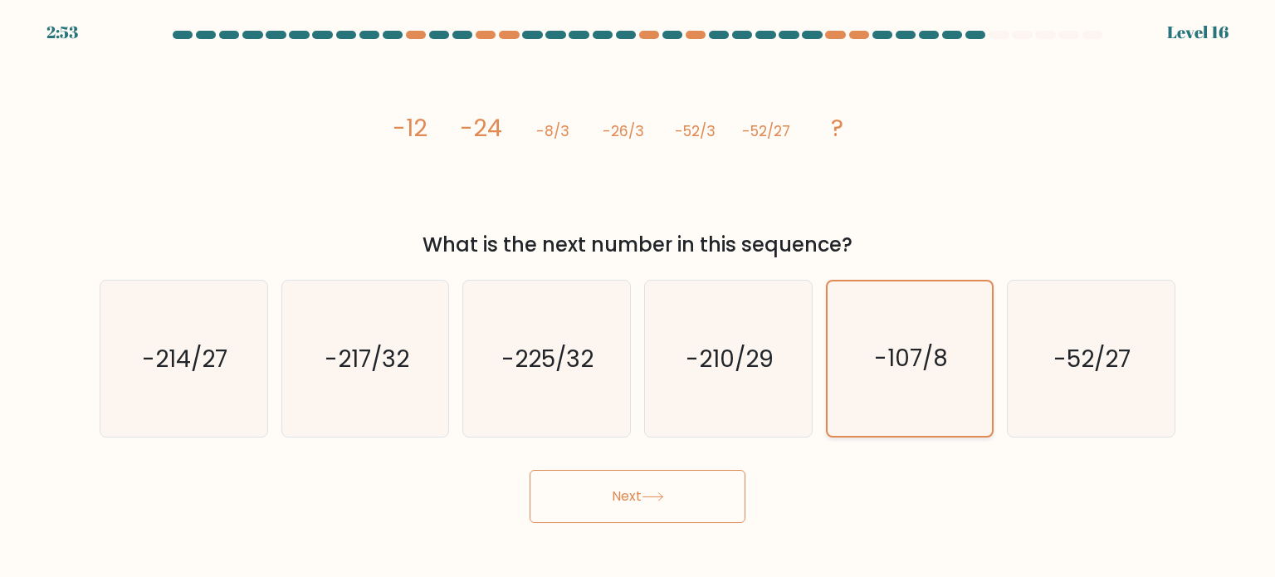
click at [638, 297] on input "e. -107/8" at bounding box center [637, 293] width 1 height 8
click at [653, 488] on button "Next" at bounding box center [638, 496] width 216 height 53
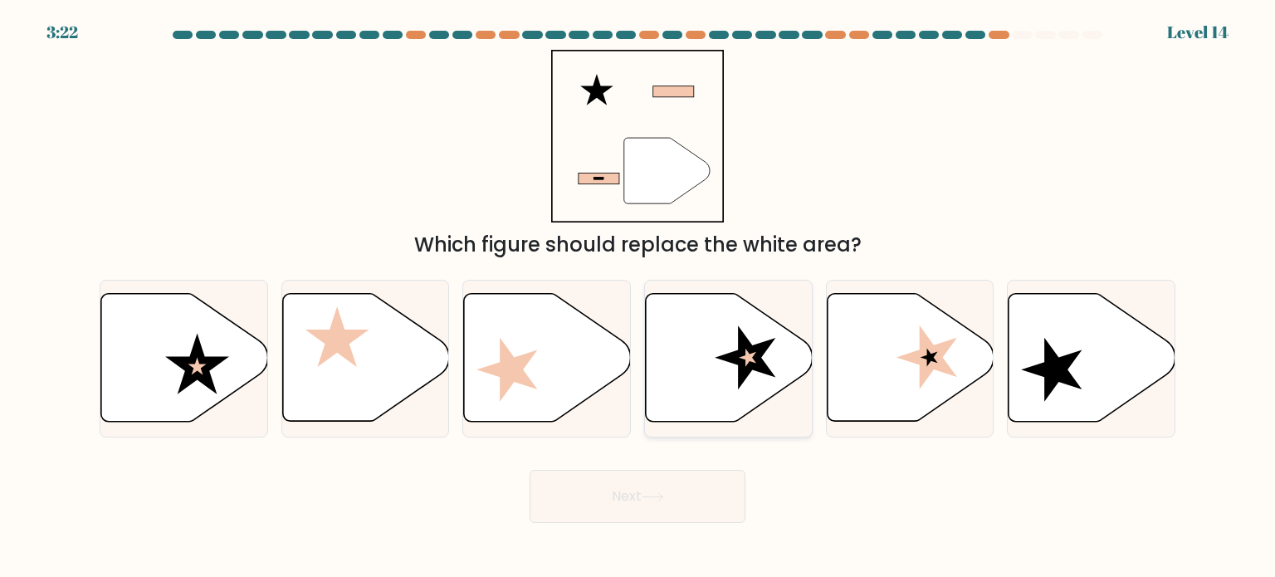
click at [720, 354] on icon at bounding box center [729, 358] width 167 height 128
click at [638, 297] on input "d." at bounding box center [637, 293] width 1 height 8
radio input "true"
click at [664, 496] on icon at bounding box center [653, 496] width 22 height 9
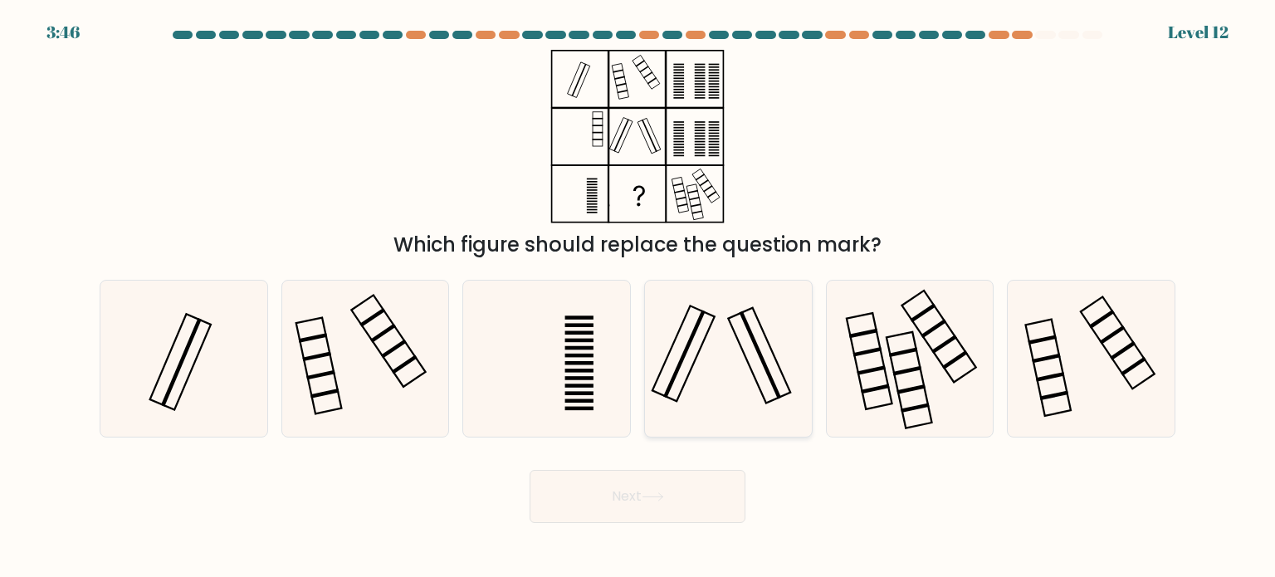
click at [737, 354] on icon at bounding box center [728, 359] width 156 height 156
click at [638, 297] on input "d." at bounding box center [637, 293] width 1 height 8
radio input "true"
click at [664, 491] on button "Next" at bounding box center [638, 496] width 216 height 53
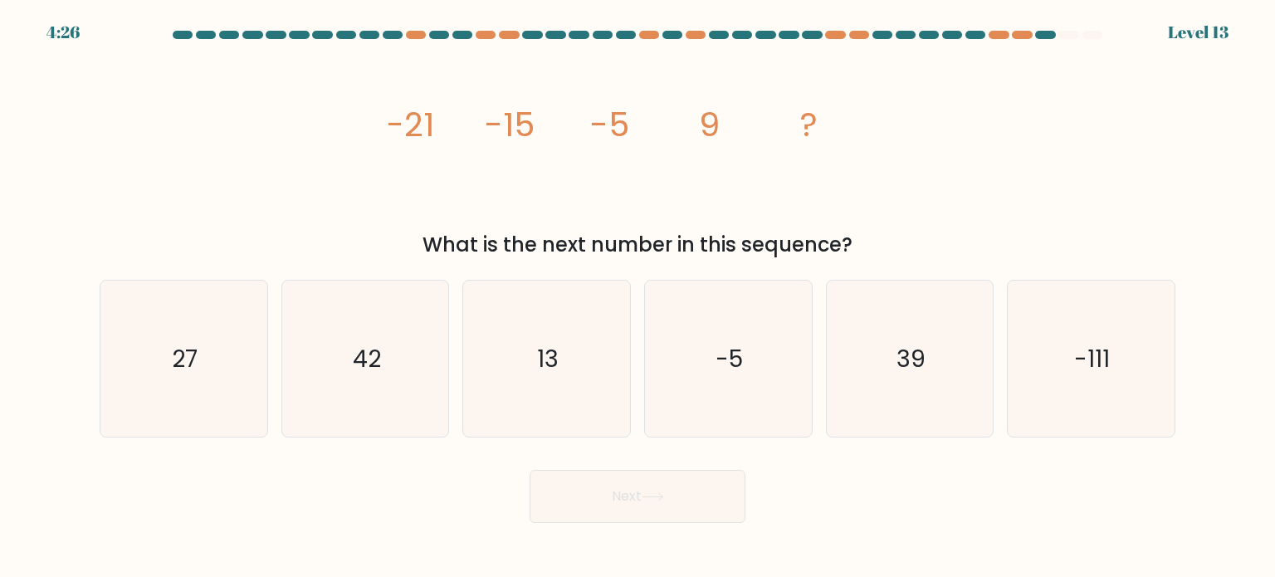
drag, startPoint x: 385, startPoint y: 110, endPoint x: 400, endPoint y: 119, distance: 17.5
click at [400, 119] on div "image/svg+xml -21 -15 -5 9 ? What is the next number in this sequence?" at bounding box center [638, 155] width 1096 height 210
click at [486, 145] on tspan "-15" at bounding box center [510, 124] width 50 height 46
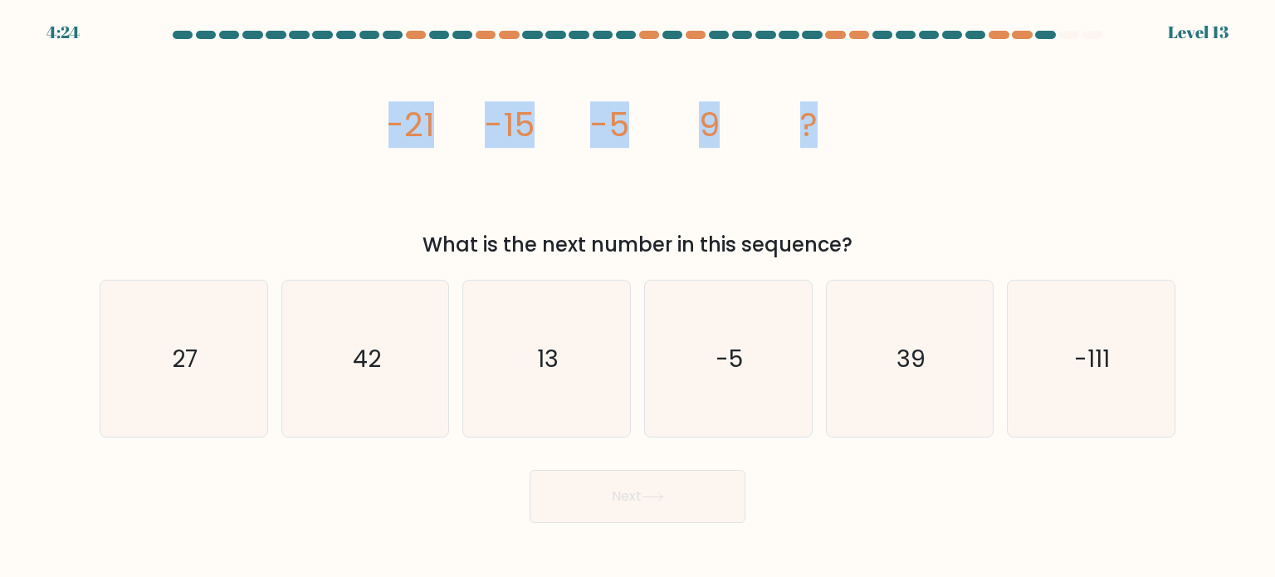
drag, startPoint x: 837, startPoint y: 120, endPoint x: 279, endPoint y: 99, distance: 558.2
click at [279, 99] on div "image/svg+xml -21 -15 -5 9 ? What is the next number in this sequence?" at bounding box center [638, 155] width 1096 height 210
copy g "-21 -15 -5 9 ?"
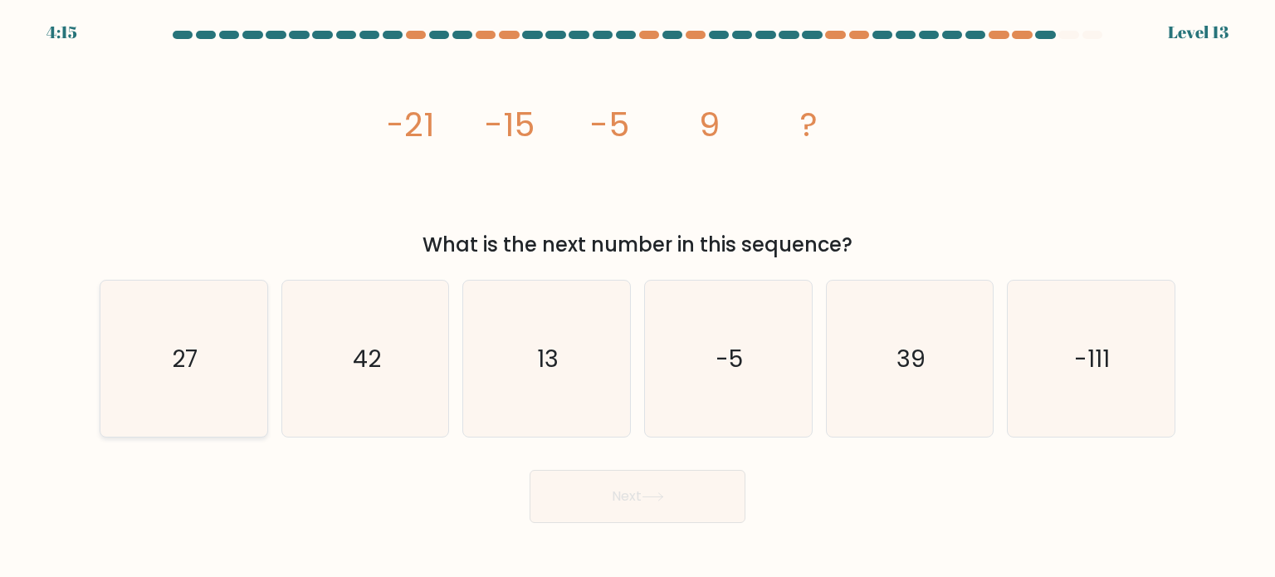
click at [201, 346] on icon "27" at bounding box center [183, 359] width 156 height 156
click at [637, 297] on input "a. 27" at bounding box center [637, 293] width 1 height 8
radio input "true"
click at [667, 491] on button "Next" at bounding box center [638, 496] width 216 height 53
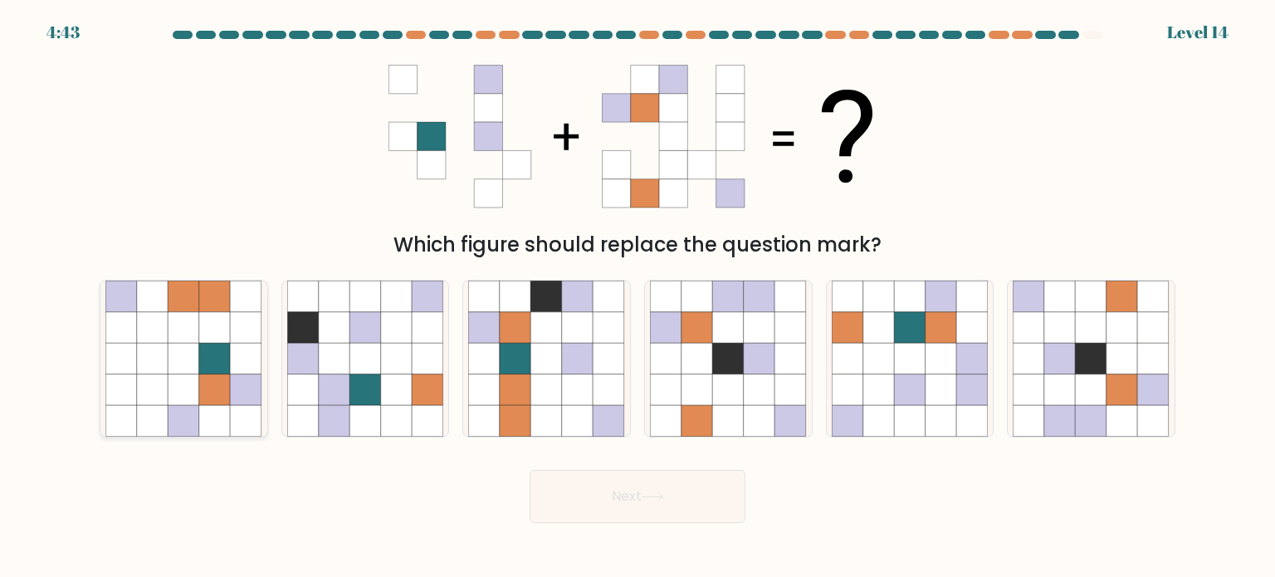
click at [264, 355] on div at bounding box center [184, 359] width 169 height 158
click at [637, 297] on input "a." at bounding box center [637, 293] width 1 height 8
radio input "true"
click at [663, 512] on button "Next" at bounding box center [638, 496] width 216 height 53
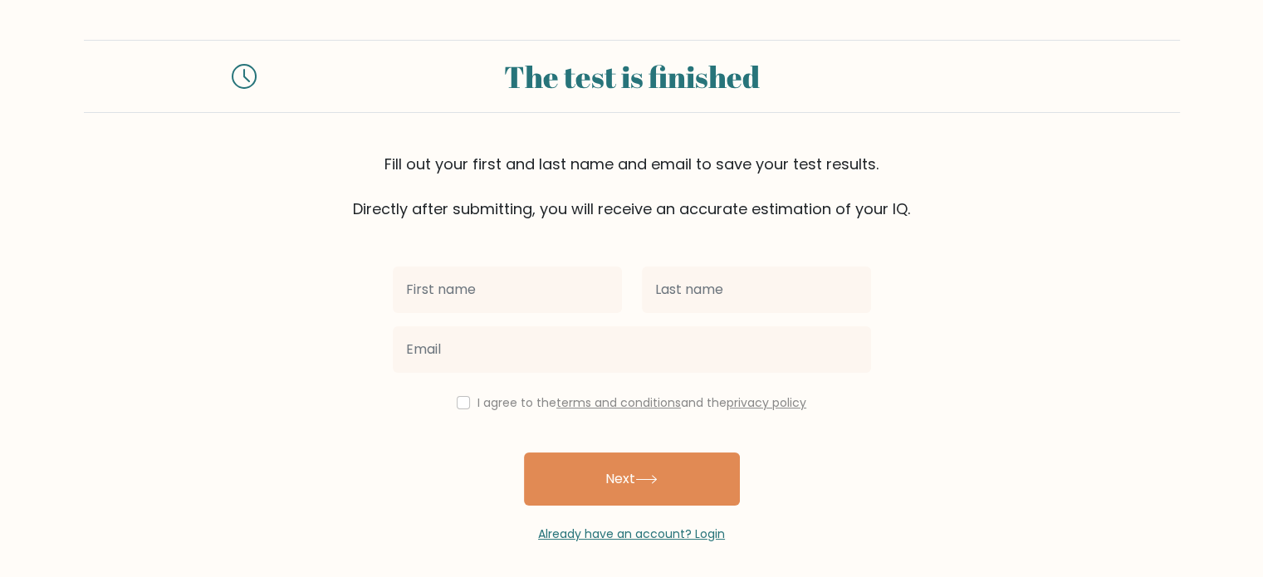
click at [525, 296] on input "text" at bounding box center [507, 289] width 229 height 46
type input "[PERSON_NAME]"
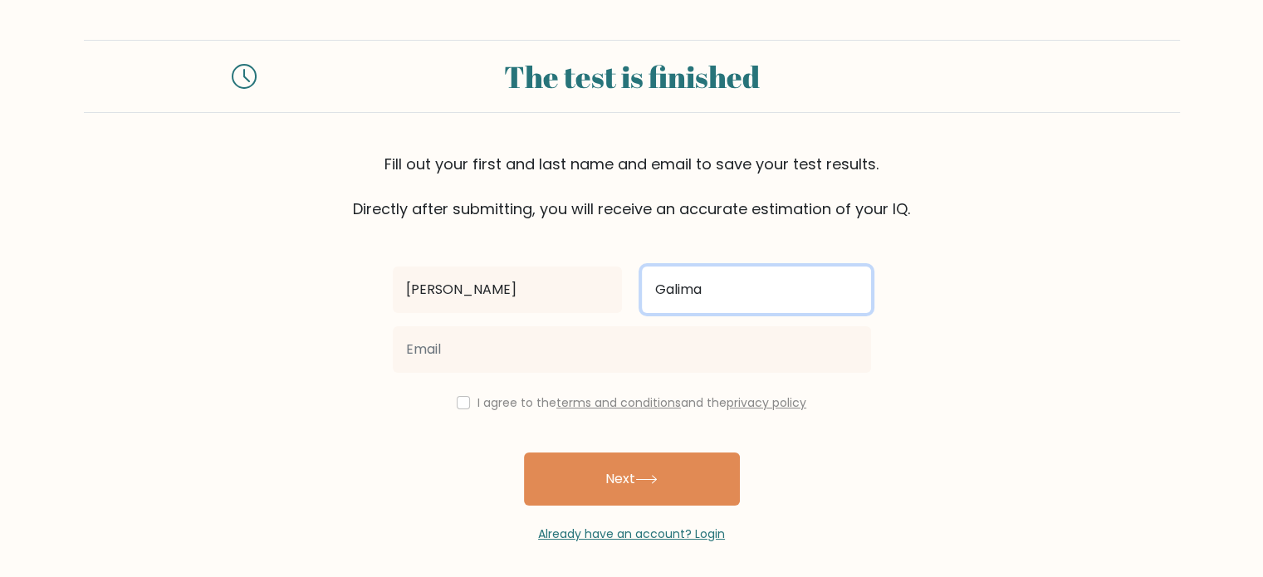
type input "Galima"
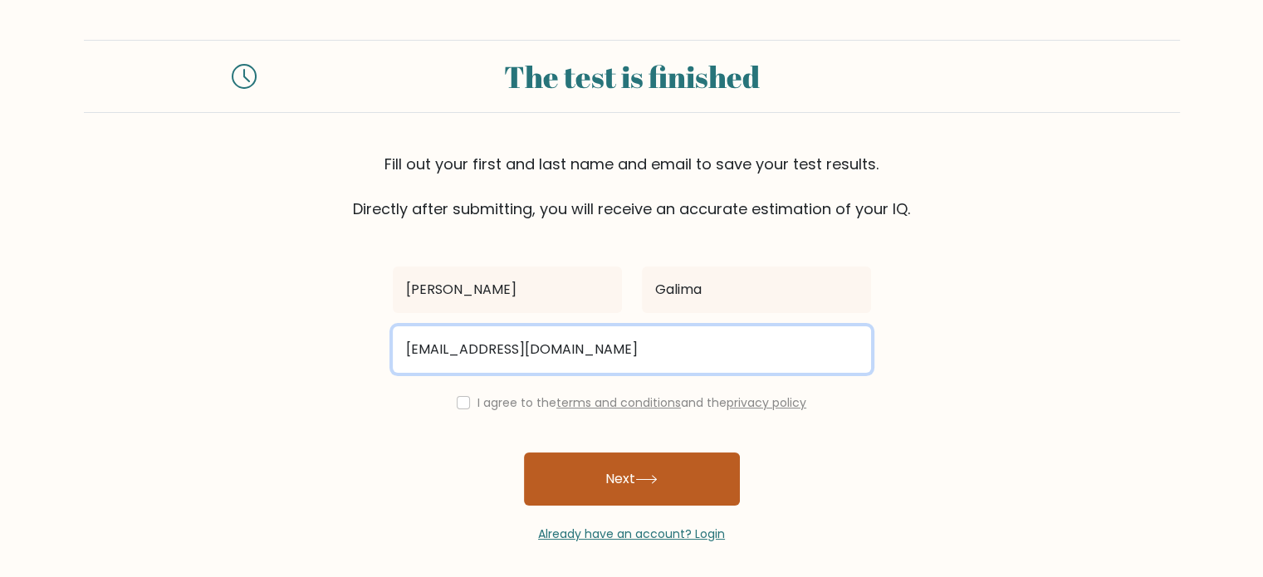
type input "[EMAIL_ADDRESS][DOMAIN_NAME]"
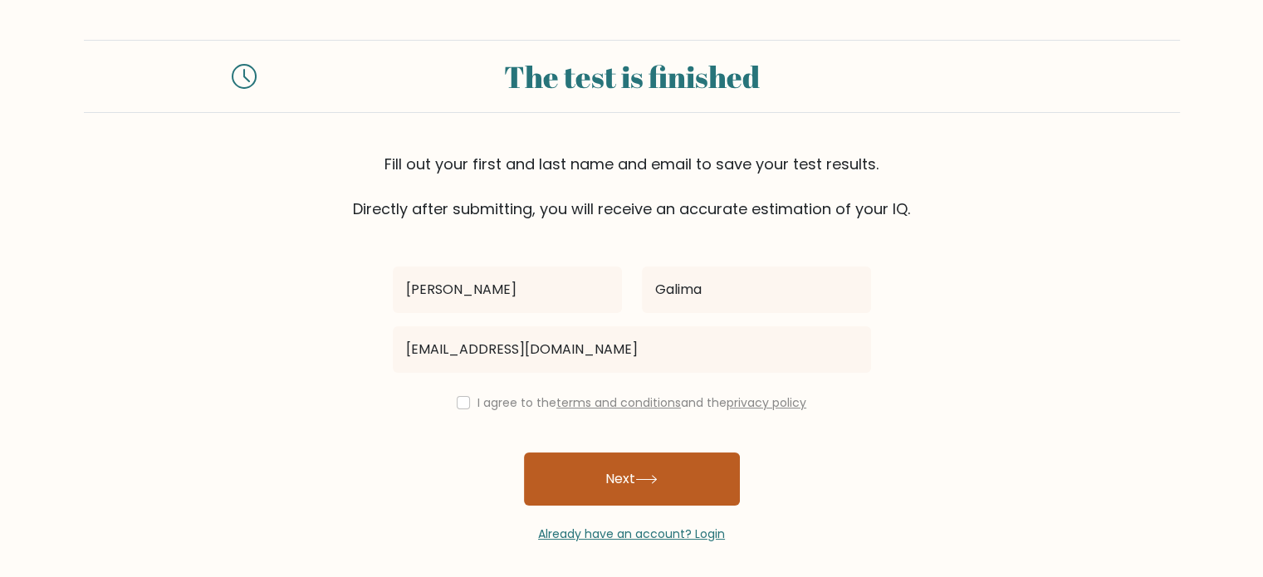
click at [645, 472] on button "Next" at bounding box center [632, 478] width 216 height 53
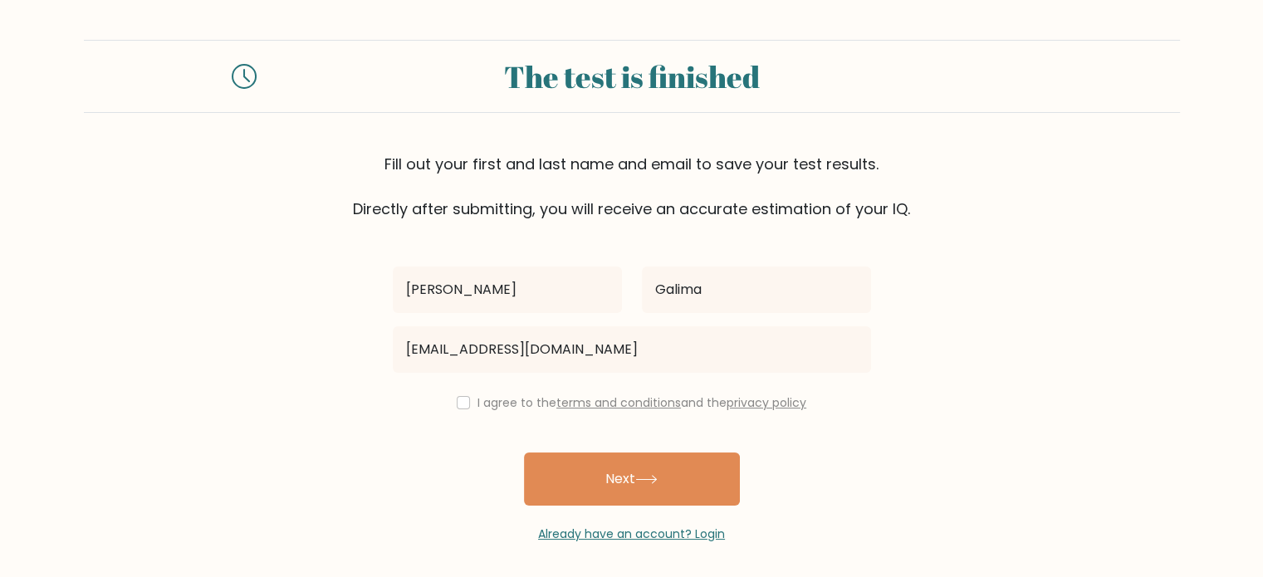
click at [462, 406] on div "I agree to the terms and conditions and the privacy policy" at bounding box center [632, 403] width 498 height 20
click at [458, 406] on input "checkbox" at bounding box center [463, 402] width 13 height 13
checkbox input "true"
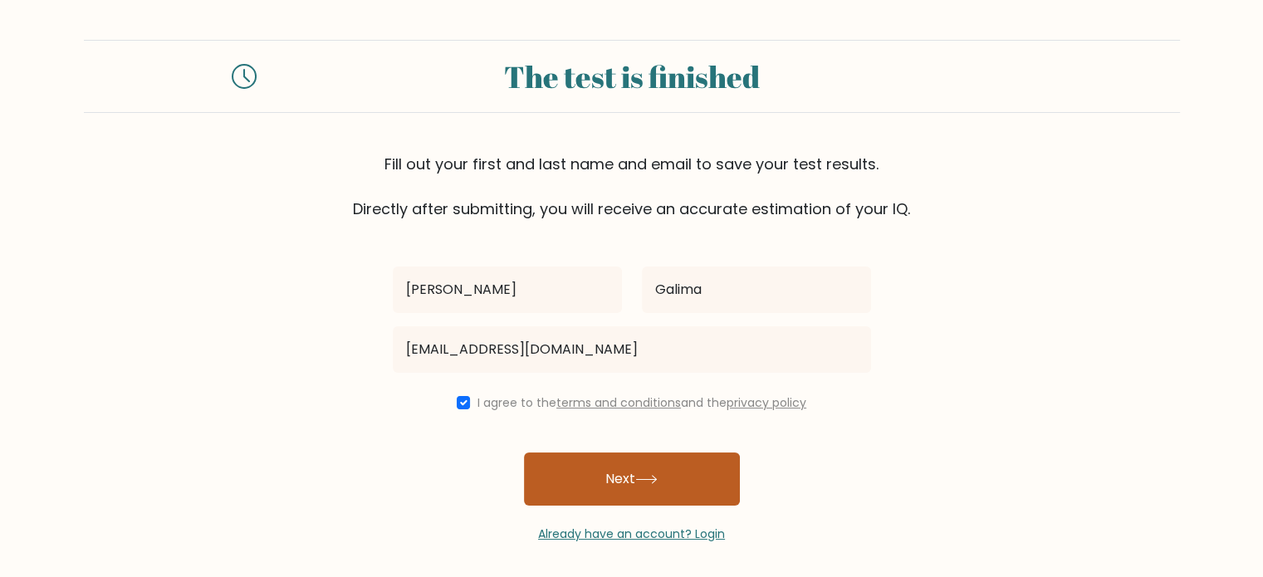
click at [613, 494] on button "Next" at bounding box center [632, 478] width 216 height 53
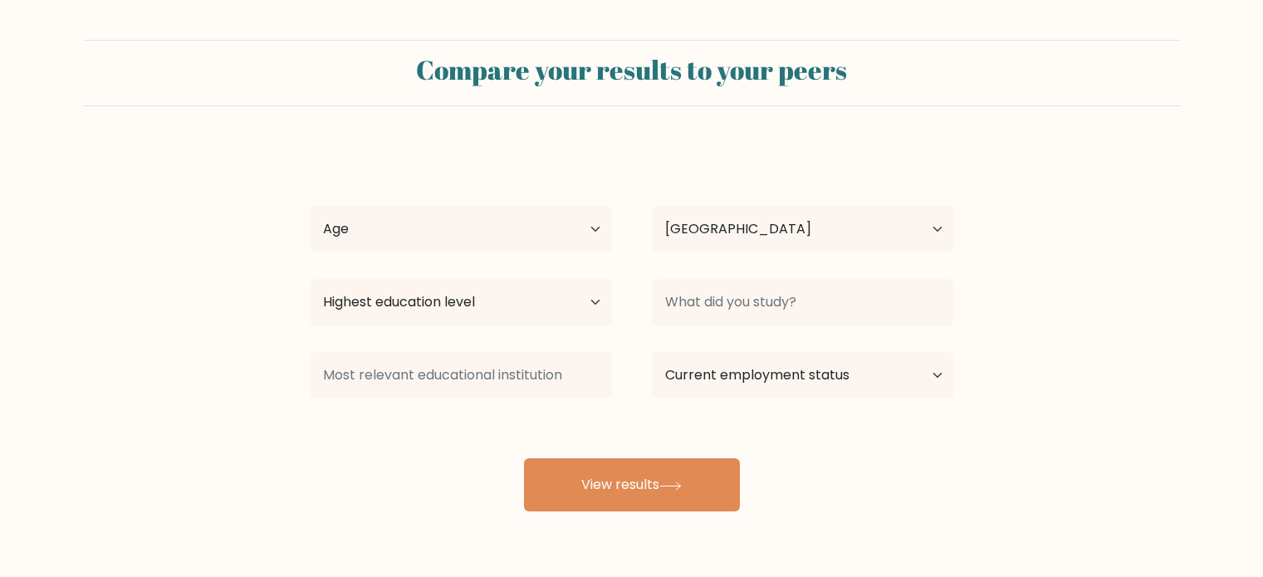
select select "PH"
click at [511, 243] on select "Age Under [DEMOGRAPHIC_DATA] [DEMOGRAPHIC_DATA] [DEMOGRAPHIC_DATA] [DEMOGRAPHIC…" at bounding box center [461, 229] width 302 height 46
select select "25_34"
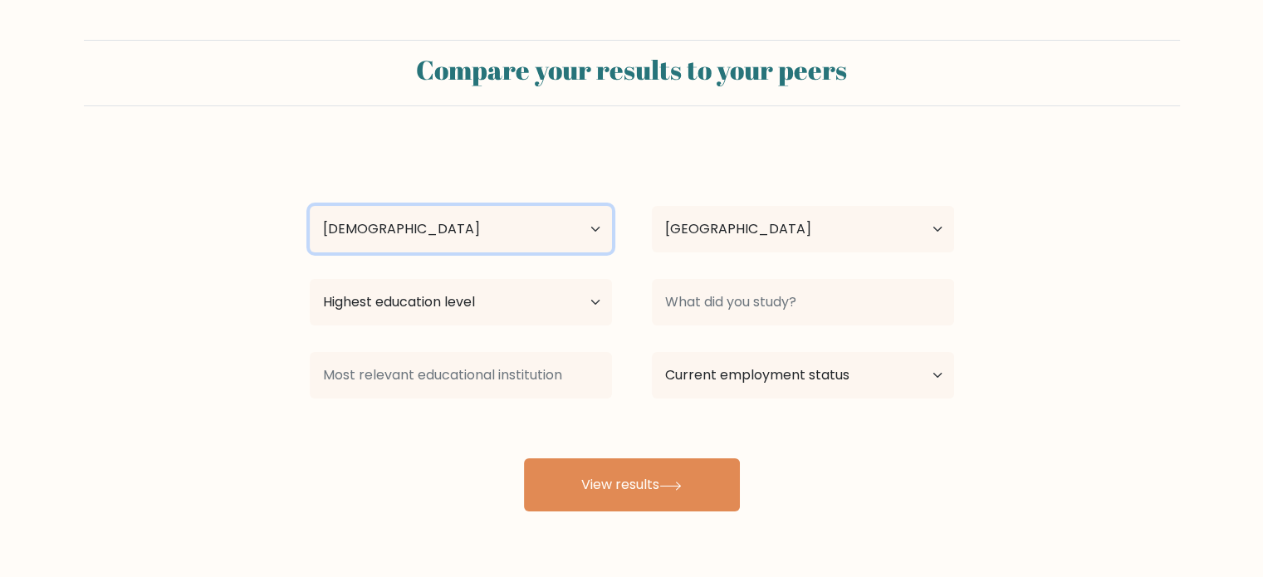
click at [310, 206] on select "Age Under [DEMOGRAPHIC_DATA] [DEMOGRAPHIC_DATA] [DEMOGRAPHIC_DATA] [DEMOGRAPHIC…" at bounding box center [461, 229] width 302 height 46
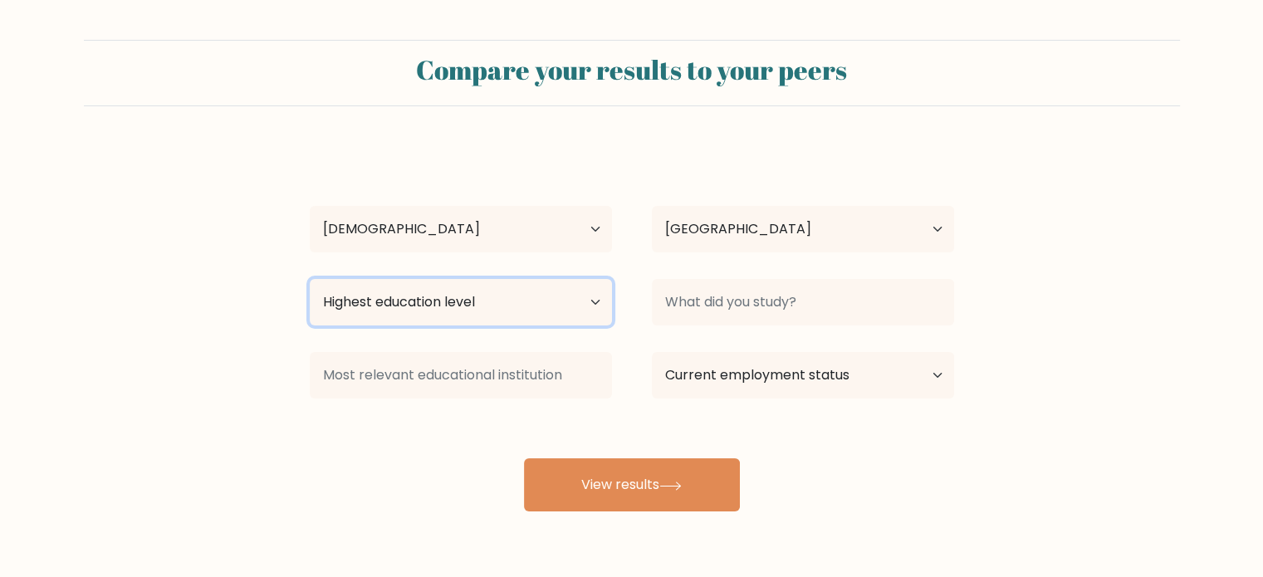
click at [518, 310] on select "Highest education level No schooling Primary Lower Secondary Upper Secondary Oc…" at bounding box center [461, 302] width 302 height 46
select select "bachelors_degree"
click at [310, 279] on select "Highest education level No schooling Primary Lower Secondary Upper Secondary Oc…" at bounding box center [461, 302] width 302 height 46
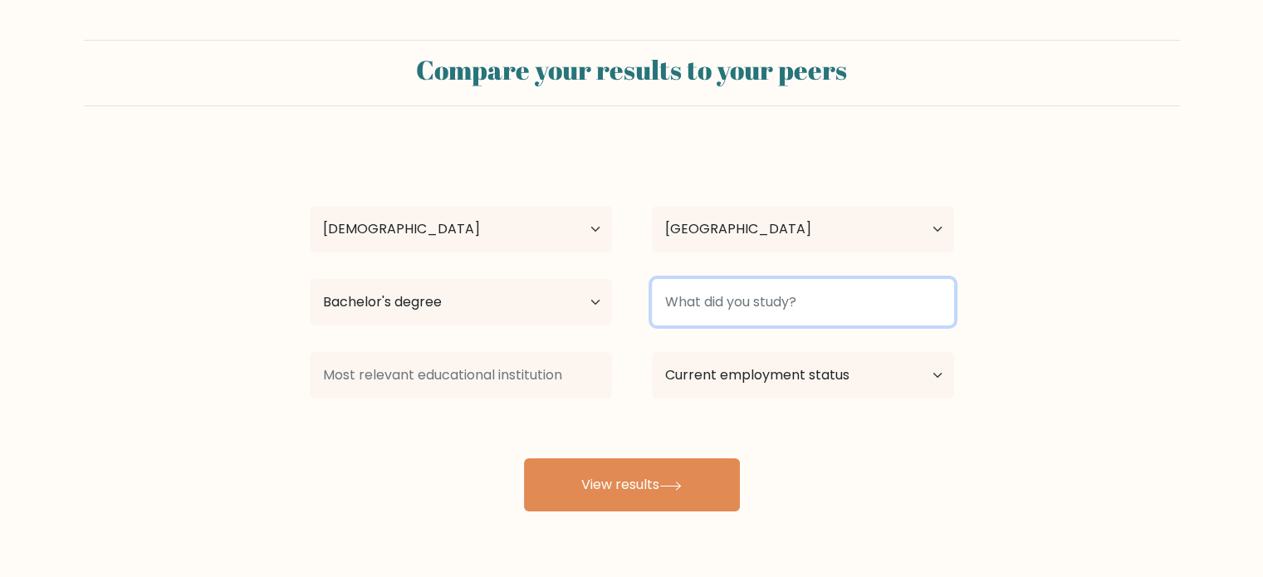
click at [806, 296] on input at bounding box center [803, 302] width 302 height 46
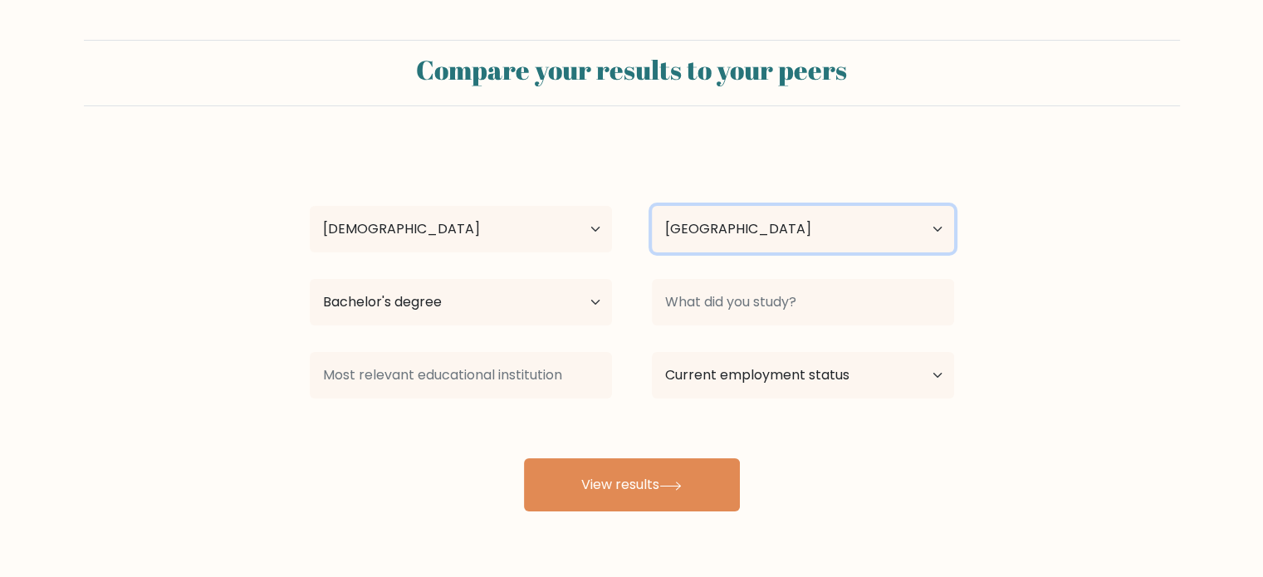
click at [789, 251] on select "Country [GEOGRAPHIC_DATA] [GEOGRAPHIC_DATA] [GEOGRAPHIC_DATA] [US_STATE] [GEOGR…" at bounding box center [803, 229] width 302 height 46
click at [976, 182] on form "Compare your results to your peers [PERSON_NAME] [PERSON_NAME] Age Under [DEMOG…" at bounding box center [631, 275] width 1263 height 471
click at [777, 351] on div "Current employment status Employed Student Retired Other / prefer not to answer" at bounding box center [803, 375] width 342 height 60
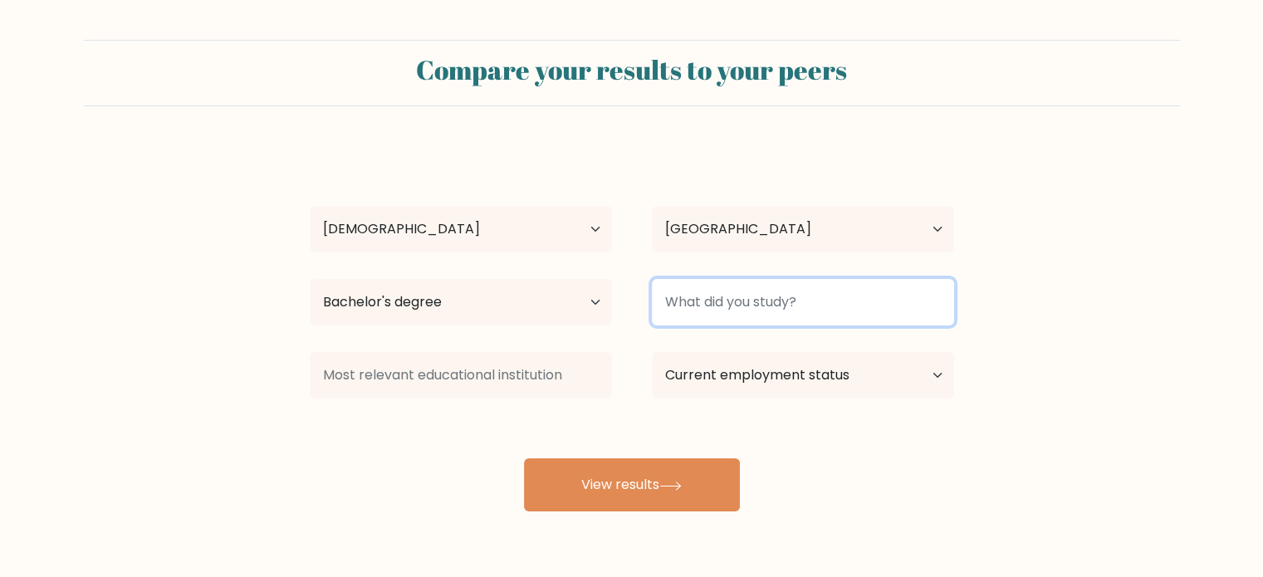
click at [777, 308] on input at bounding box center [803, 302] width 302 height 46
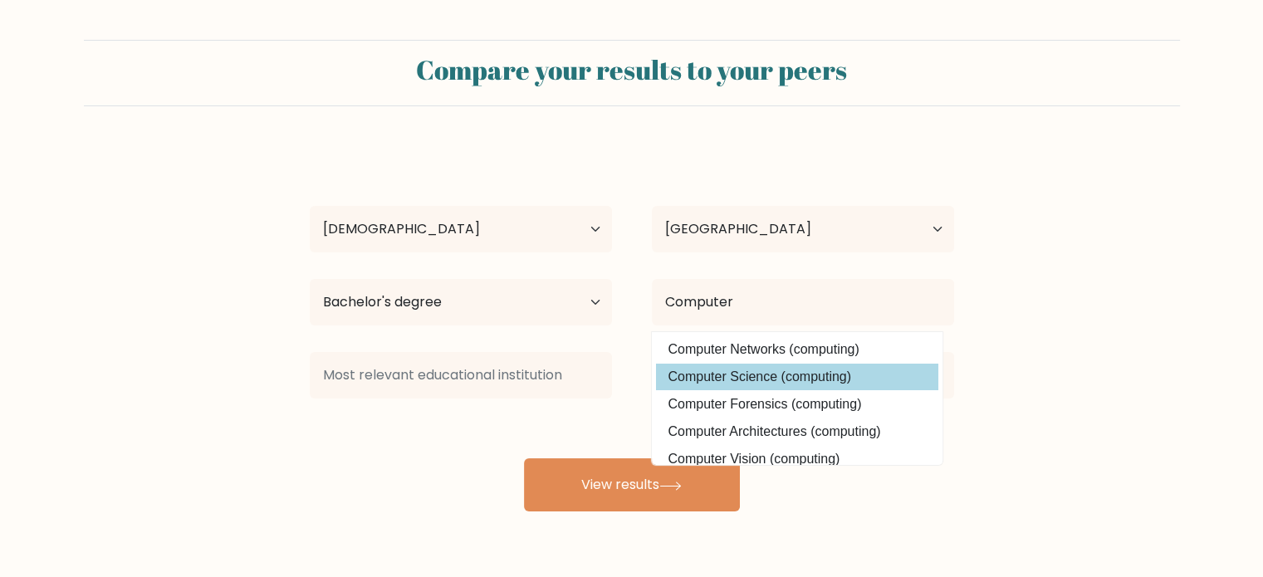
click at [784, 366] on option "Computer Science (computing)" at bounding box center [797, 377] width 282 height 27
type input "Computer Science"
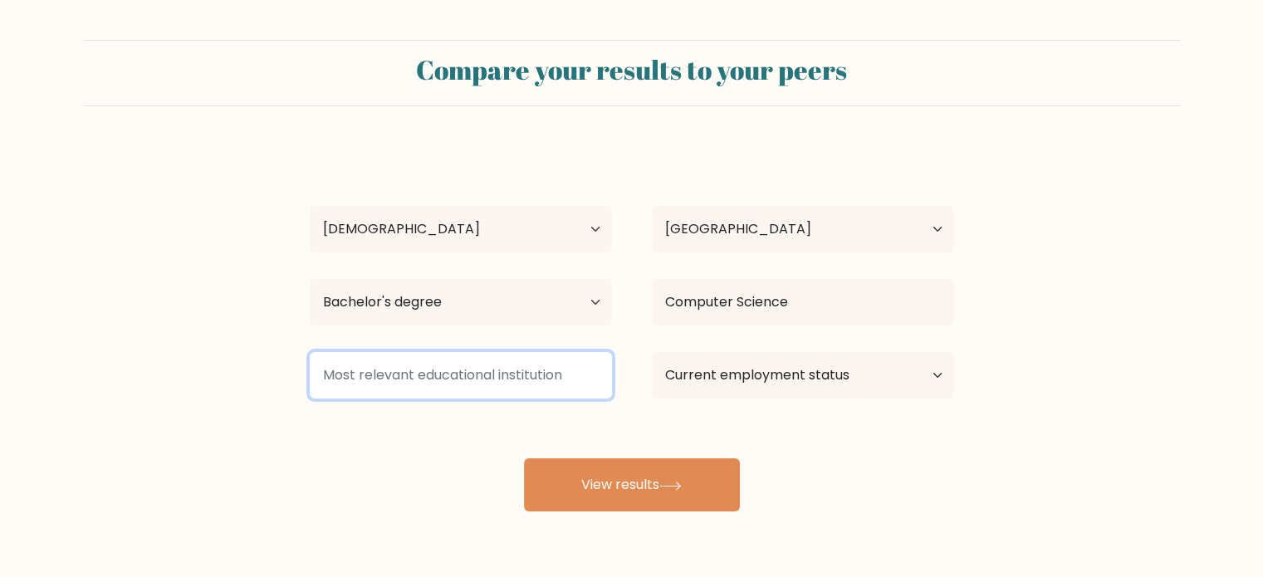
click at [475, 380] on input at bounding box center [461, 375] width 302 height 46
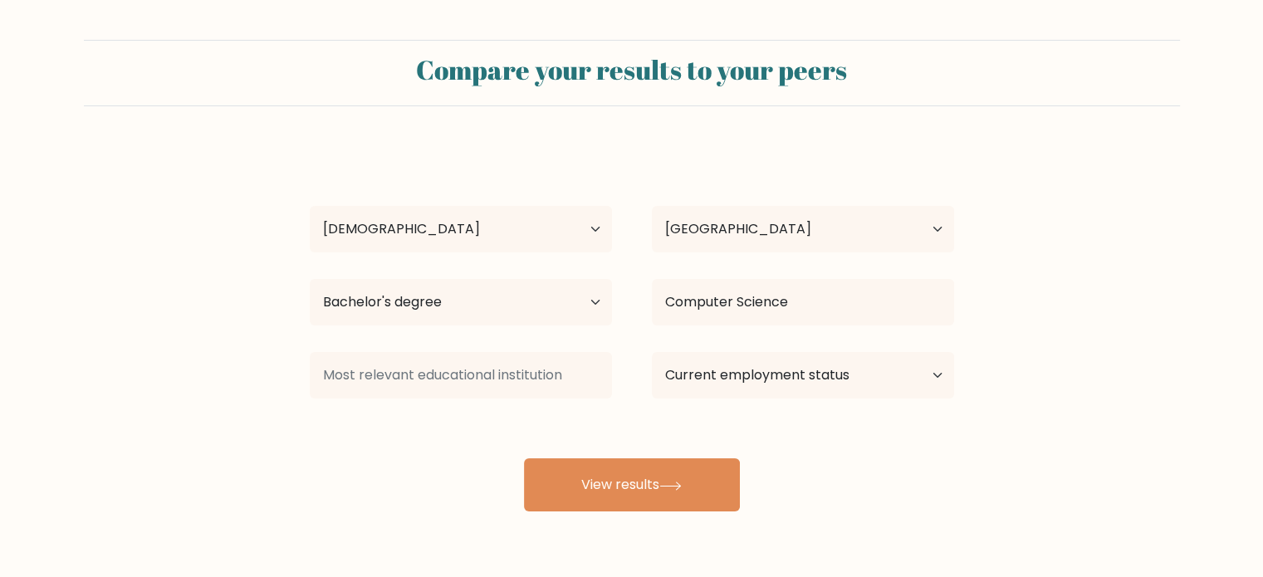
click at [760, 402] on div "Current employment status Employed Student Retired Other / prefer not to answer" at bounding box center [803, 375] width 342 height 60
click at [778, 361] on select "Current employment status Employed Student Retired Other / prefer not to answer" at bounding box center [803, 375] width 302 height 46
drag, startPoint x: 333, startPoint y: 417, endPoint x: 344, endPoint y: 418, distance: 10.9
click at [333, 417] on div "[PERSON_NAME] [PERSON_NAME] Age Under [DEMOGRAPHIC_DATA] [DEMOGRAPHIC_DATA] [DE…" at bounding box center [632, 328] width 664 height 365
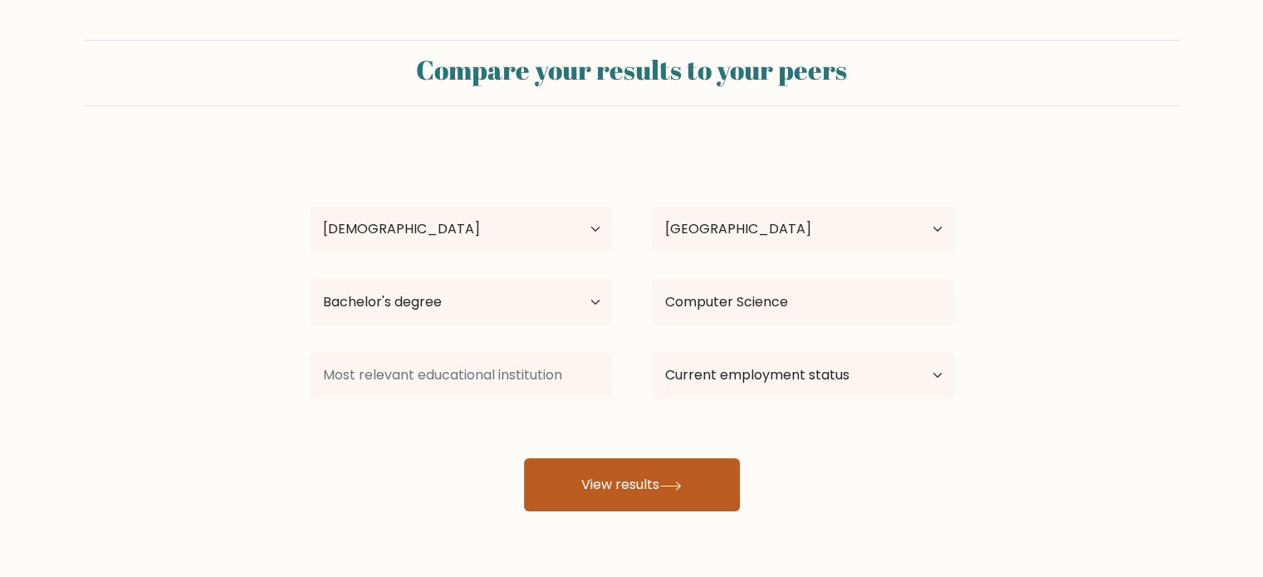
click at [667, 483] on icon at bounding box center [670, 485] width 22 height 9
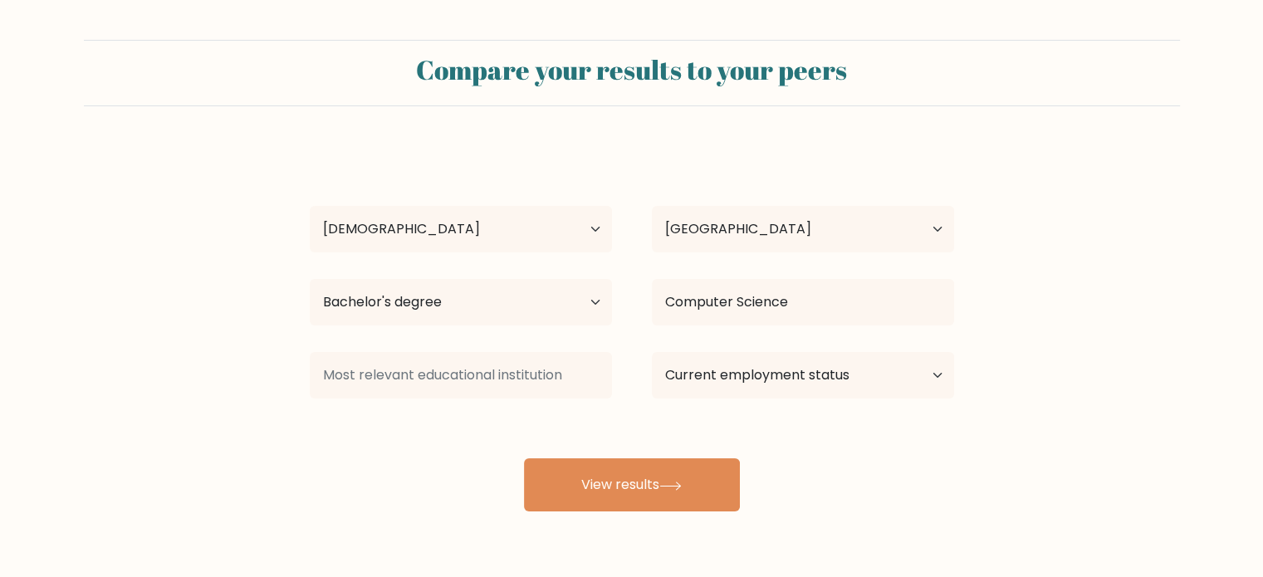
click at [458, 333] on div "[PERSON_NAME] [PERSON_NAME] Age Under [DEMOGRAPHIC_DATA] [DEMOGRAPHIC_DATA] [DE…" at bounding box center [632, 328] width 664 height 365
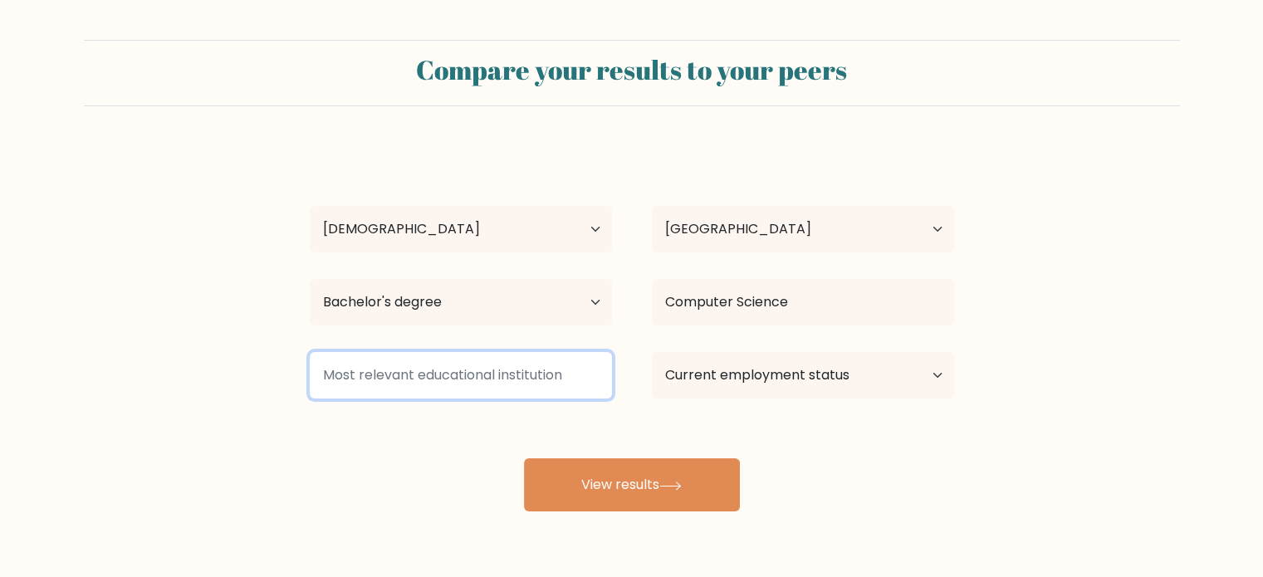
click at [458, 364] on input at bounding box center [461, 375] width 302 height 46
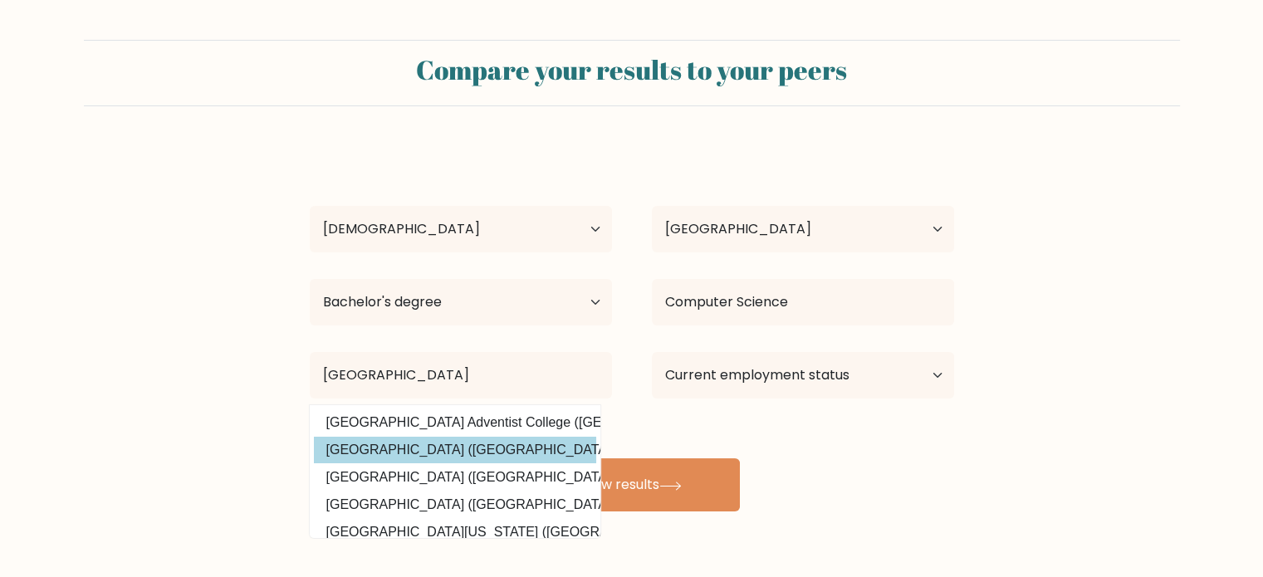
click at [487, 444] on option "[GEOGRAPHIC_DATA] ([GEOGRAPHIC_DATA])" at bounding box center [455, 450] width 282 height 27
type input "[GEOGRAPHIC_DATA]"
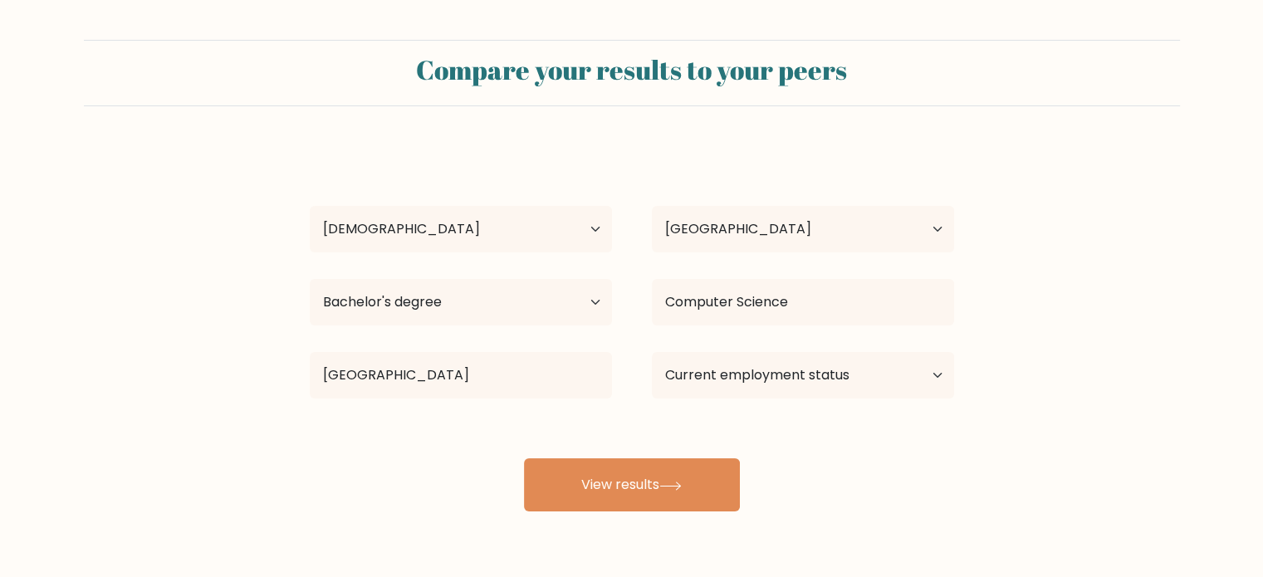
click at [774, 343] on div "[PERSON_NAME] [PERSON_NAME] Age Under [DEMOGRAPHIC_DATA] [DEMOGRAPHIC_DATA] [DE…" at bounding box center [632, 328] width 664 height 365
click at [790, 374] on select "Current employment status Employed Student Retired Other / prefer not to answer" at bounding box center [803, 375] width 302 height 46
select select "employed"
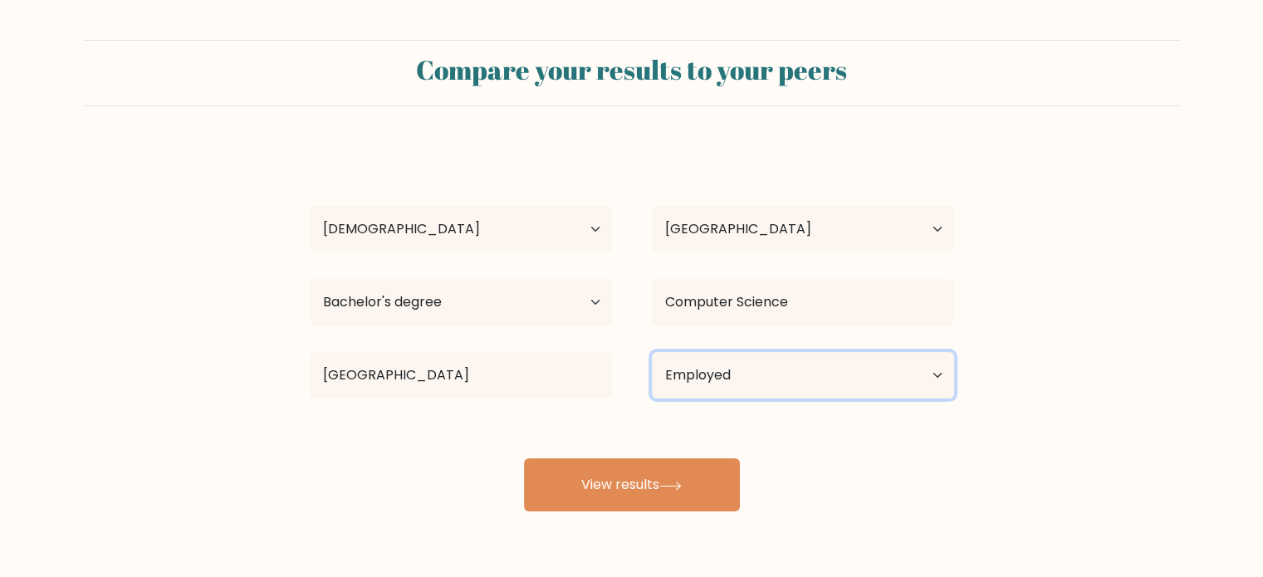
click at [652, 352] on select "Current employment status Employed Student Retired Other / prefer not to answer" at bounding box center [803, 375] width 302 height 46
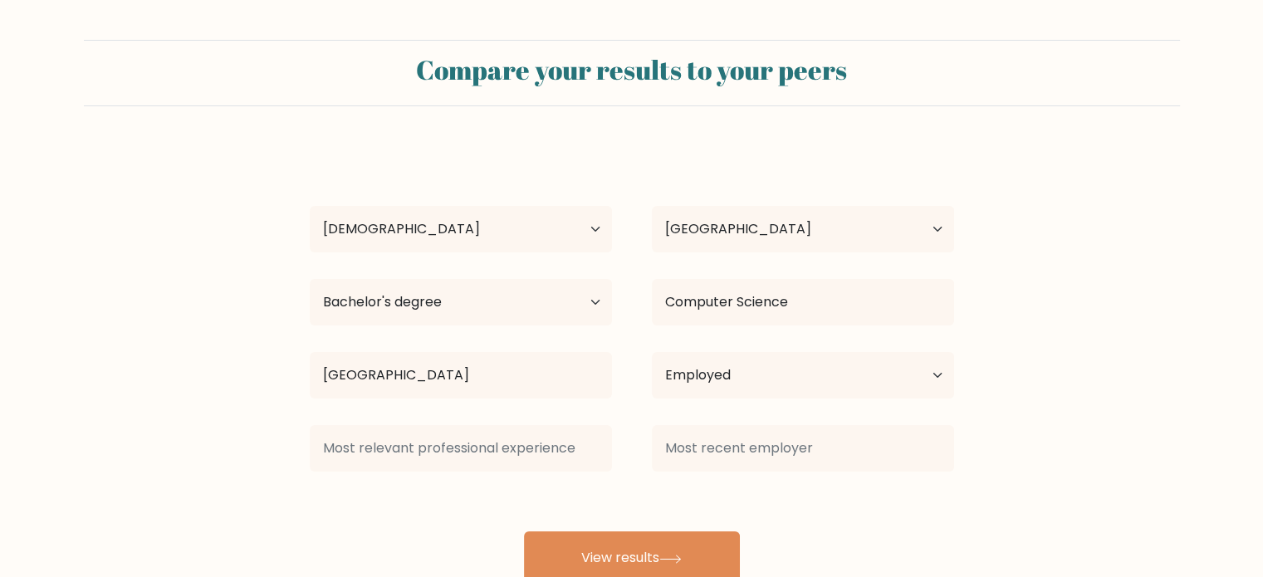
click at [629, 488] on div "[PERSON_NAME] [PERSON_NAME] Age Under [DEMOGRAPHIC_DATA] [DEMOGRAPHIC_DATA] [DE…" at bounding box center [632, 365] width 664 height 438
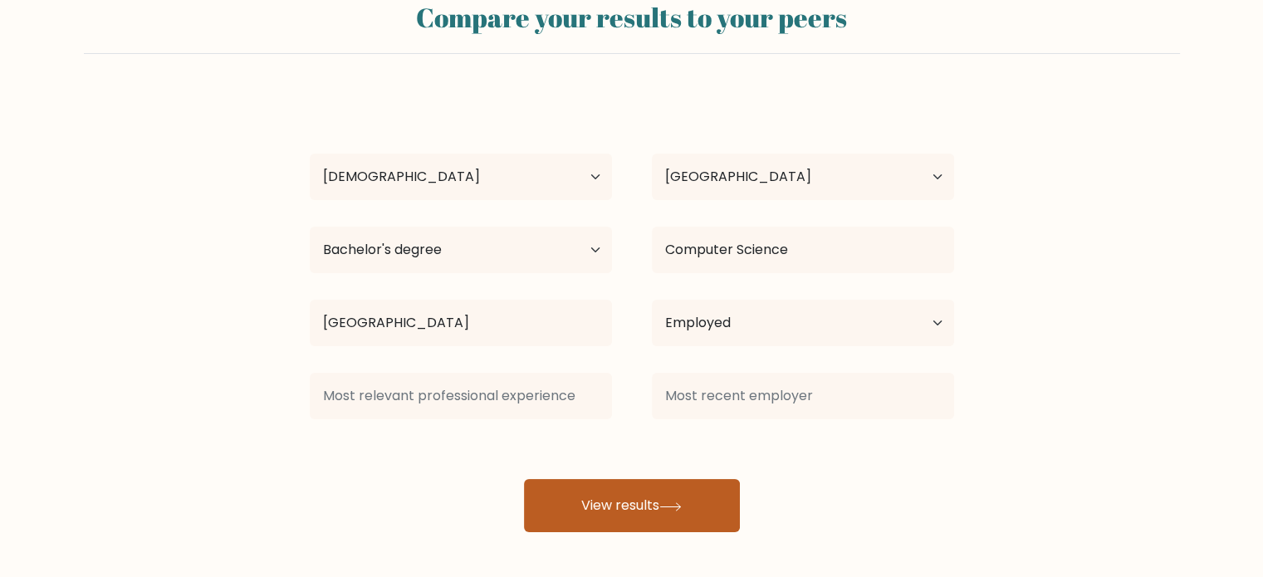
click at [710, 528] on button "View results" at bounding box center [632, 505] width 216 height 53
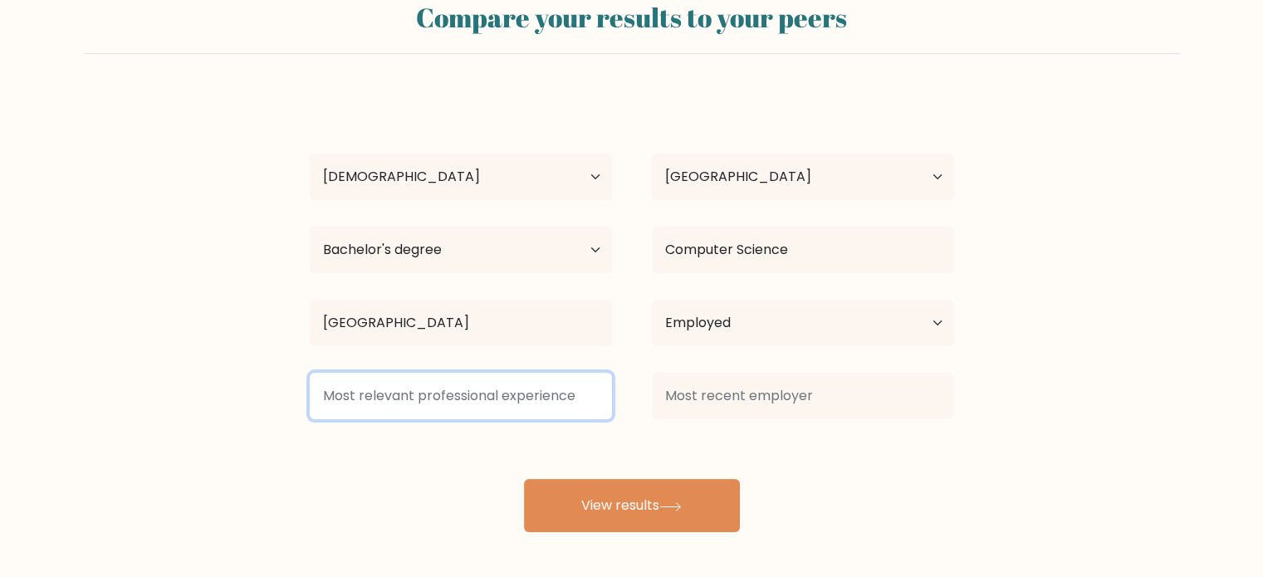
click at [518, 394] on input at bounding box center [461, 396] width 302 height 46
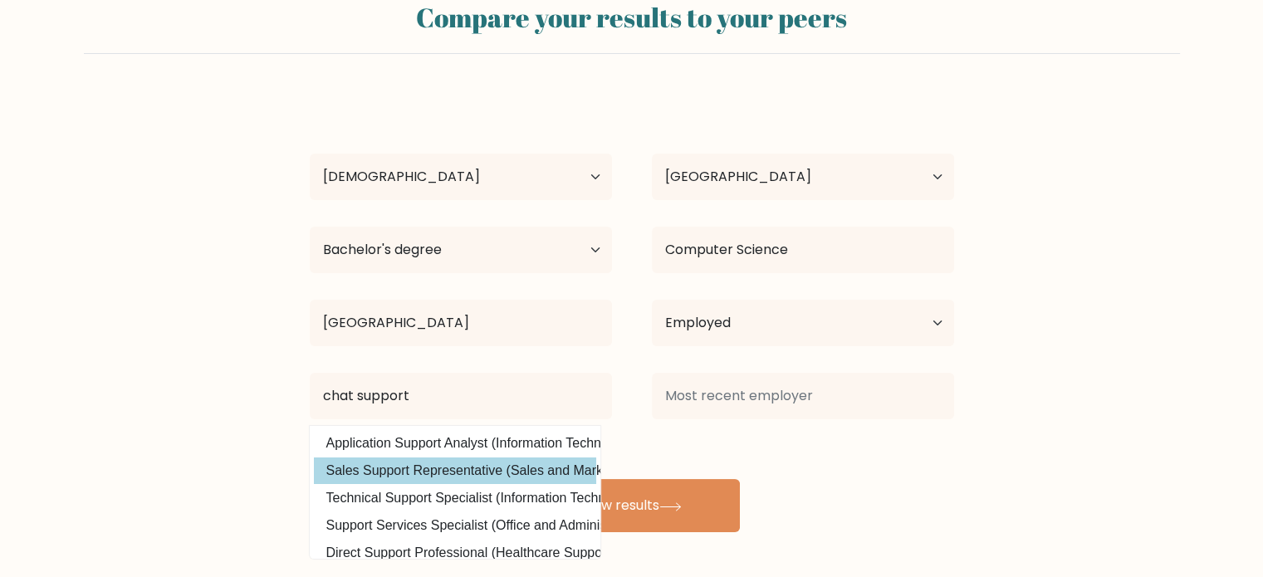
click at [471, 480] on option "Sales Support Representative (Sales and Marketing)" at bounding box center [455, 470] width 282 height 27
type input "Sales Support Representative"
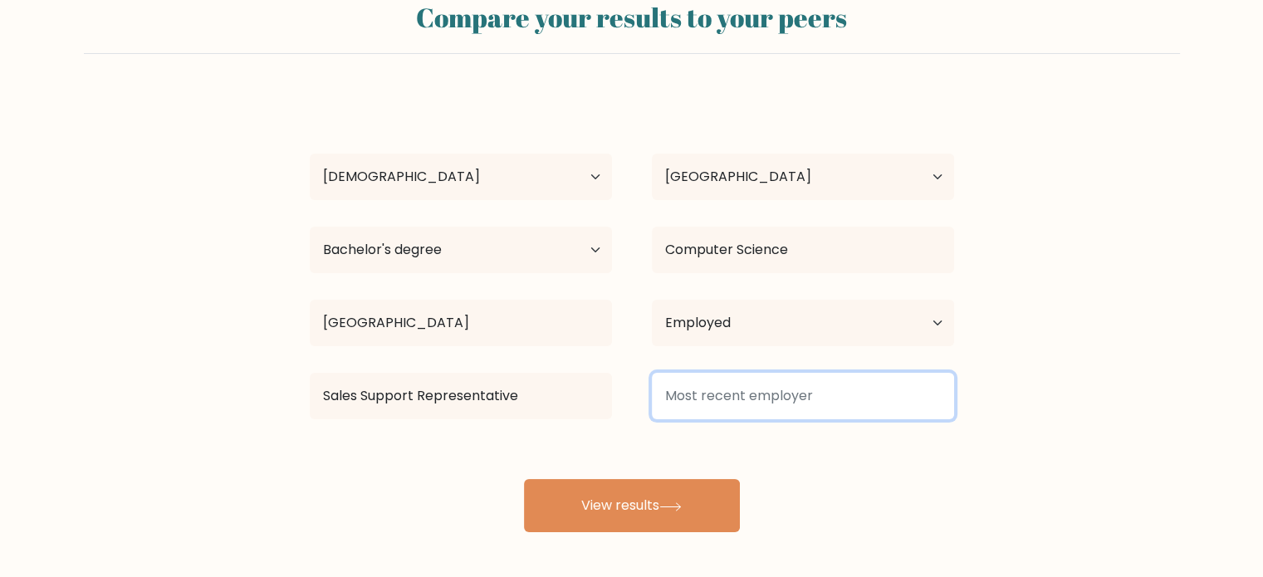
click at [763, 415] on input at bounding box center [803, 396] width 302 height 46
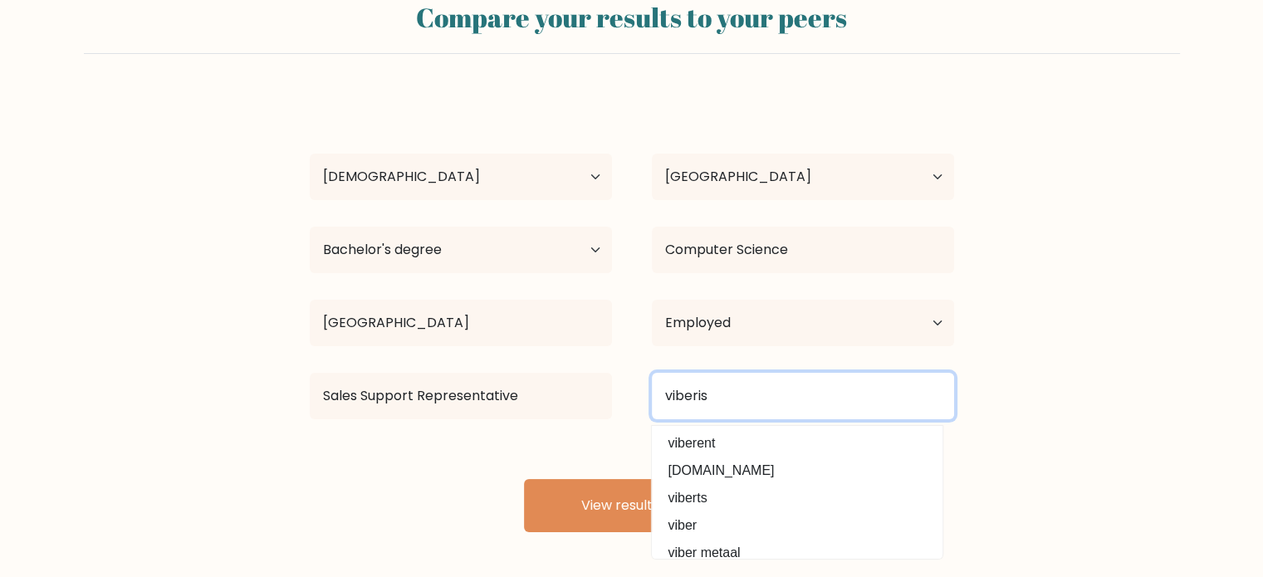
type input "viberise"
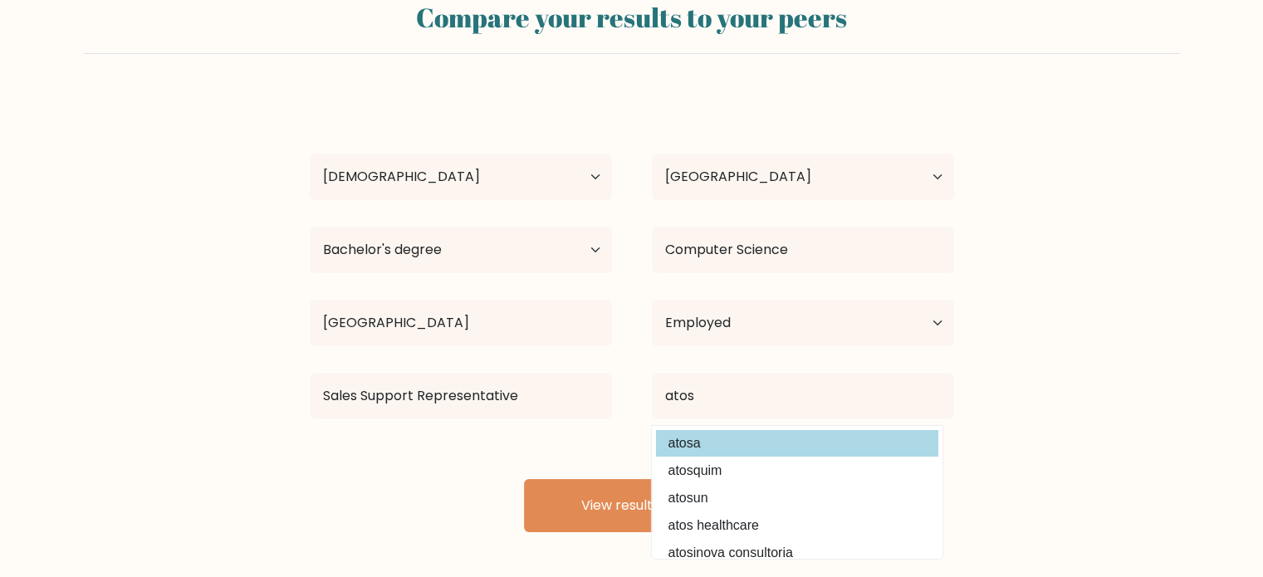
click at [727, 442] on option "atosa" at bounding box center [797, 443] width 282 height 27
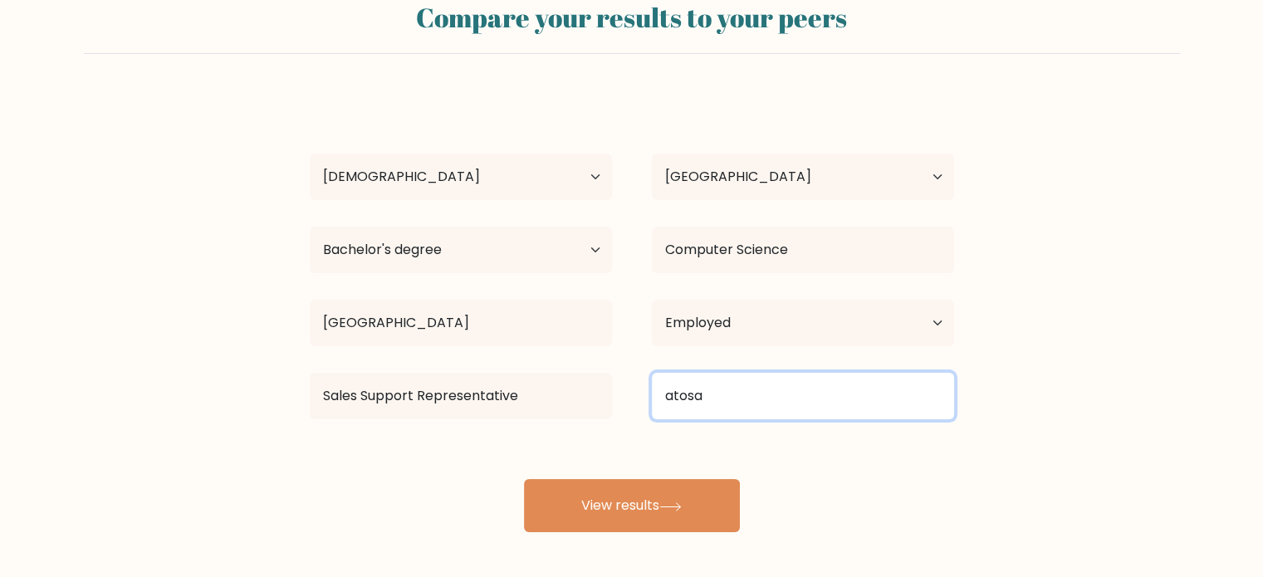
click at [760, 384] on input "atosa" at bounding box center [803, 396] width 302 height 46
type input "atosph"
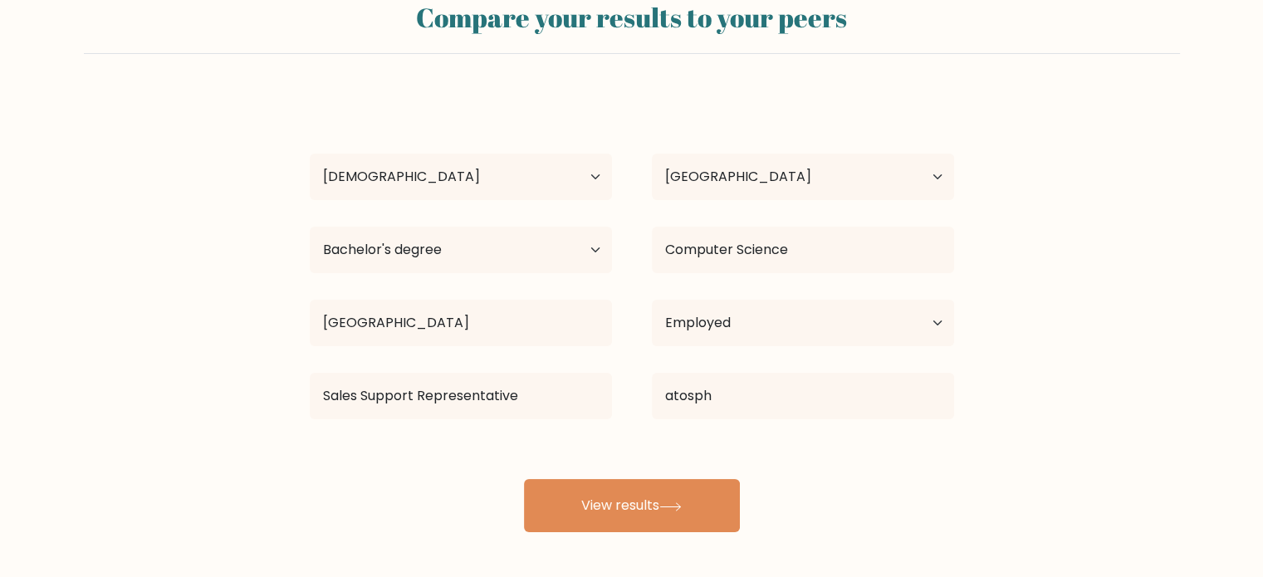
click at [663, 550] on div "Compare your results to your peers [PERSON_NAME] [PERSON_NAME] Age Under [DEMOG…" at bounding box center [631, 262] width 1263 height 629
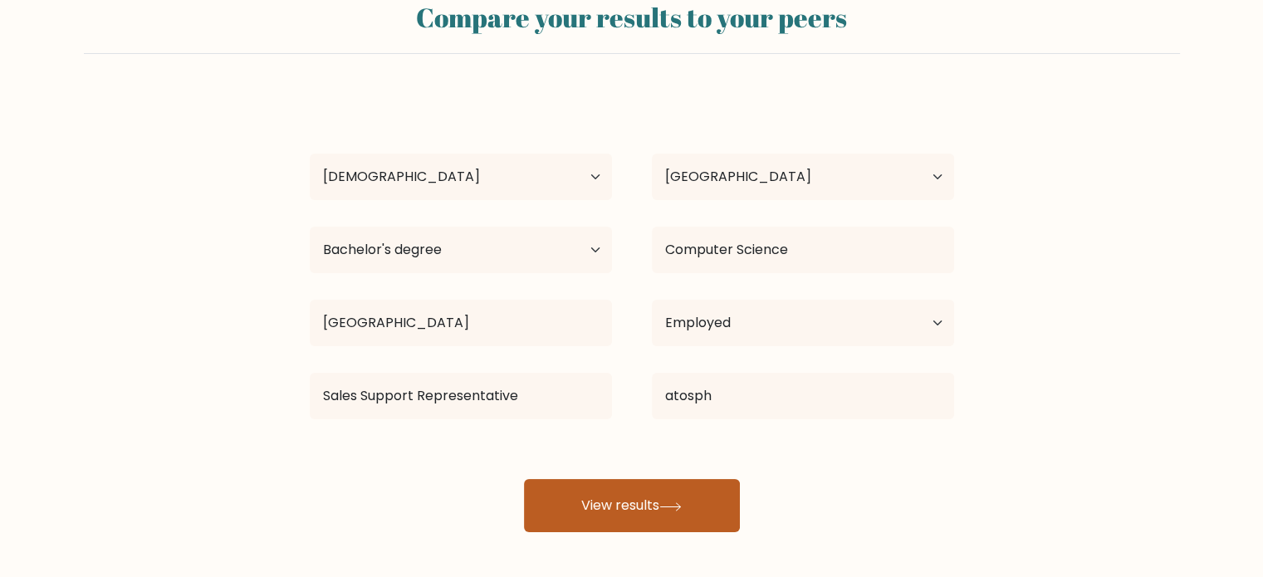
click at [657, 514] on button "View results" at bounding box center [632, 505] width 216 height 53
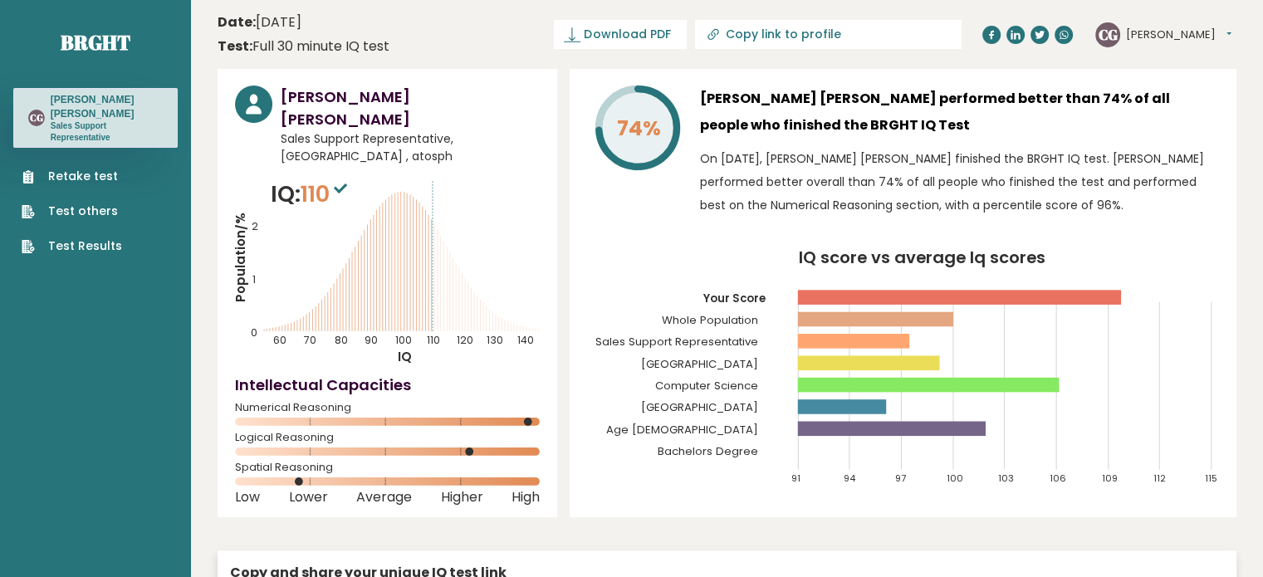
click at [882, 37] on input "Copy link to profile" at bounding box center [838, 33] width 226 height 13
type input "[URL][DOMAIN_NAME][PERSON_NAME]"
click at [611, 26] on span "Download PDF" at bounding box center [568, 34] width 86 height 17
